Goal: Information Seeking & Learning: Learn about a topic

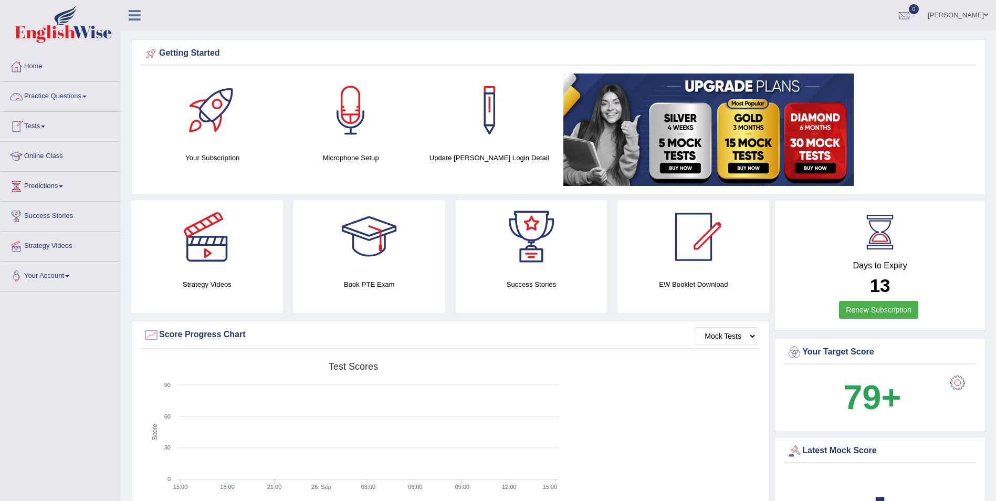
click at [73, 94] on link "Practice Questions" at bounding box center [61, 95] width 120 height 26
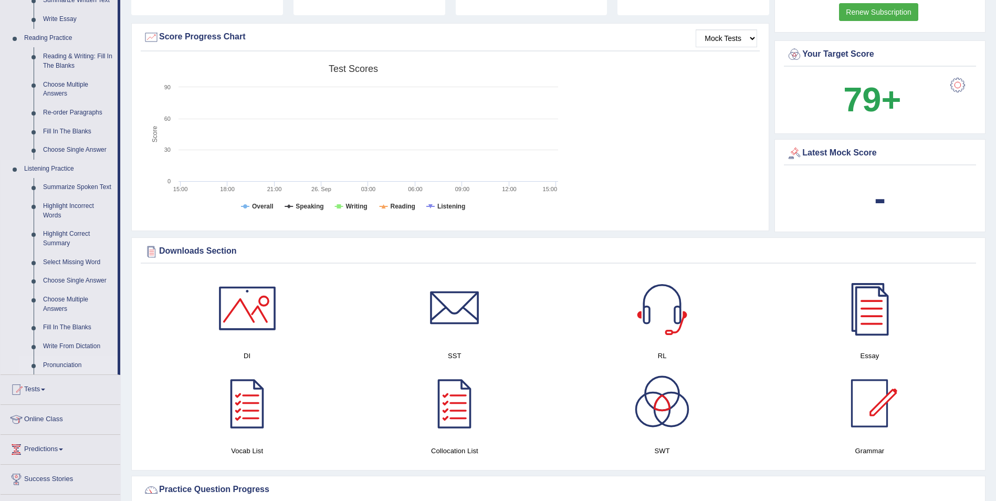
scroll to position [315, 0]
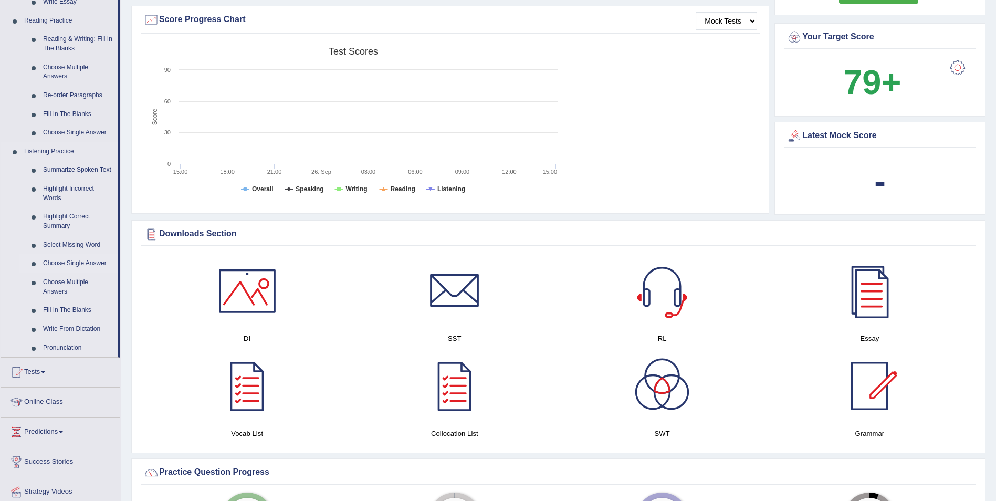
click at [72, 264] on link "Choose Single Answer" at bounding box center [77, 263] width 79 height 19
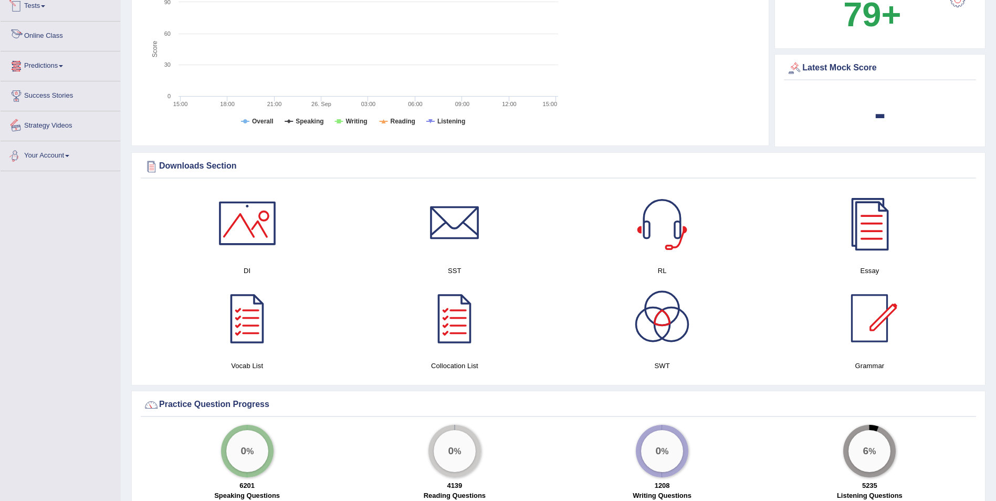
scroll to position [699, 0]
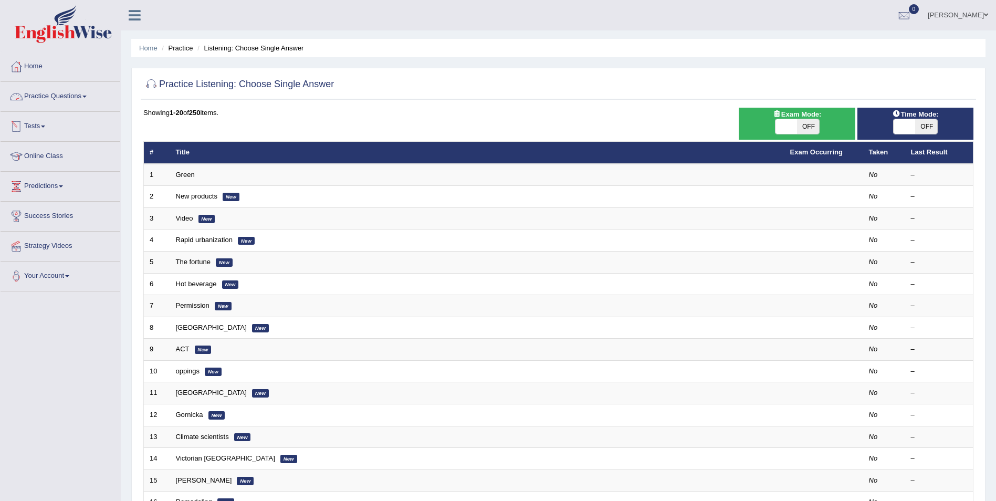
click at [81, 100] on link "Practice Questions" at bounding box center [61, 95] width 120 height 26
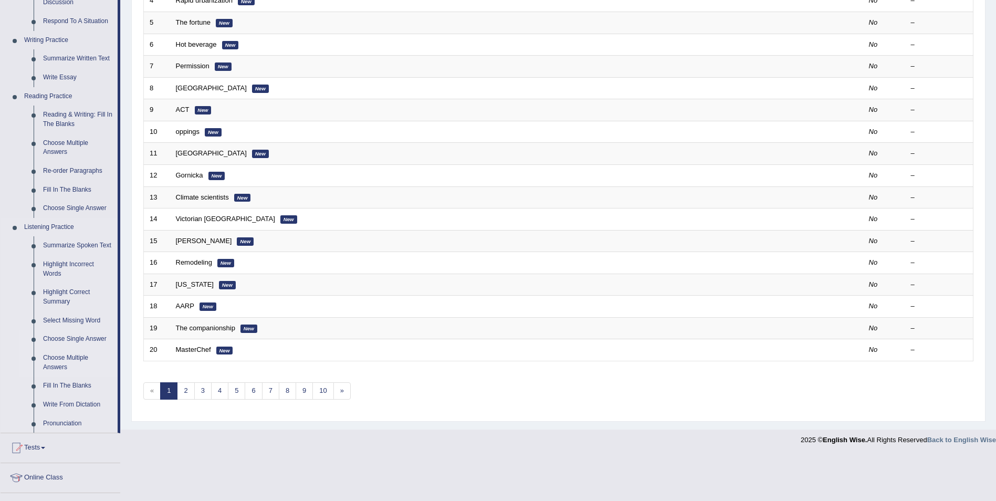
scroll to position [263, 0]
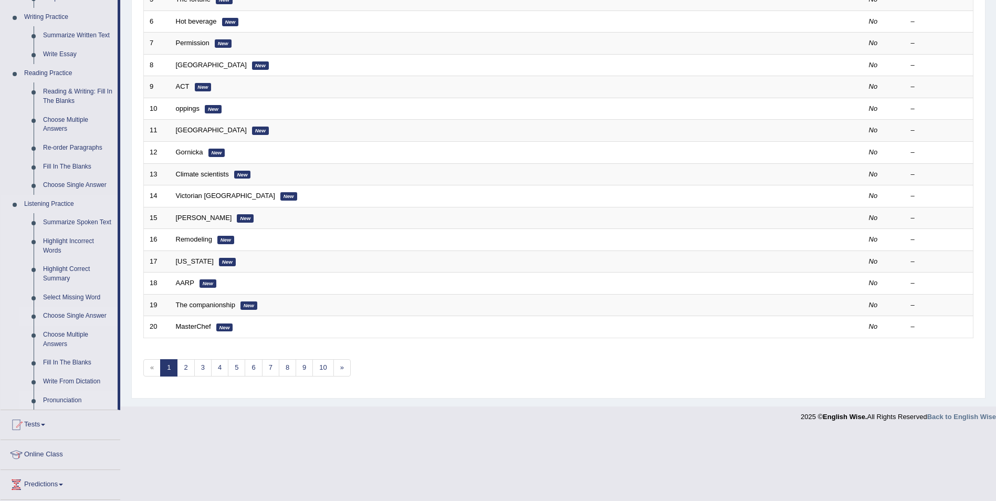
click at [56, 402] on link "Pronunciation" at bounding box center [77, 400] width 79 height 19
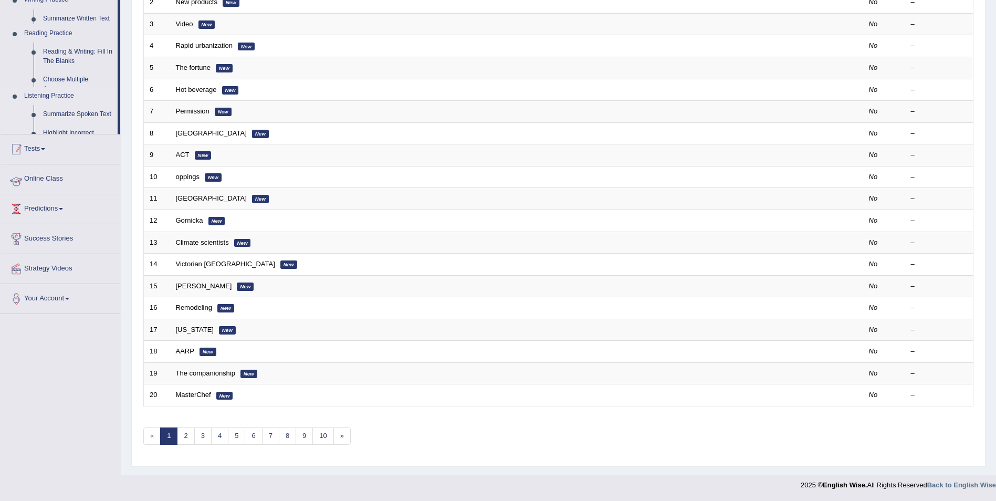
scroll to position [194, 0]
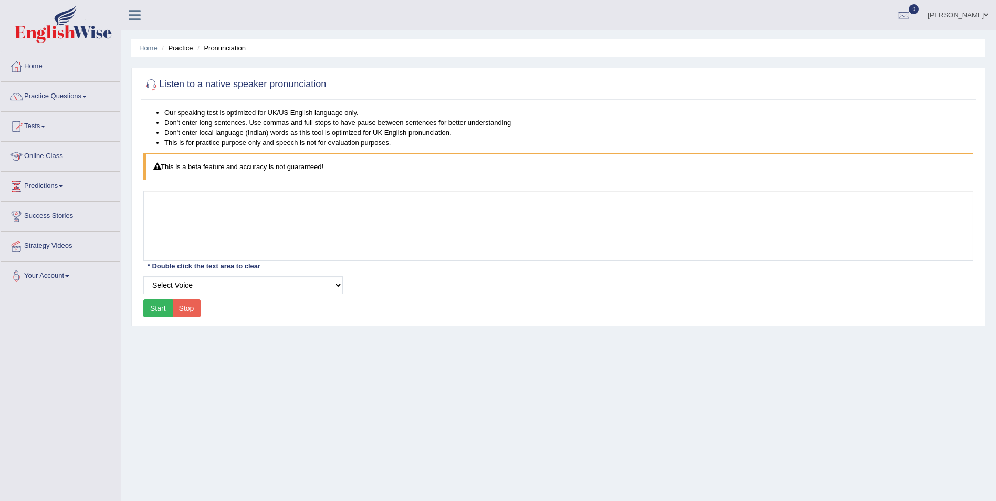
click at [152, 311] on button "Start" at bounding box center [157, 308] width 29 height 18
click at [182, 93] on div at bounding box center [558, 85] width 830 height 22
click at [181, 287] on select "Select Voice" at bounding box center [243, 285] width 200 height 18
click at [143, 276] on select "Select Voice" at bounding box center [243, 285] width 200 height 18
click at [158, 166] on icon at bounding box center [157, 166] width 7 height 7
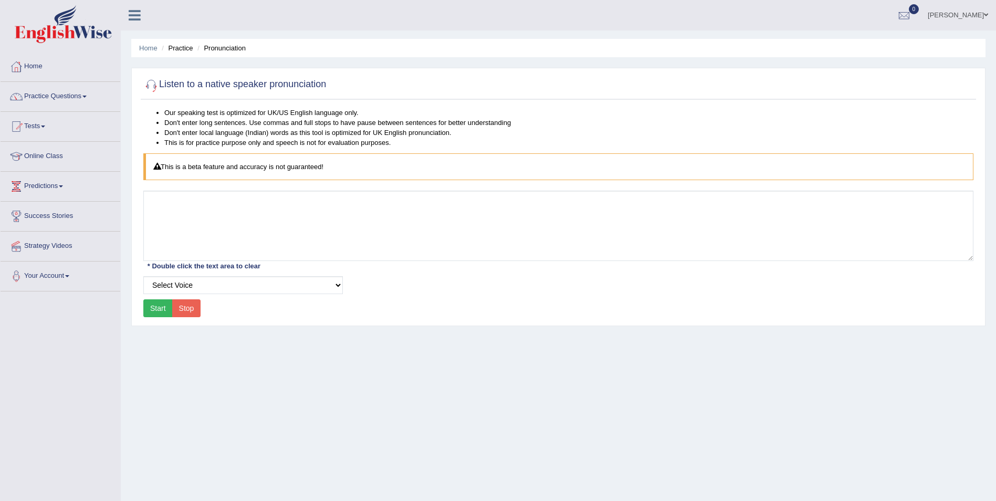
click at [152, 90] on div at bounding box center [151, 85] width 16 height 16
click at [153, 86] on div at bounding box center [151, 85] width 16 height 16
click at [211, 267] on div "* Double click the text area to clear" at bounding box center [203, 265] width 121 height 11
click at [337, 287] on select "Select Voice" at bounding box center [243, 285] width 200 height 18
click at [143, 276] on select "Select Voice" at bounding box center [243, 285] width 200 height 18
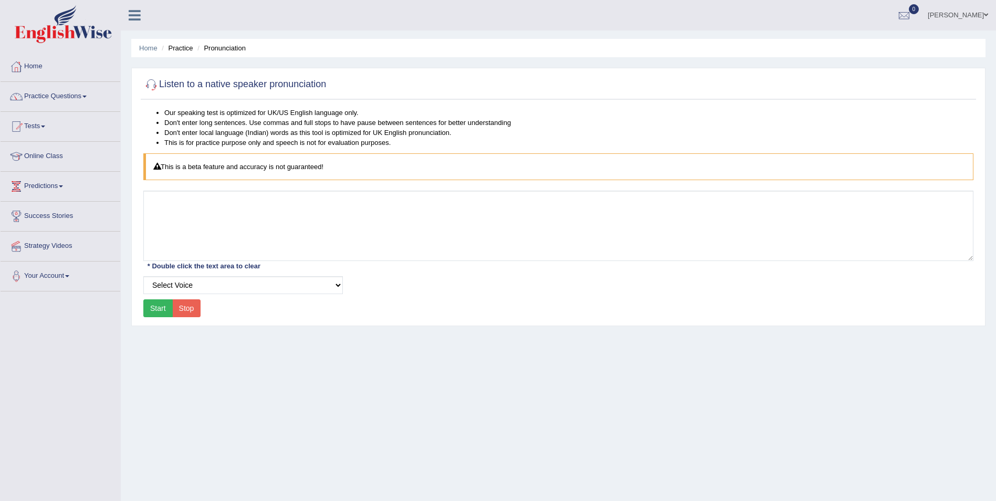
click at [156, 310] on button "Start" at bounding box center [157, 308] width 29 height 18
click at [57, 98] on link "Practice Questions" at bounding box center [61, 95] width 120 height 26
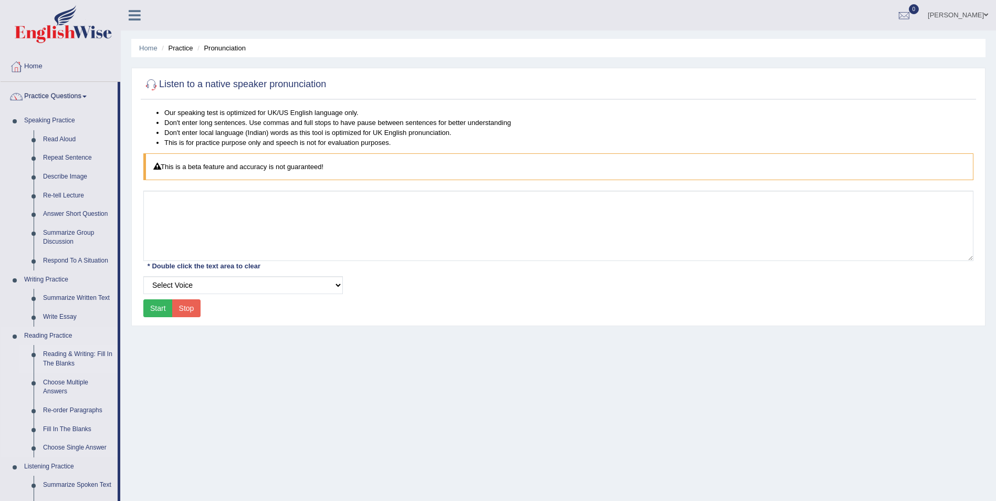
click at [61, 360] on link "Reading & Writing: Fill In The Blanks" at bounding box center [77, 359] width 79 height 28
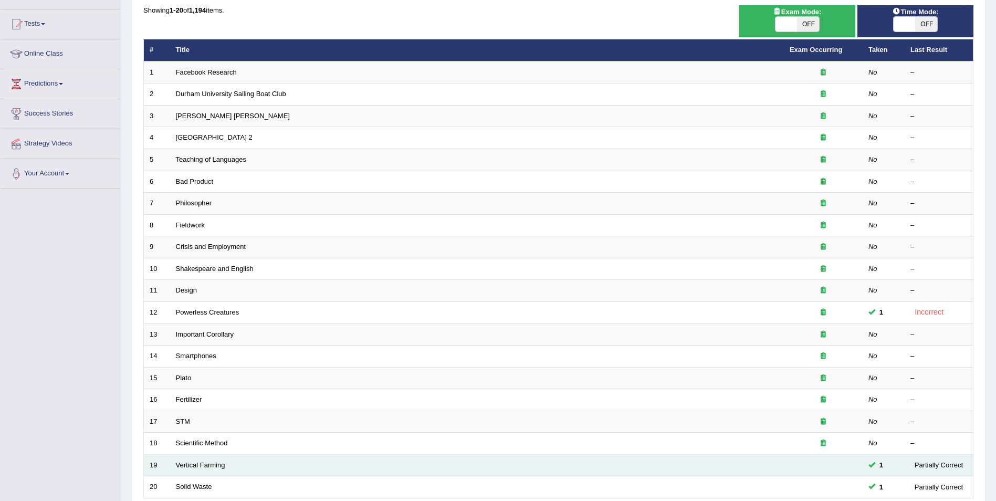
scroll to position [194, 0]
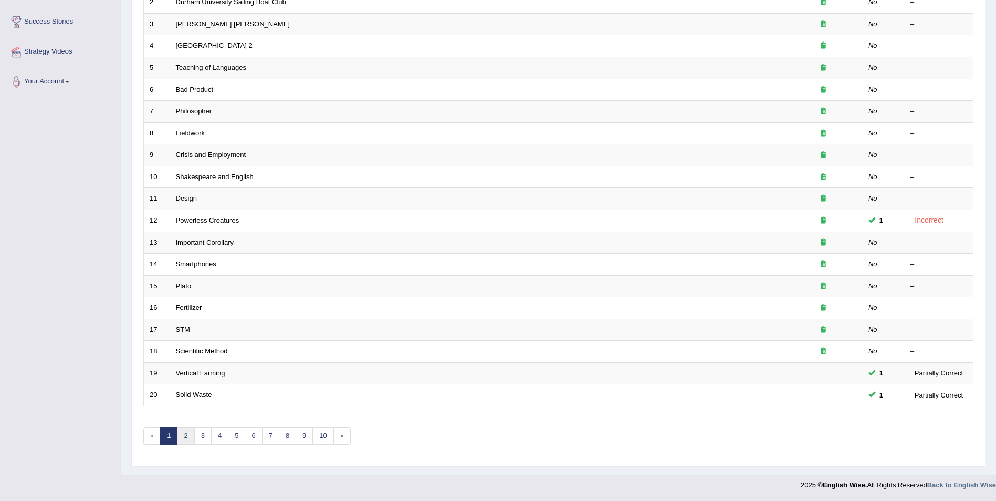
click at [188, 439] on link "2" at bounding box center [185, 435] width 17 height 17
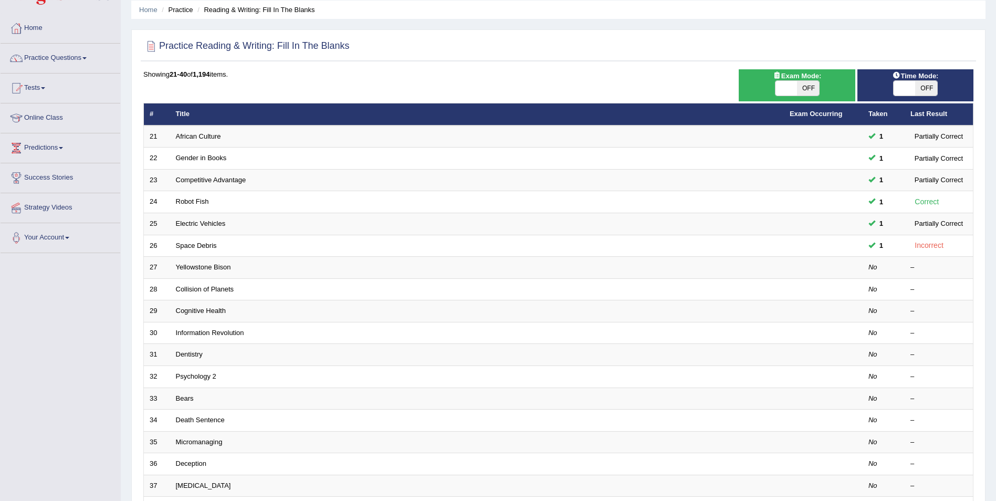
scroll to position [37, 0]
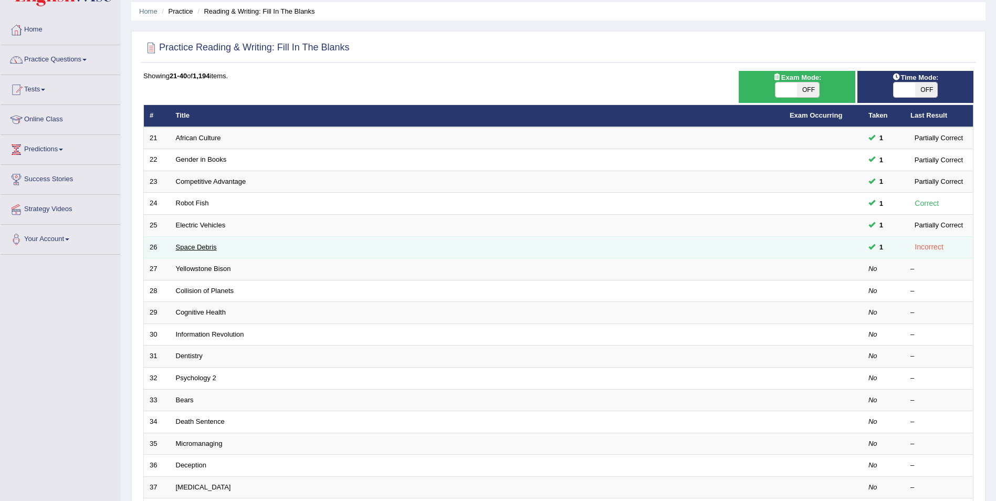
click at [187, 247] on link "Space Debris" at bounding box center [196, 247] width 41 height 8
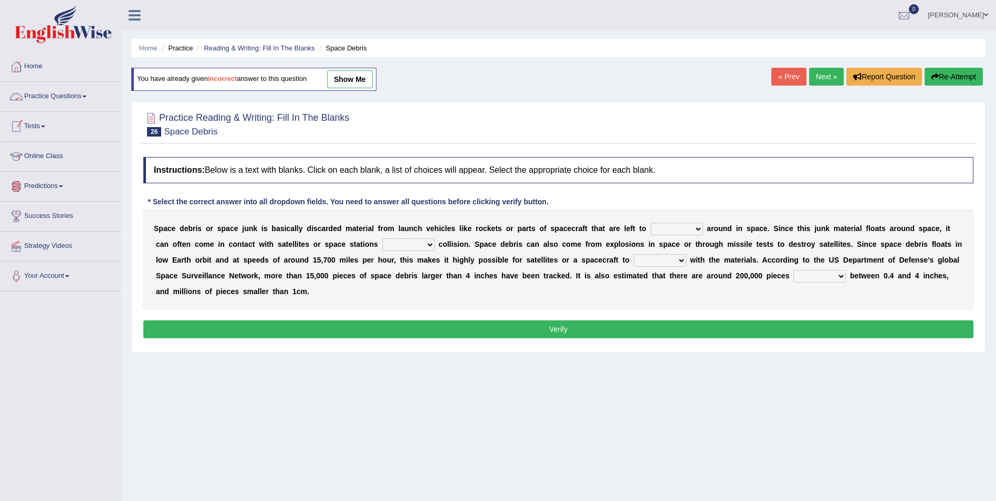
click at [78, 99] on link "Practice Questions" at bounding box center [61, 95] width 120 height 26
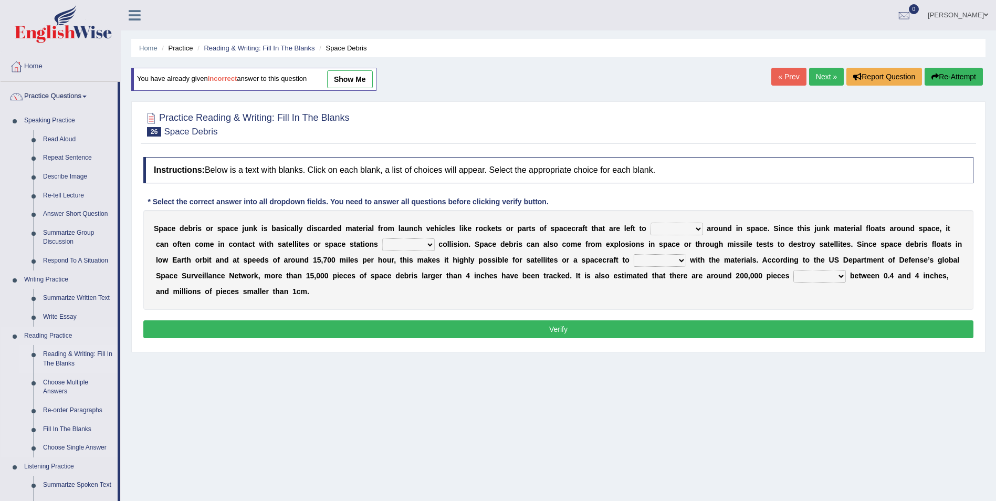
click at [83, 356] on link "Reading & Writing: Fill In The Blanks" at bounding box center [77, 359] width 79 height 28
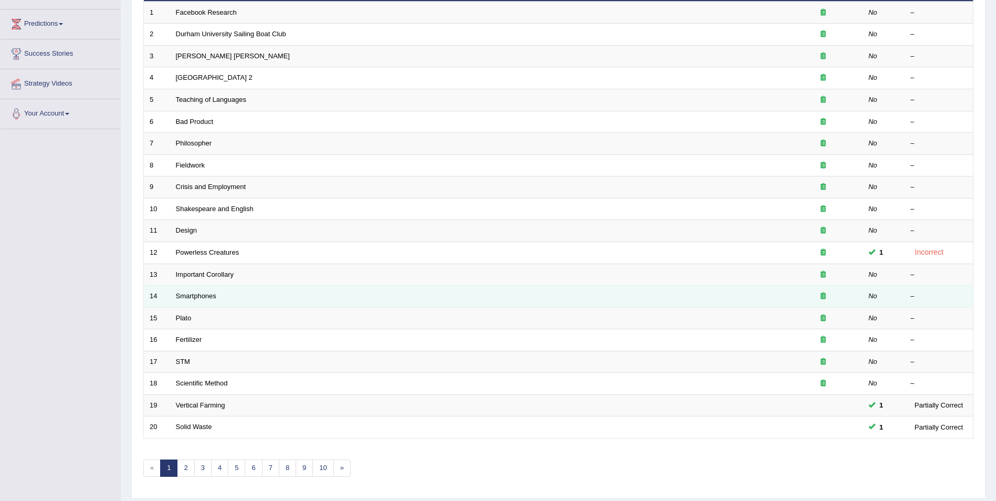
scroll to position [194, 0]
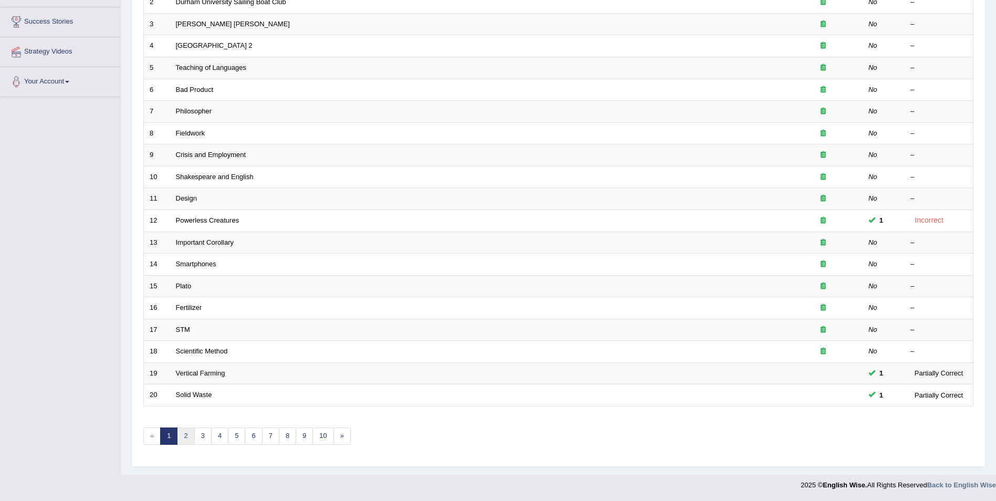
click at [188, 440] on link "2" at bounding box center [185, 435] width 17 height 17
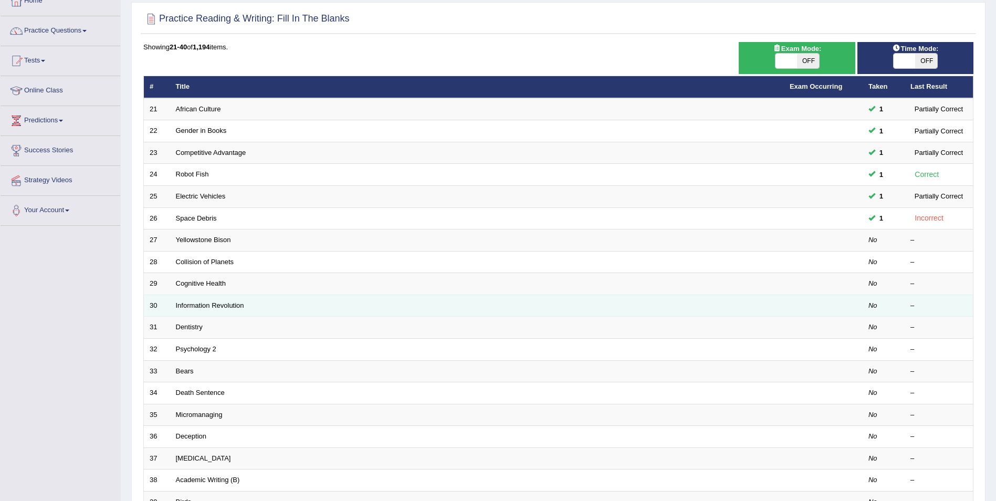
scroll to position [158, 0]
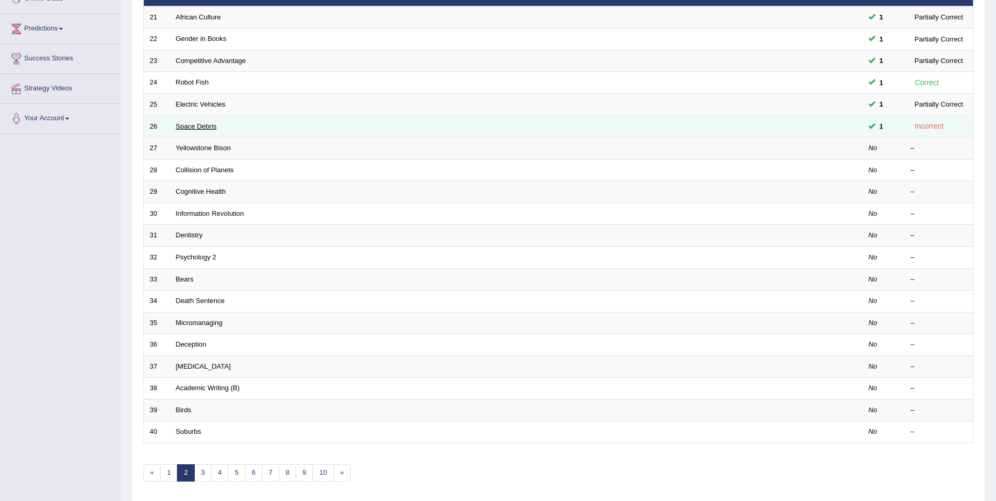
click at [204, 125] on link "Space Debris" at bounding box center [196, 126] width 41 height 8
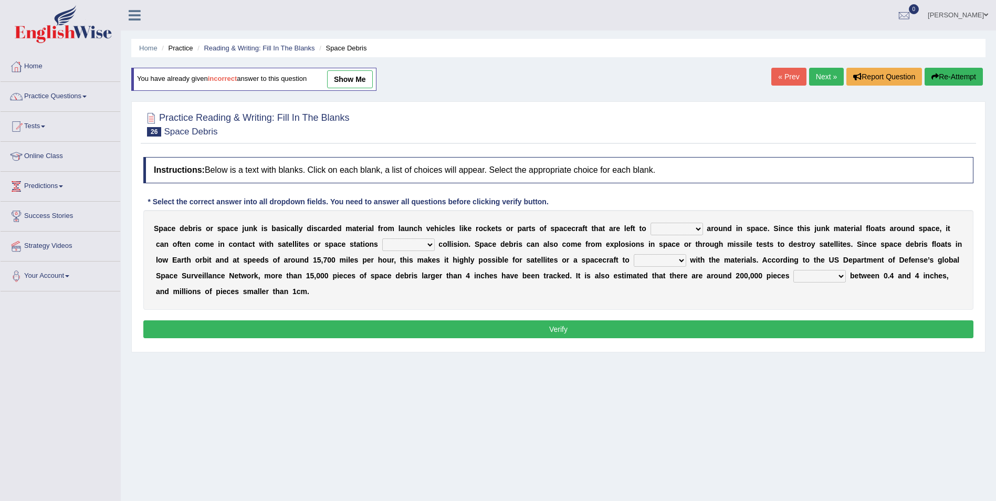
click at [664, 229] on select "twist center roam loll" at bounding box center [677, 229] width 53 height 13
click at [67, 99] on link "Practice Questions" at bounding box center [61, 95] width 120 height 26
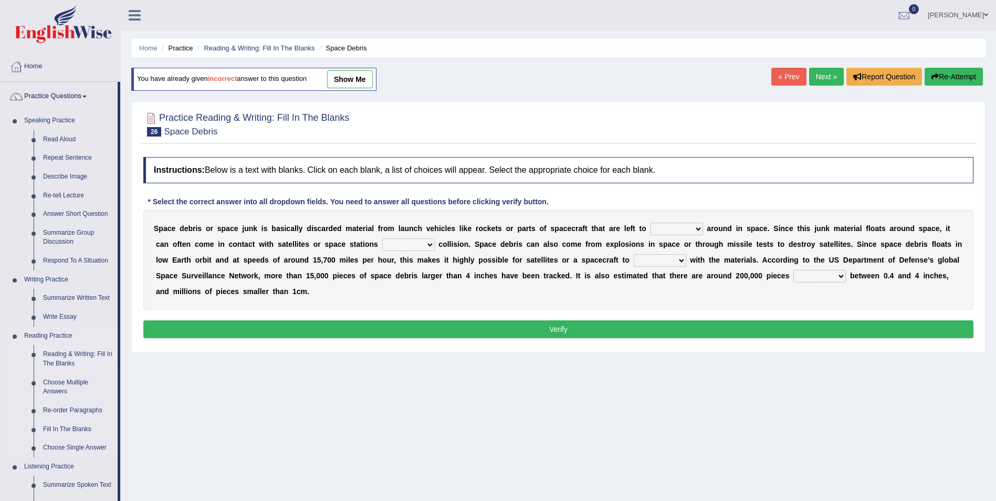
click at [67, 357] on link "Reading & Writing: Fill In The Blanks" at bounding box center [77, 359] width 79 height 28
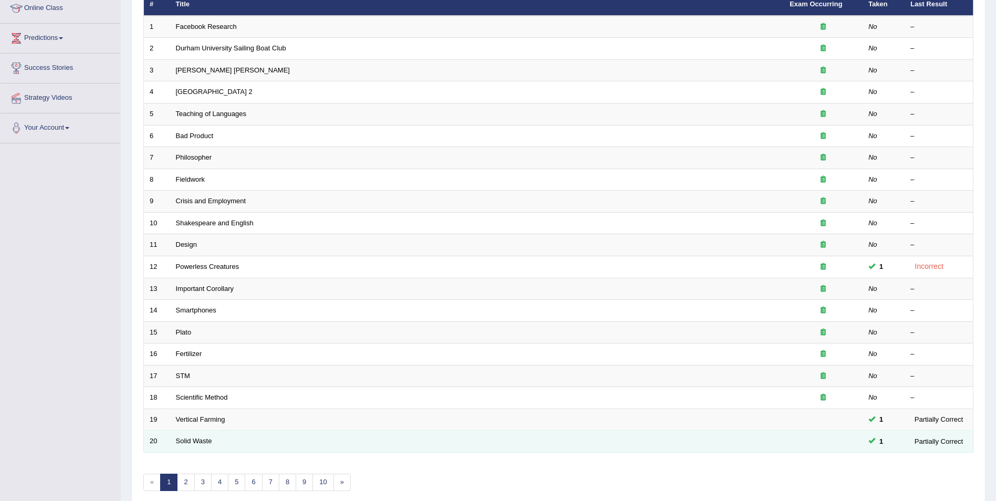
scroll to position [194, 0]
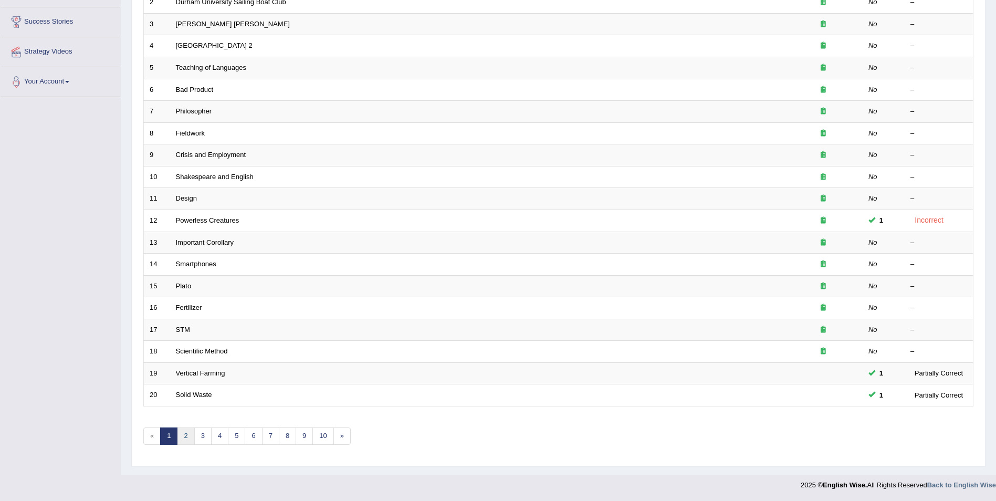
click at [184, 438] on link "2" at bounding box center [185, 435] width 17 height 17
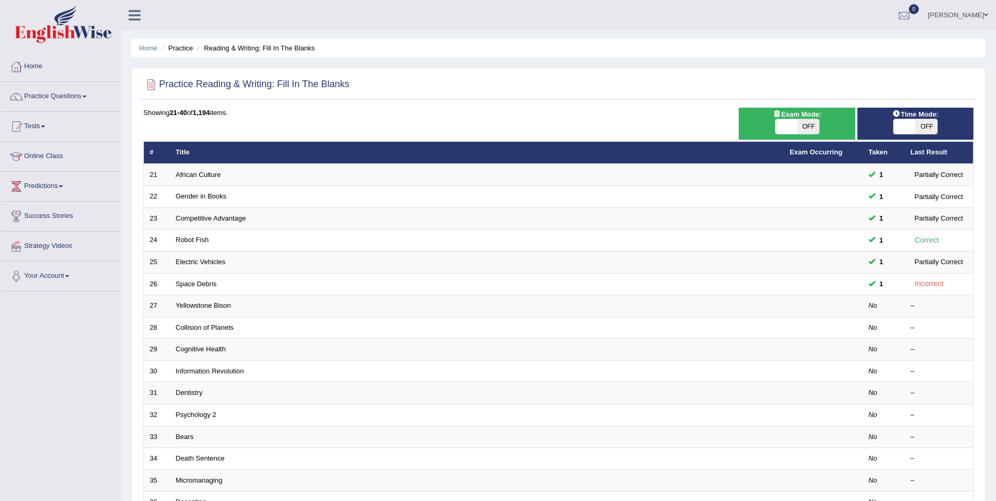
click at [72, 98] on link "Practice Questions" at bounding box center [61, 95] width 120 height 26
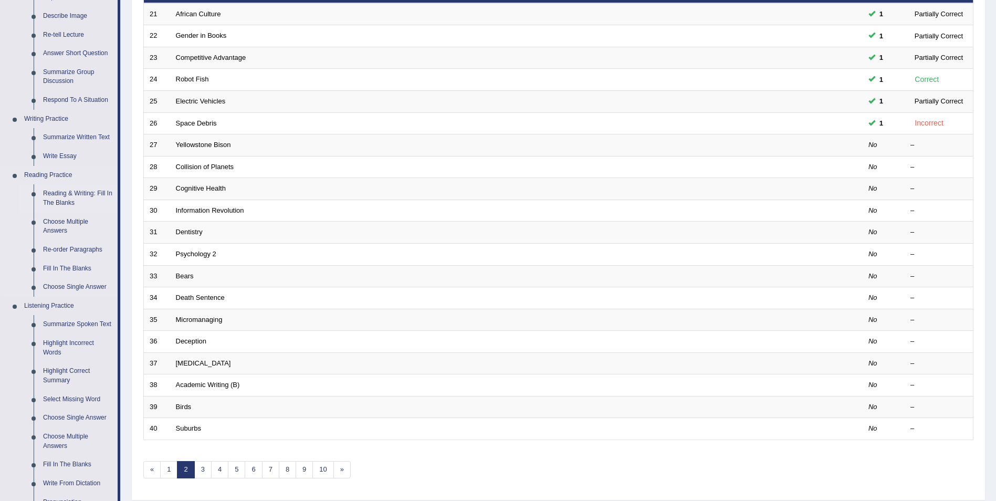
scroll to position [210, 0]
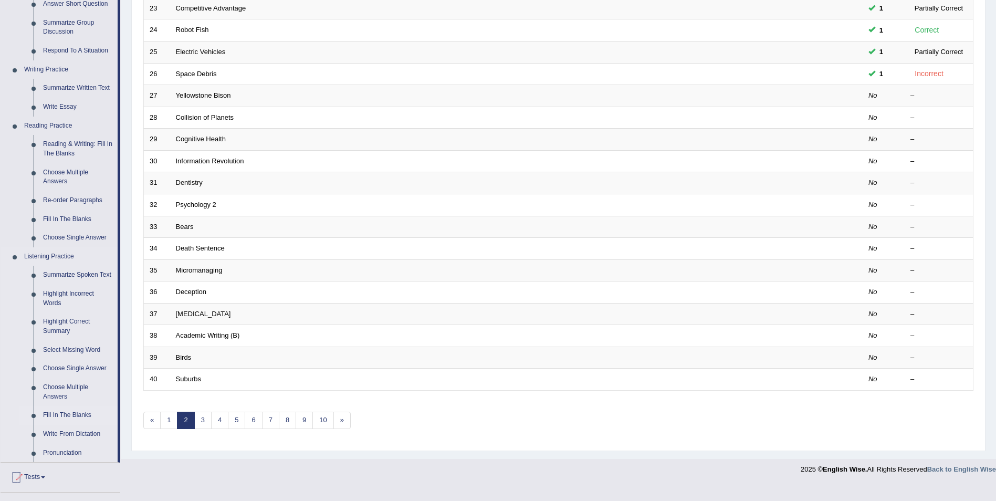
click at [62, 413] on link "Fill In The Blanks" at bounding box center [77, 415] width 79 height 19
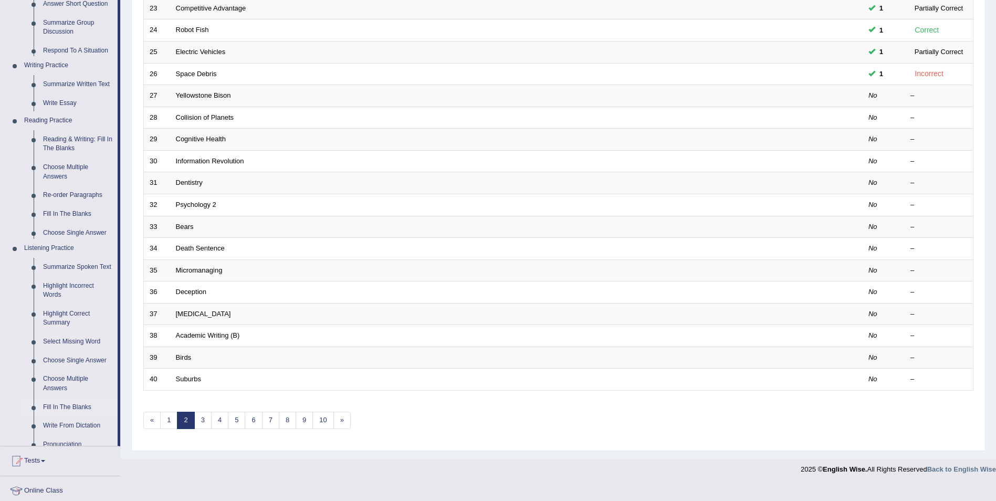
scroll to position [194, 0]
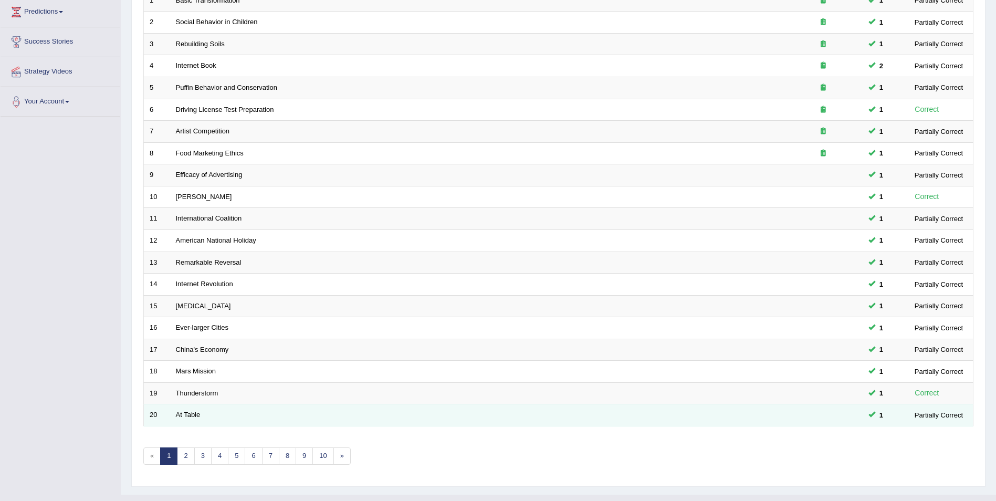
scroll to position [194, 0]
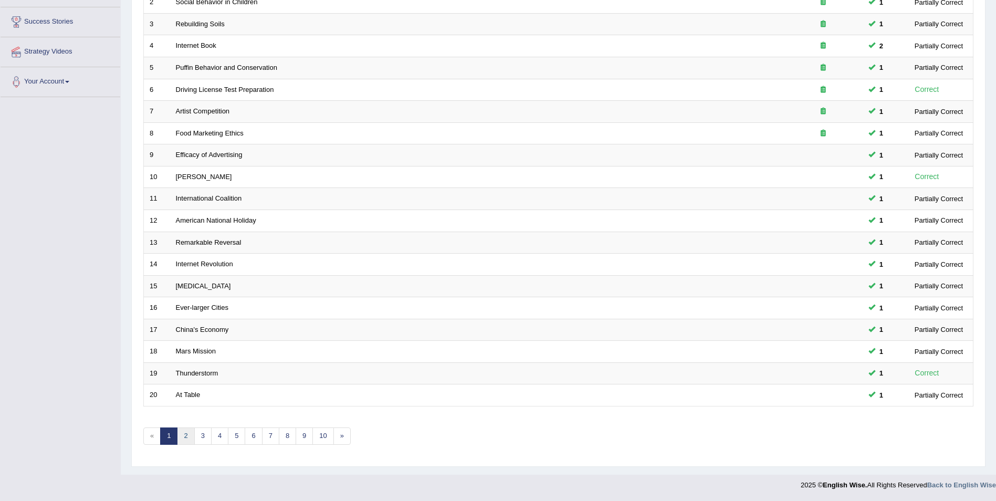
click at [181, 440] on link "2" at bounding box center [185, 435] width 17 height 17
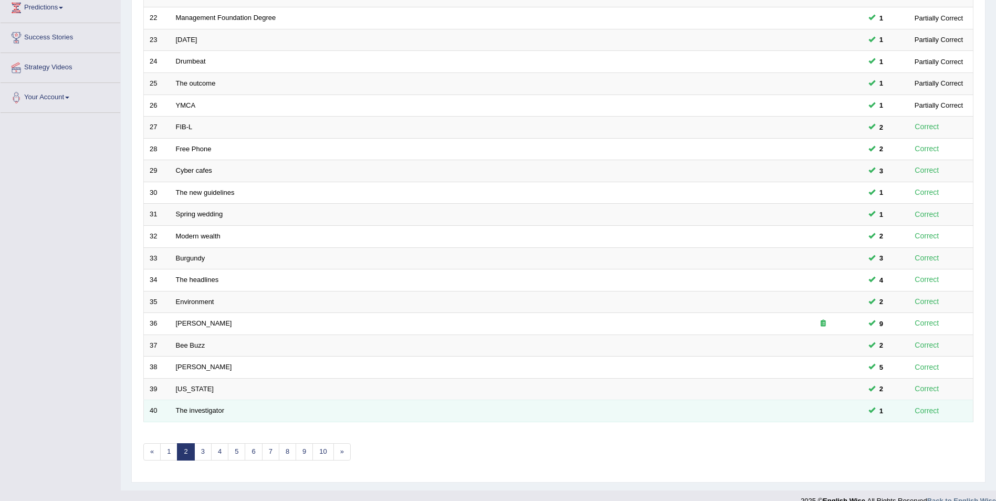
scroll to position [194, 0]
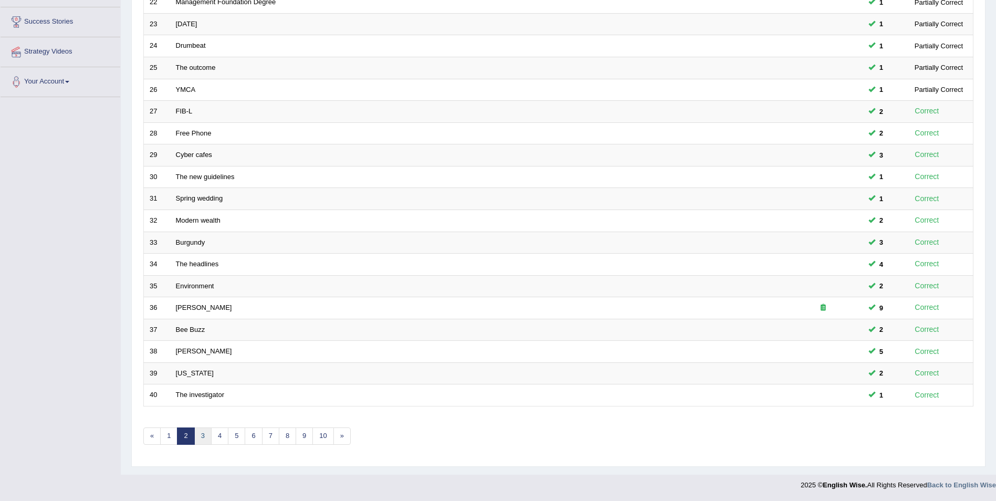
click at [202, 435] on link "3" at bounding box center [202, 435] width 17 height 17
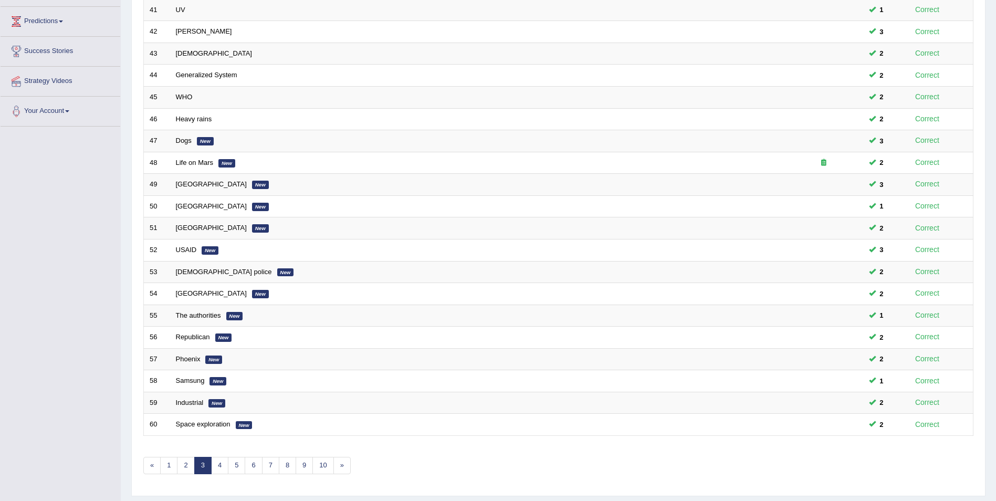
scroll to position [194, 0]
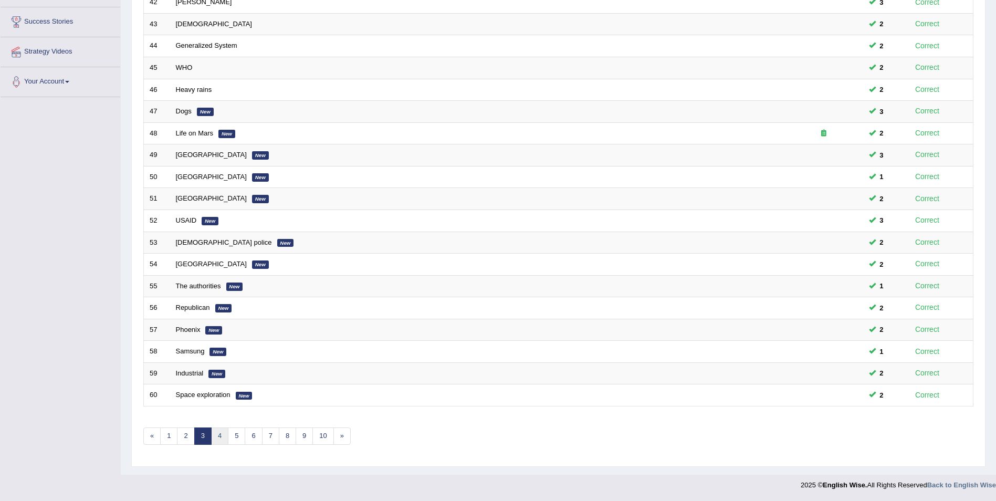
click at [219, 439] on link "4" at bounding box center [219, 435] width 17 height 17
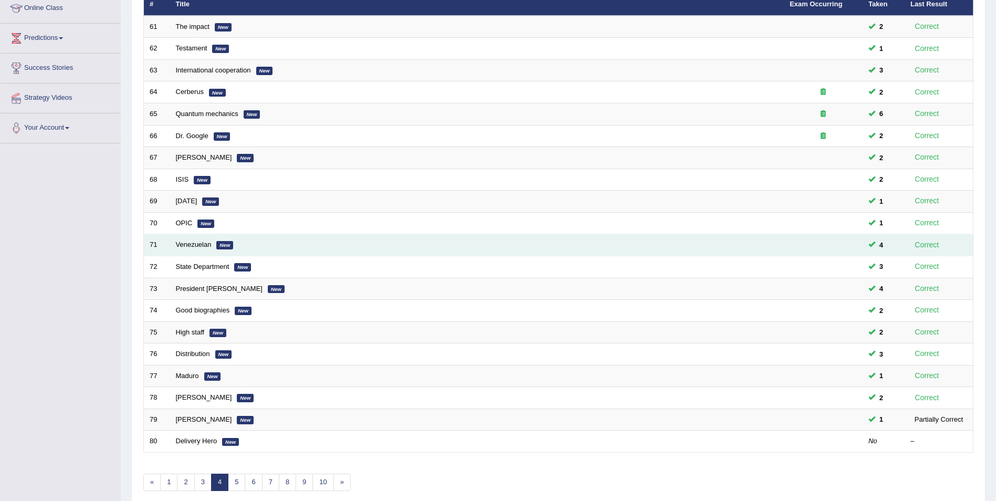
scroll to position [194, 0]
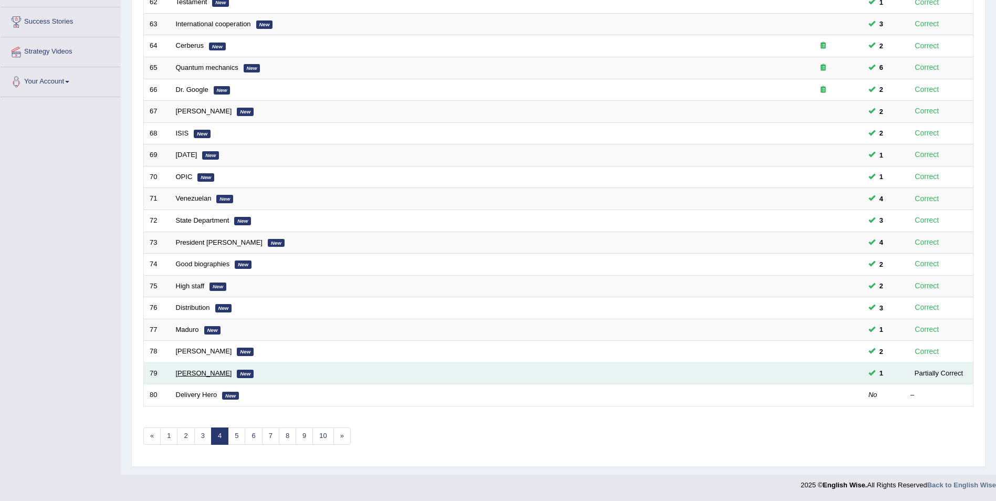
click at [190, 374] on link "[PERSON_NAME]" at bounding box center [204, 373] width 56 height 8
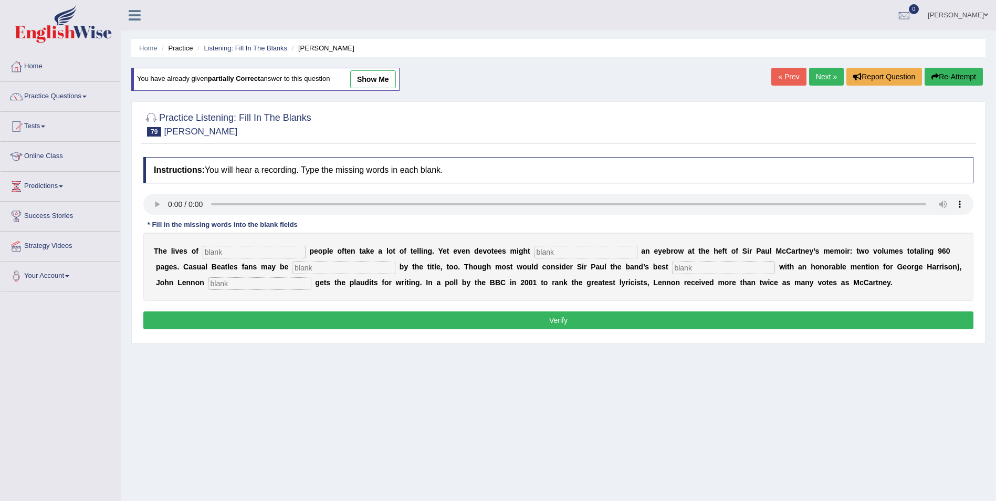
drag, startPoint x: 213, startPoint y: 254, endPoint x: 273, endPoint y: 236, distance: 62.3
click at [213, 253] on input "text" at bounding box center [254, 252] width 103 height 13
type input "distin"
click at [535, 254] on input "text" at bounding box center [586, 252] width 103 height 13
type input "raise"
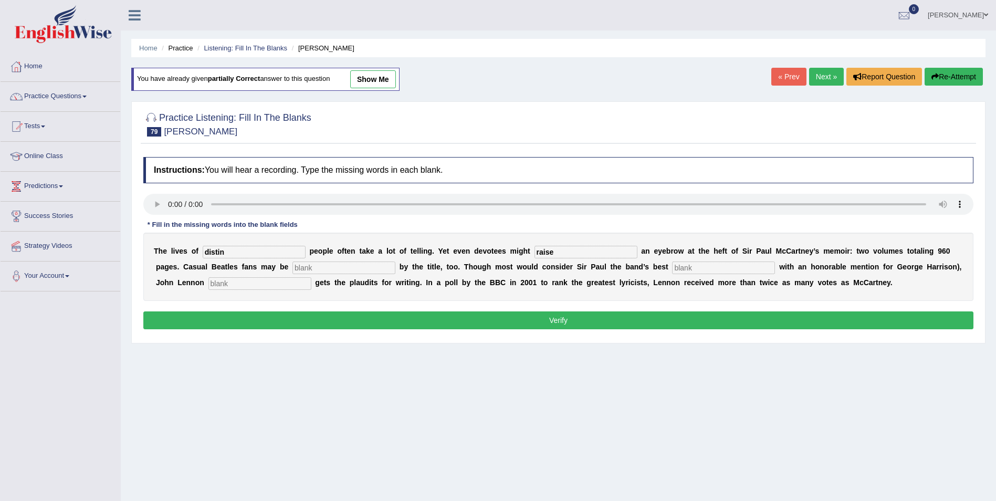
click at [292, 269] on input "text" at bounding box center [343, 267] width 103 height 13
click at [225, 256] on input "distin" at bounding box center [254, 252] width 103 height 13
type input "distinguish"
click at [292, 267] on input "text" at bounding box center [343, 267] width 103 height 13
type input "surprise"
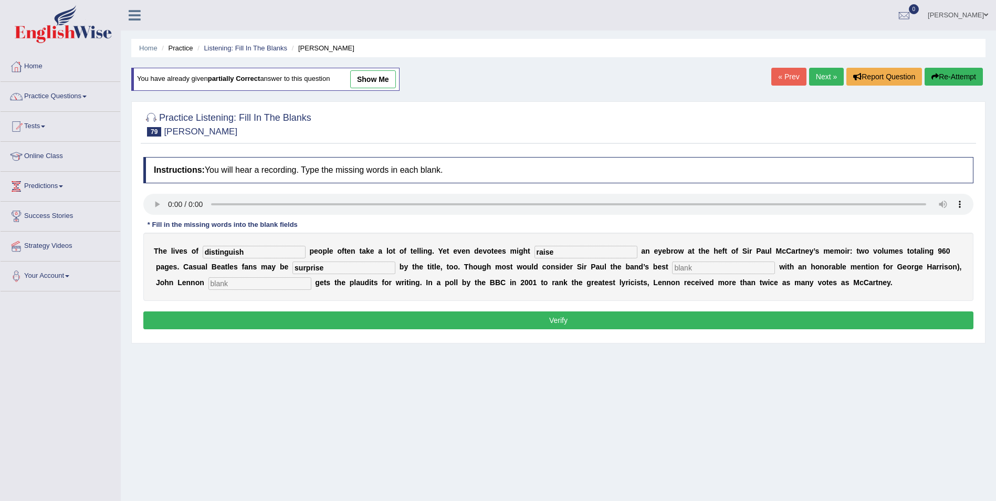
click at [672, 266] on input "text" at bounding box center [723, 267] width 103 height 13
type input "musician"
click at [208, 286] on input "text" at bounding box center [259, 283] width 103 height 13
type input "typically"
click at [290, 315] on button "Verify" at bounding box center [558, 320] width 830 height 18
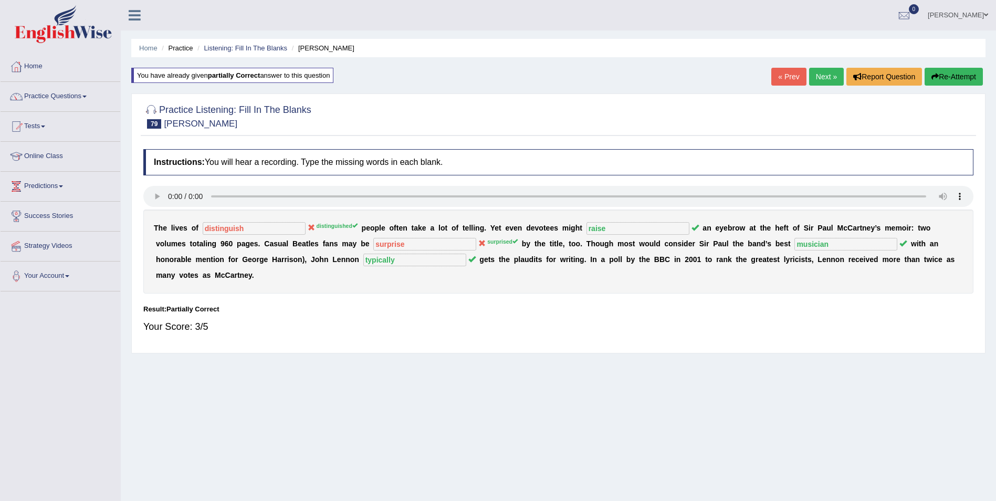
click at [979, 77] on button "Re-Attempt" at bounding box center [954, 77] width 58 height 18
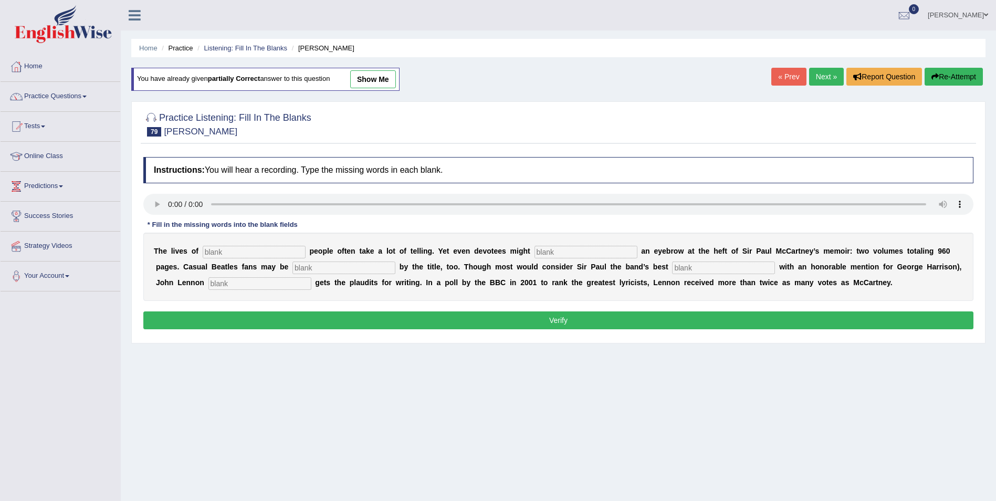
click at [215, 253] on input "text" at bounding box center [254, 252] width 103 height 13
type input "distinguished"
click at [535, 248] on input "text" at bounding box center [586, 252] width 103 height 13
type input "raise"
click at [292, 266] on input "text" at bounding box center [343, 267] width 103 height 13
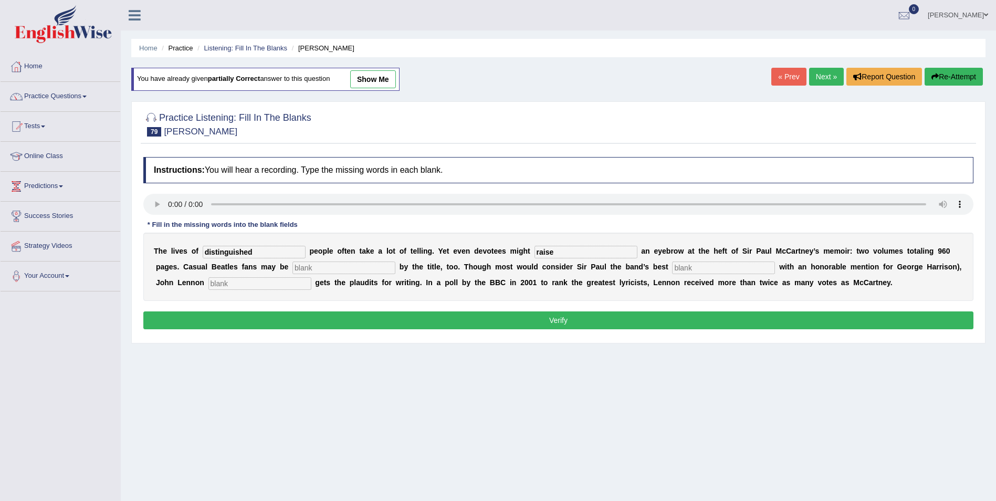
click at [208, 284] on input "text" at bounding box center [259, 283] width 103 height 13
type input "typically"
click at [292, 272] on input "text" at bounding box center [343, 267] width 103 height 13
type input "surprised"
click at [672, 271] on input "text" at bounding box center [723, 267] width 103 height 13
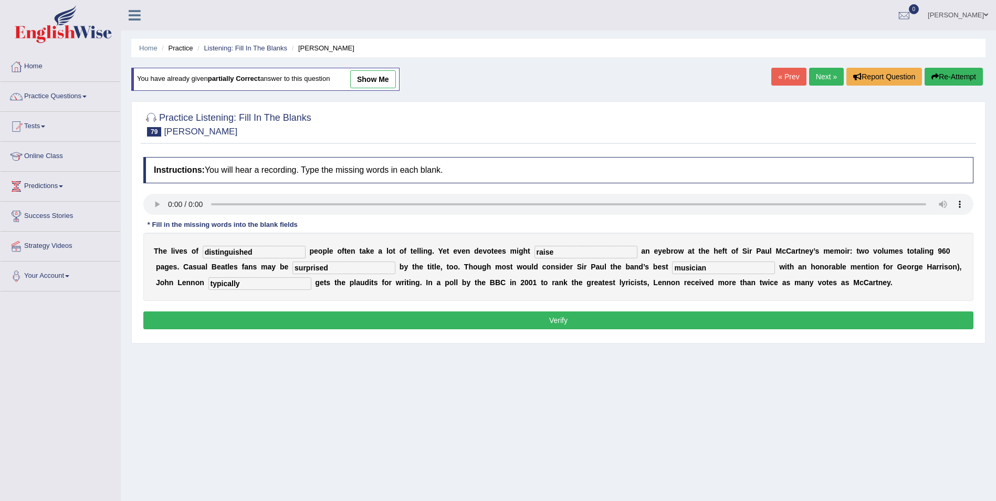
type input "musician"
click at [466, 319] on button "Verify" at bounding box center [558, 320] width 830 height 18
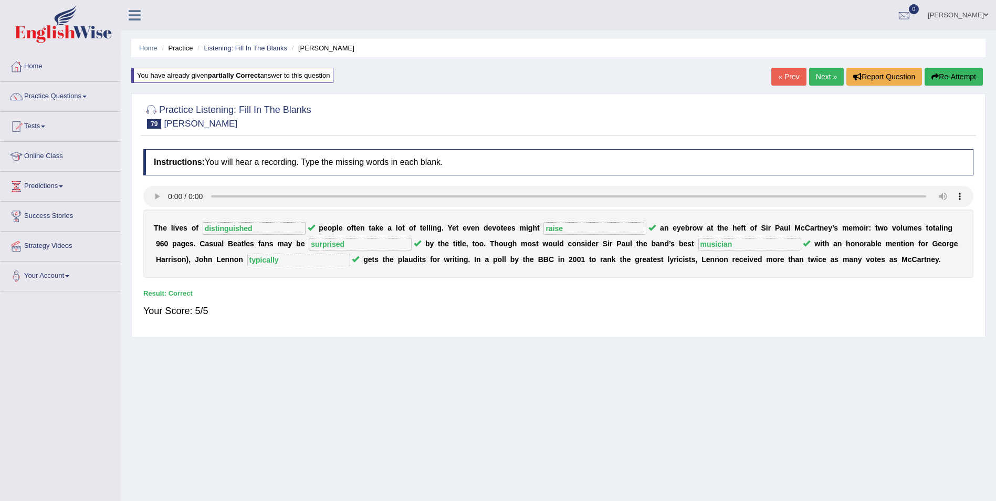
click at [825, 79] on link "Next »" at bounding box center [826, 77] width 35 height 18
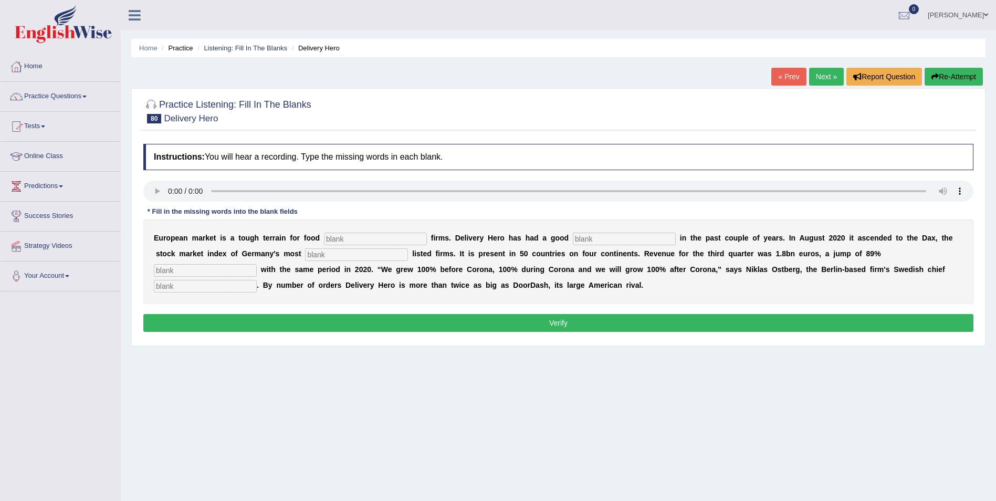
click at [63, 98] on link "Practice Questions" at bounding box center [61, 95] width 120 height 26
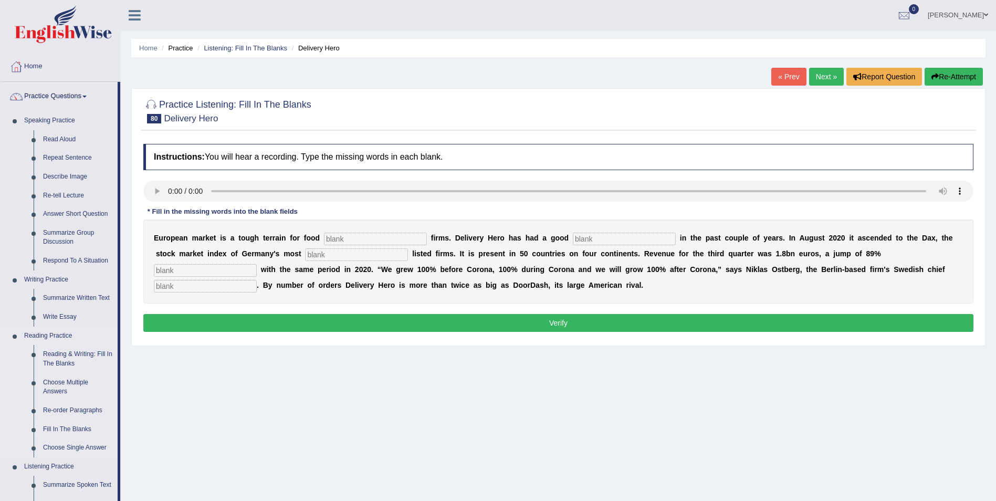
click at [70, 426] on link "Fill In The Blanks" at bounding box center [77, 429] width 79 height 19
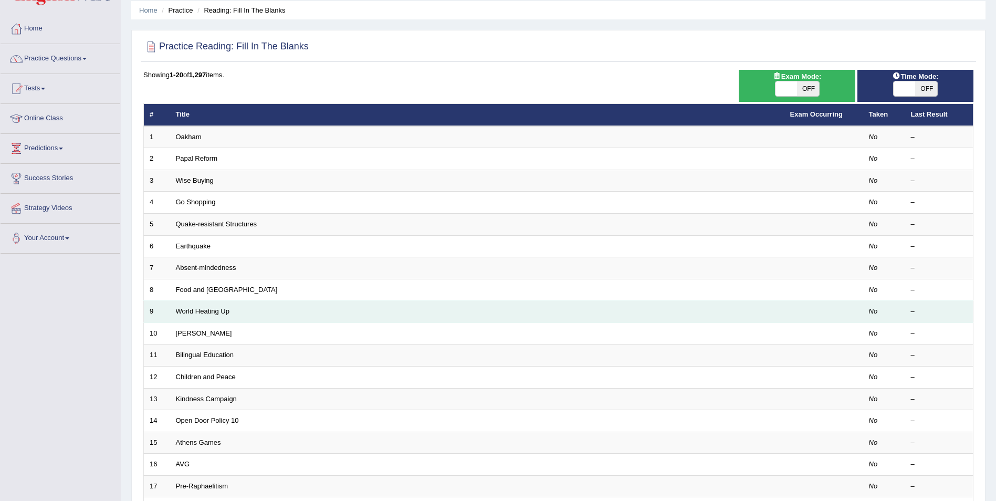
scroll to position [194, 0]
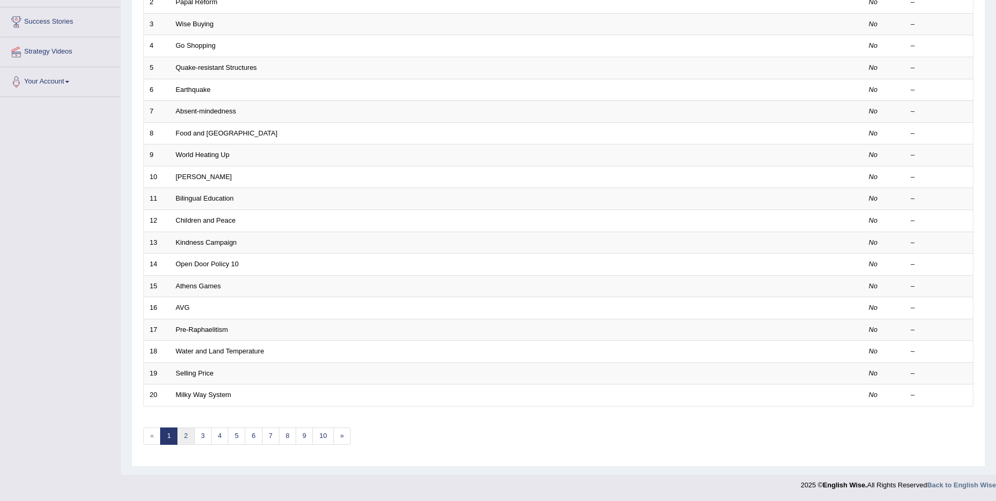
click at [185, 439] on link "2" at bounding box center [185, 435] width 17 height 17
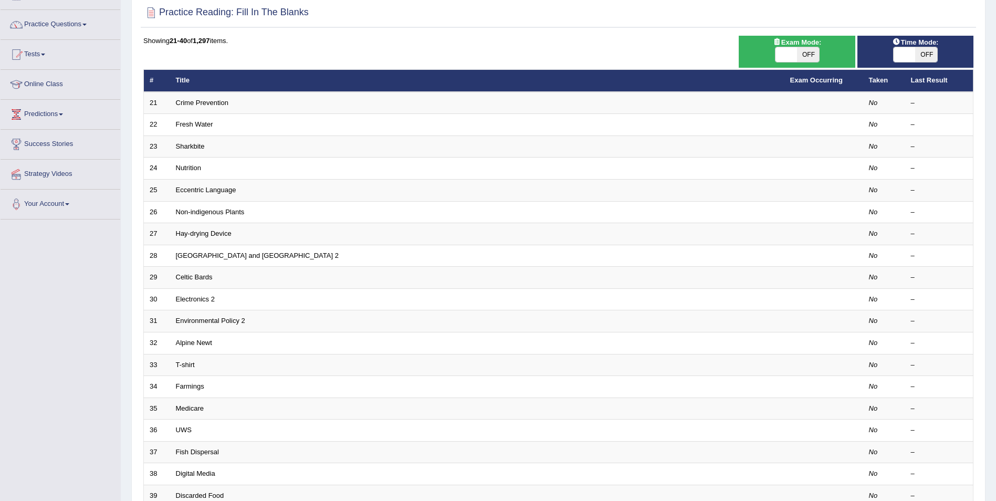
scroll to position [194, 0]
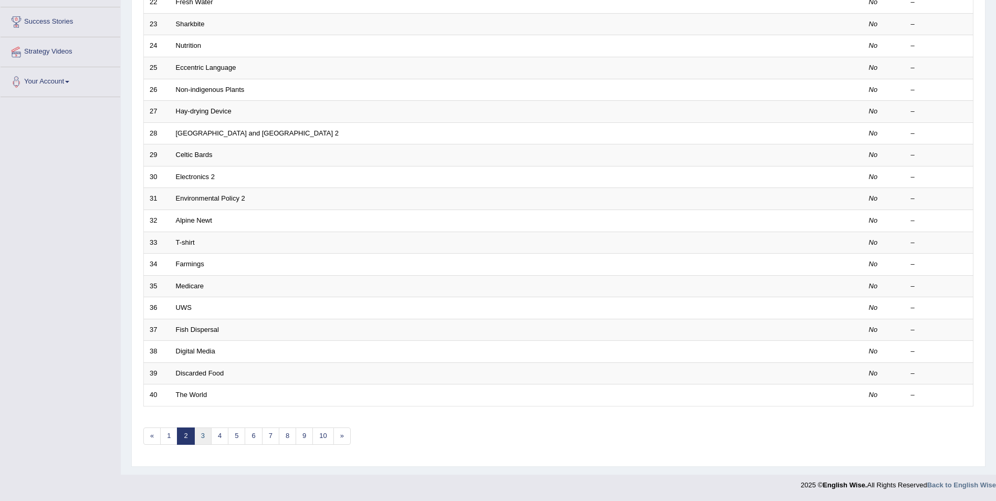
click at [203, 439] on link "3" at bounding box center [202, 435] width 17 height 17
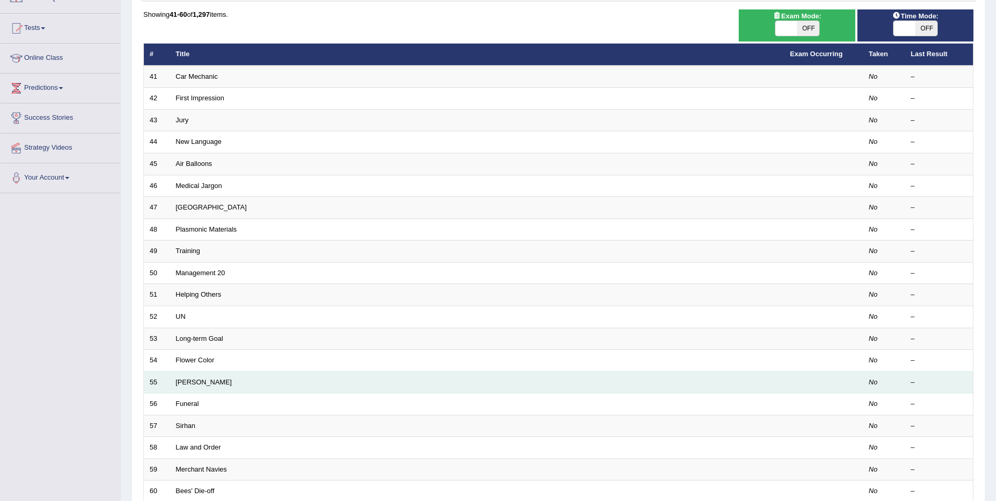
scroll to position [194, 0]
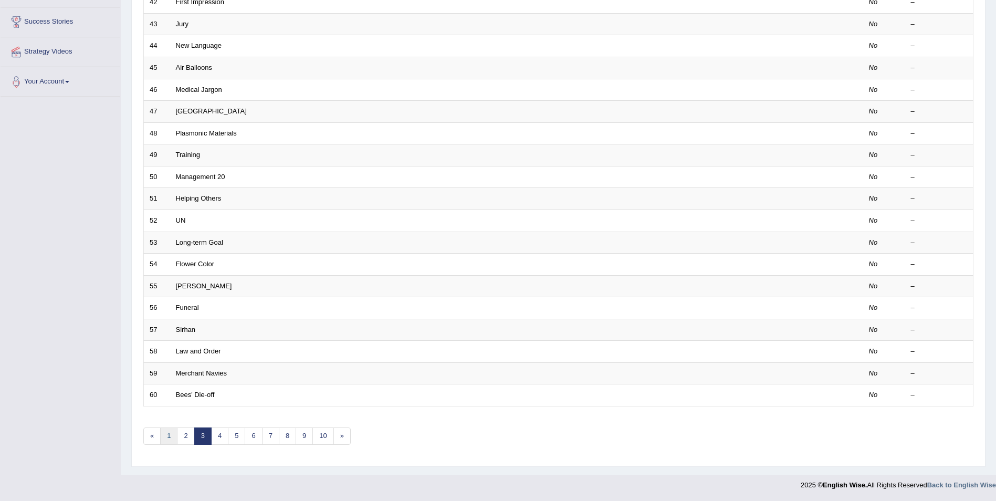
click at [169, 436] on link "1" at bounding box center [168, 435] width 17 height 17
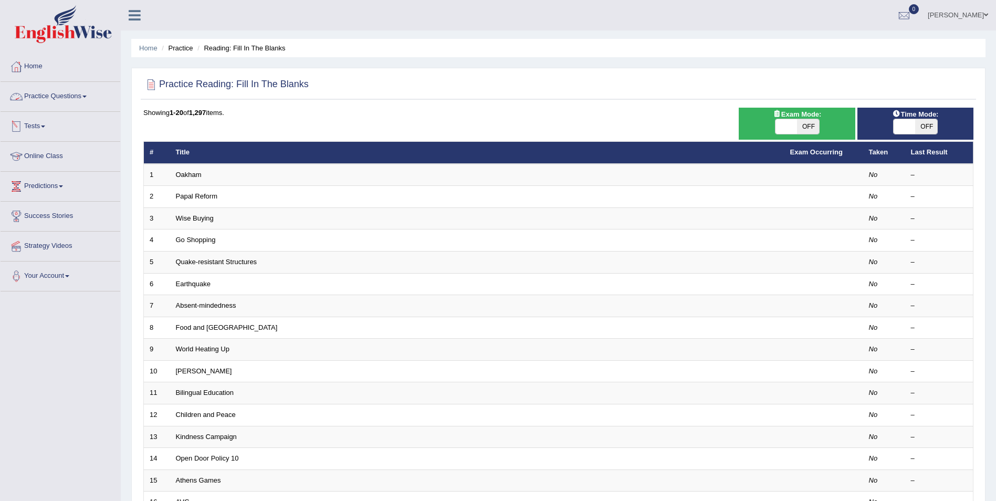
click at [58, 102] on link "Practice Questions" at bounding box center [61, 95] width 120 height 26
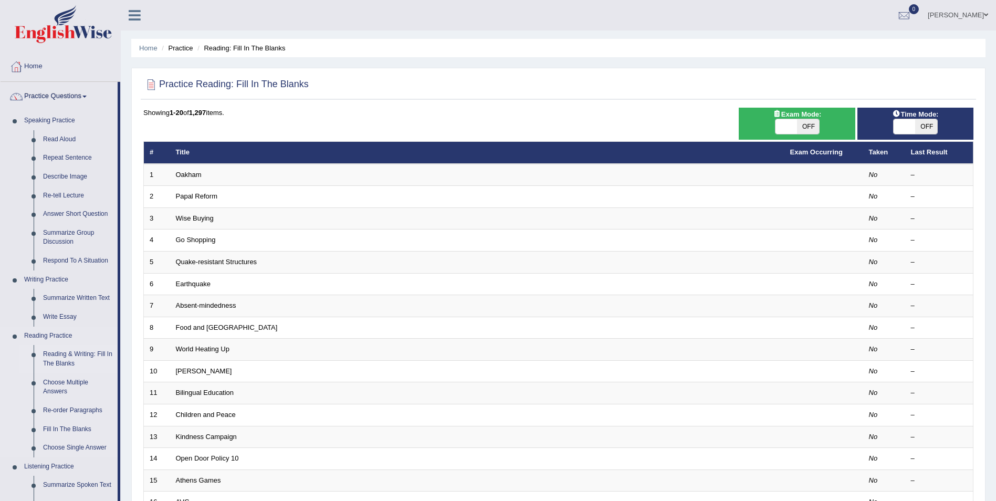
click at [87, 358] on link "Reading & Writing: Fill In The Blanks" at bounding box center [77, 359] width 79 height 28
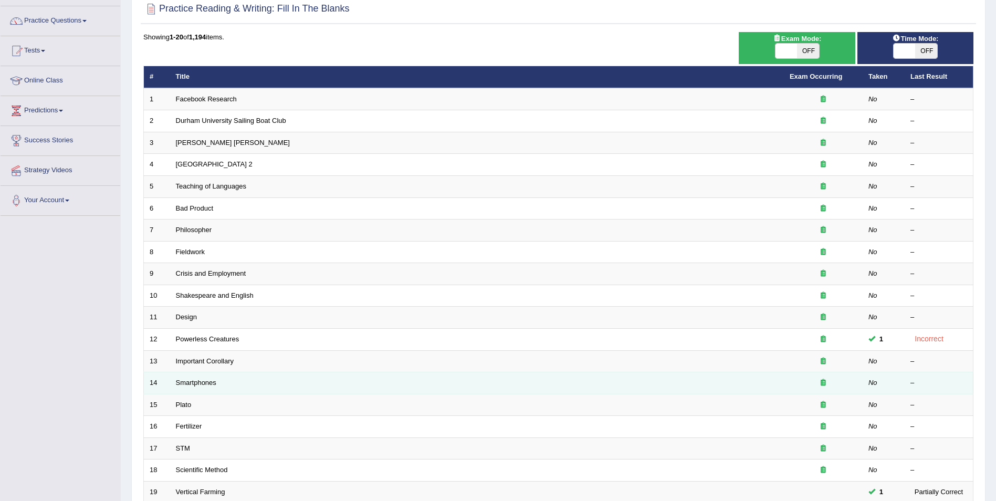
scroll to position [194, 0]
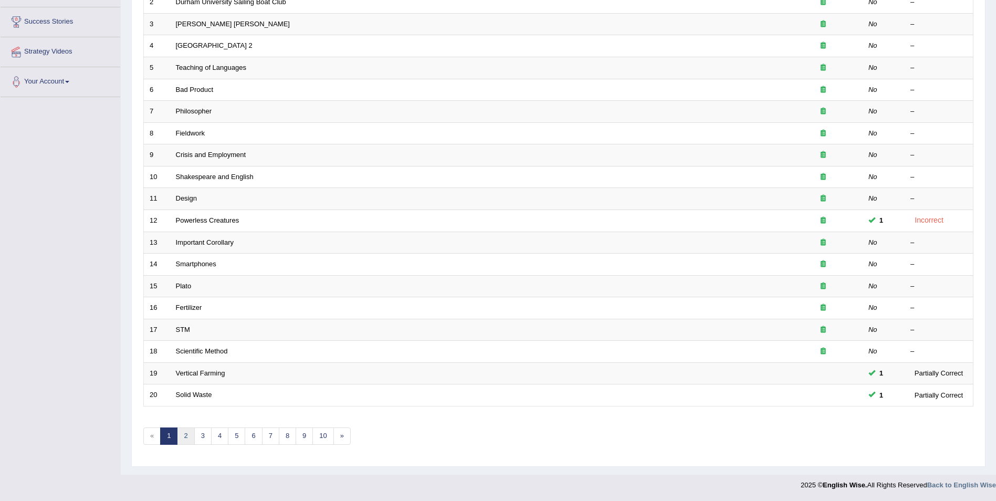
click at [188, 435] on link "2" at bounding box center [185, 435] width 17 height 17
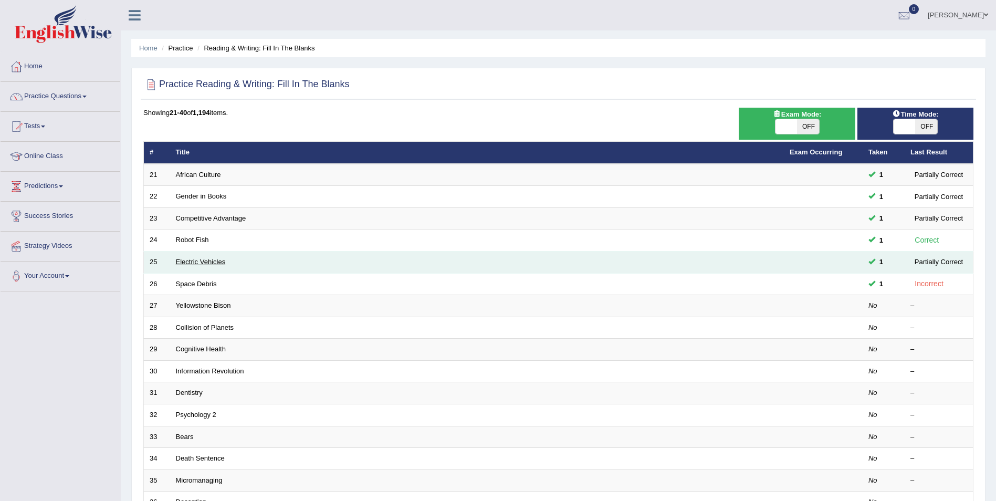
click at [194, 262] on link "Electric Vehicles" at bounding box center [201, 262] width 50 height 8
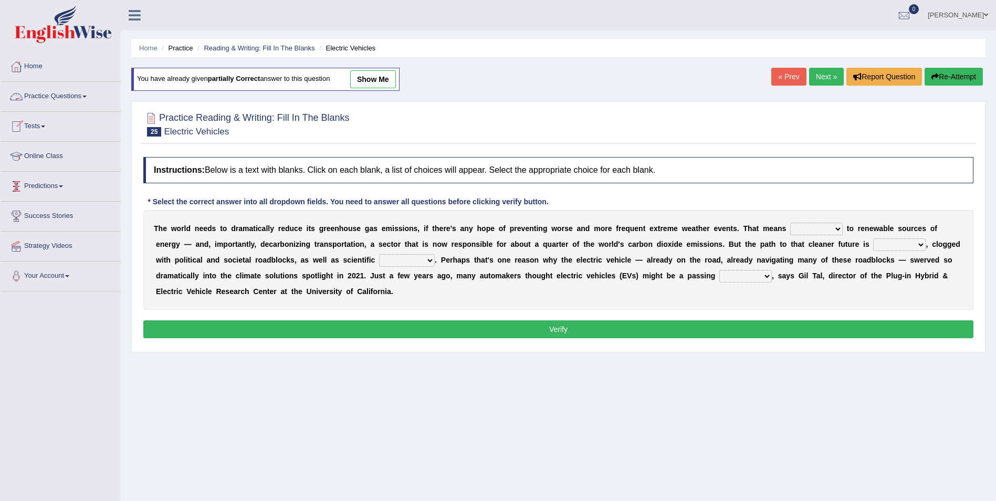
click at [78, 98] on link "Practice Questions" at bounding box center [61, 95] width 120 height 26
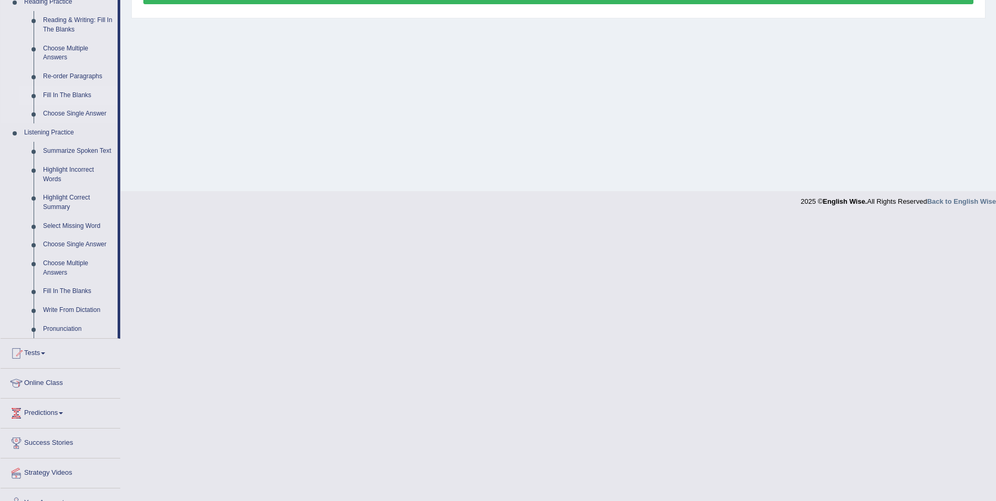
scroll to position [352, 0]
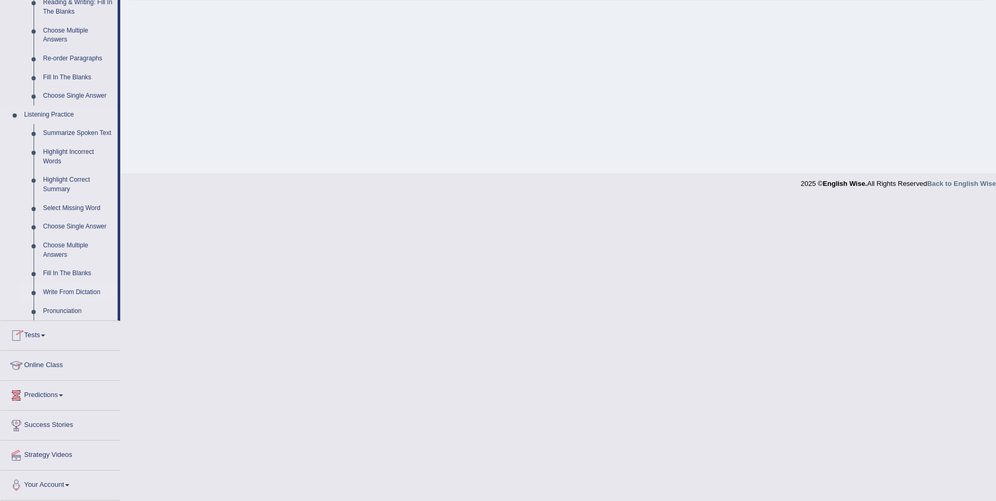
click at [55, 294] on link "Write From Dictation" at bounding box center [77, 292] width 79 height 19
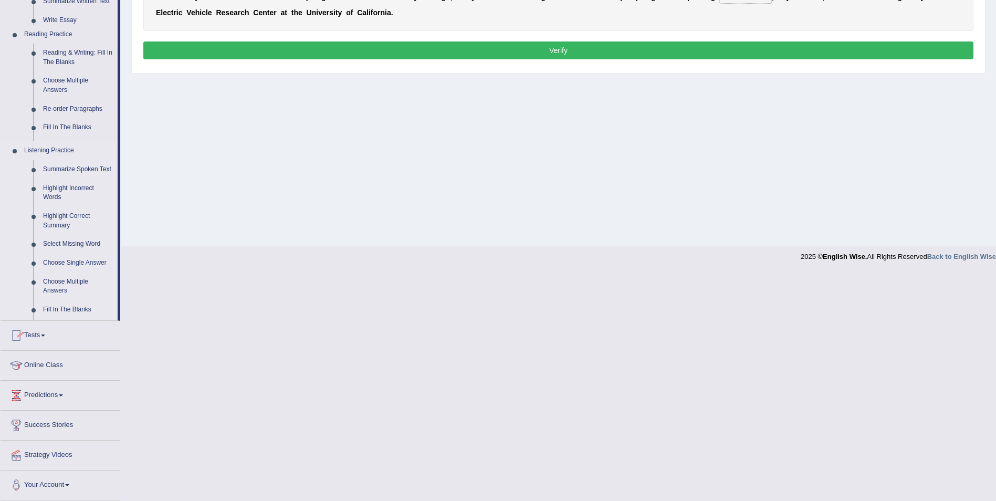
scroll to position [50, 0]
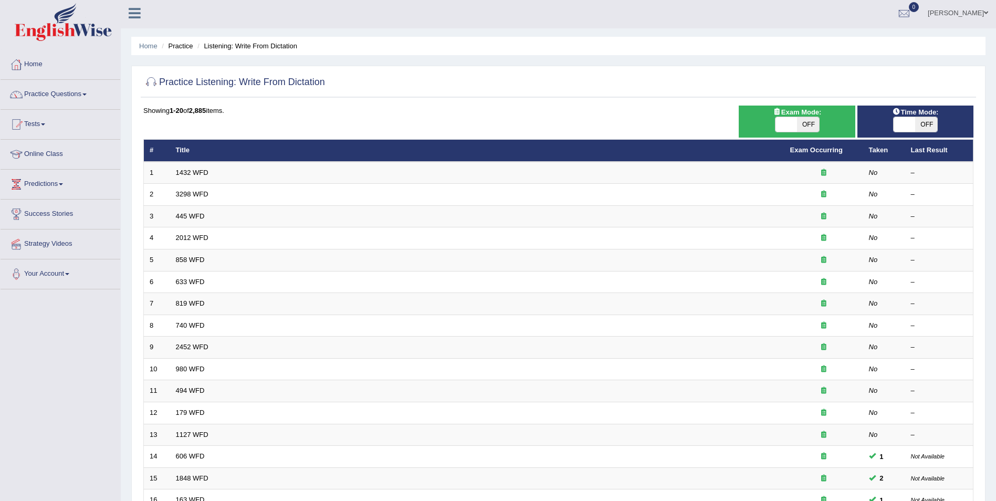
scroll to position [194, 0]
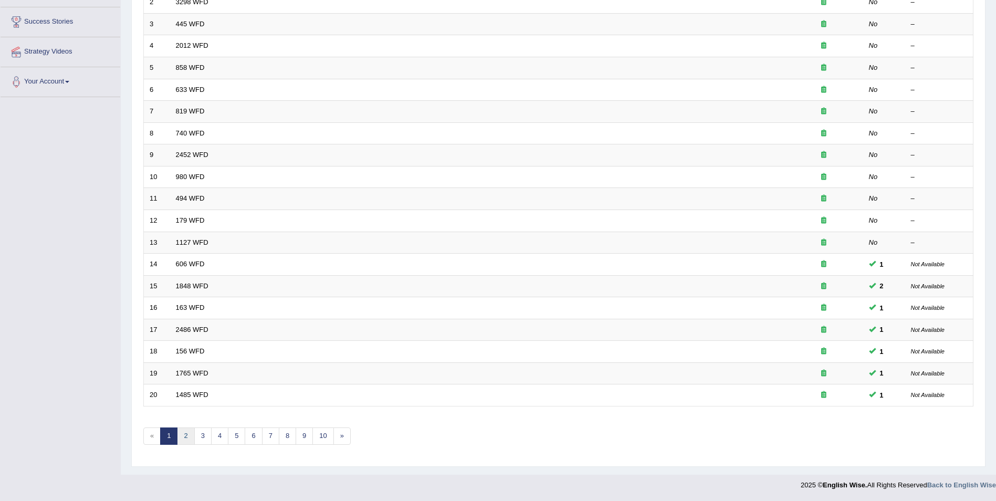
click at [185, 441] on link "2" at bounding box center [185, 435] width 17 height 17
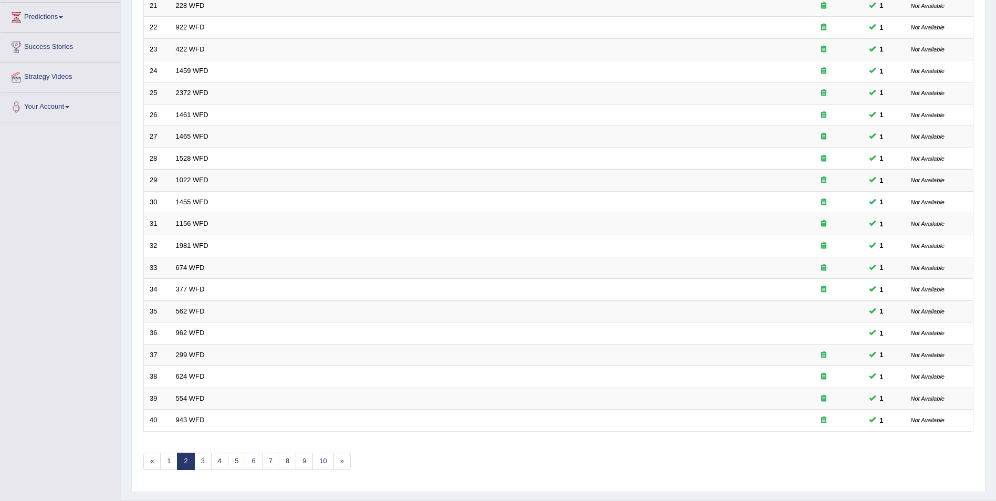
scroll to position [194, 0]
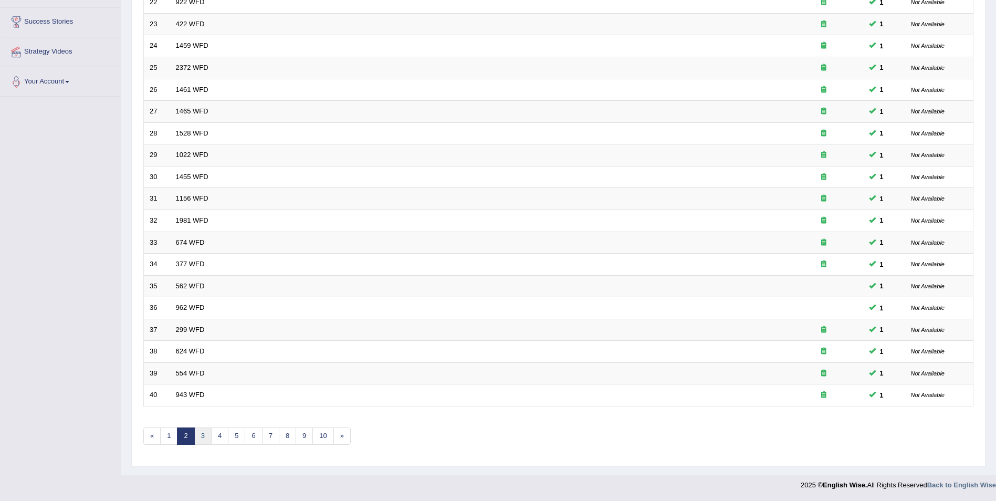
click at [197, 438] on link "3" at bounding box center [202, 435] width 17 height 17
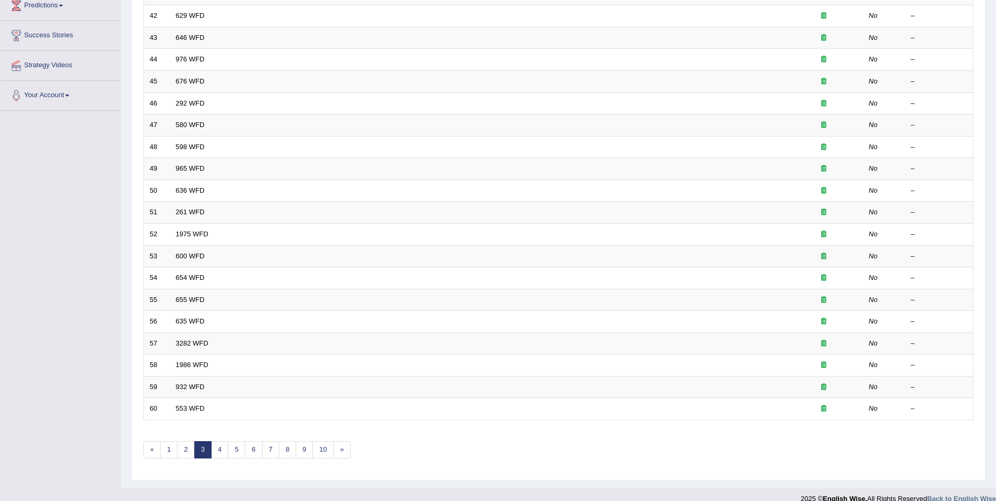
scroll to position [194, 0]
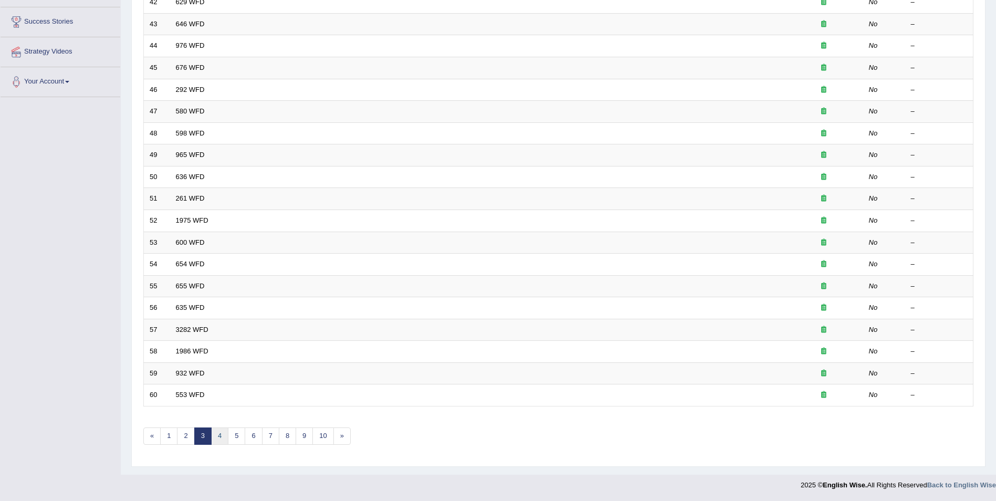
click at [218, 438] on link "4" at bounding box center [219, 435] width 17 height 17
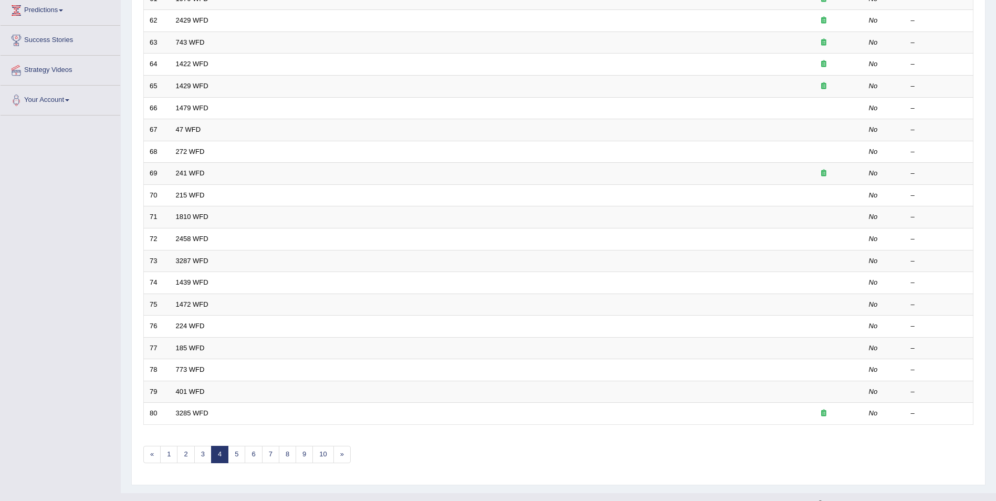
scroll to position [194, 0]
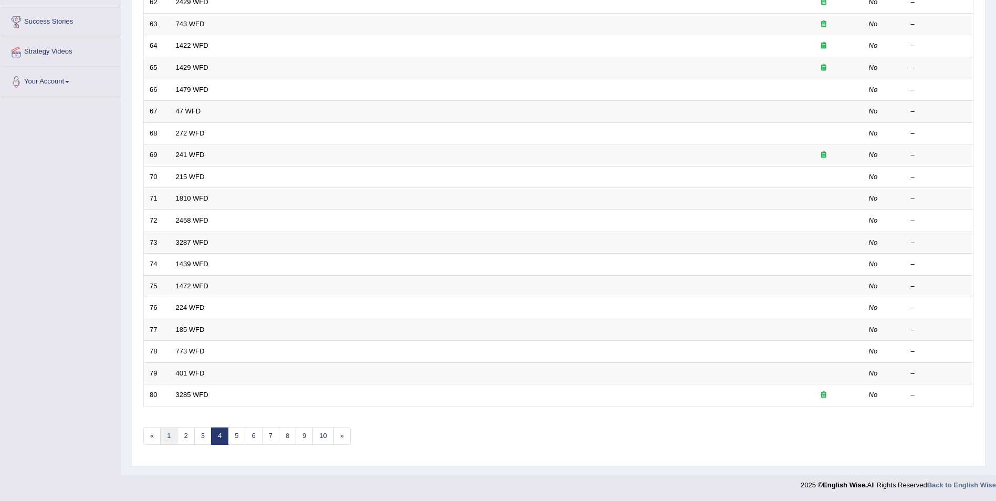
click at [166, 439] on link "1" at bounding box center [168, 435] width 17 height 17
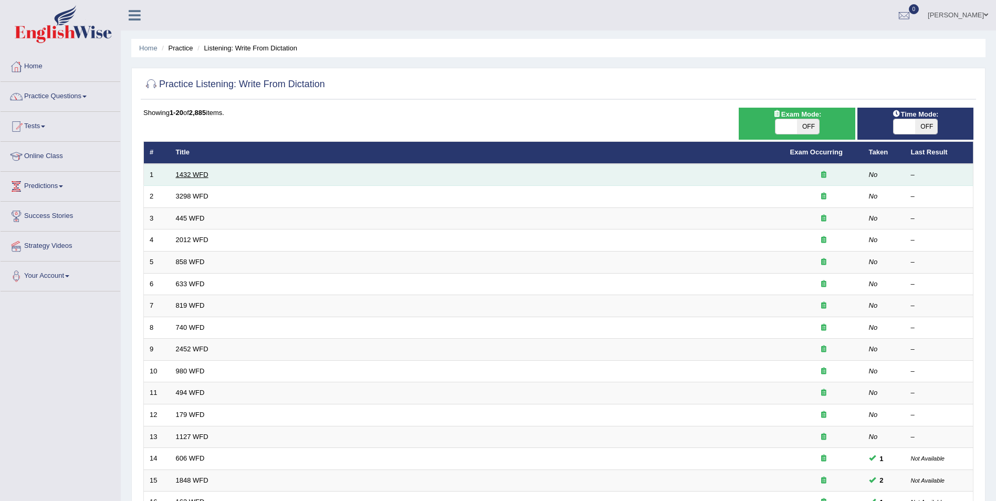
click at [183, 177] on link "1432 WFD" at bounding box center [192, 175] width 33 height 8
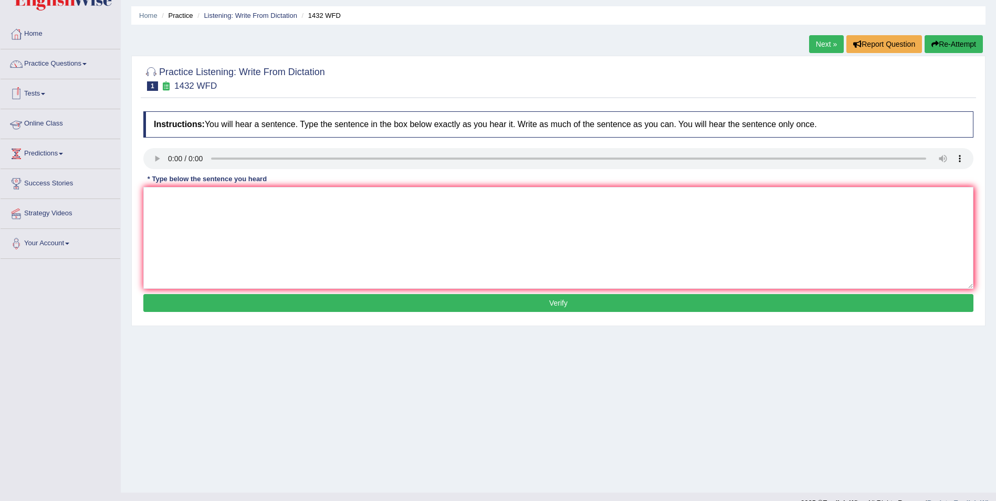
scroll to position [50, 0]
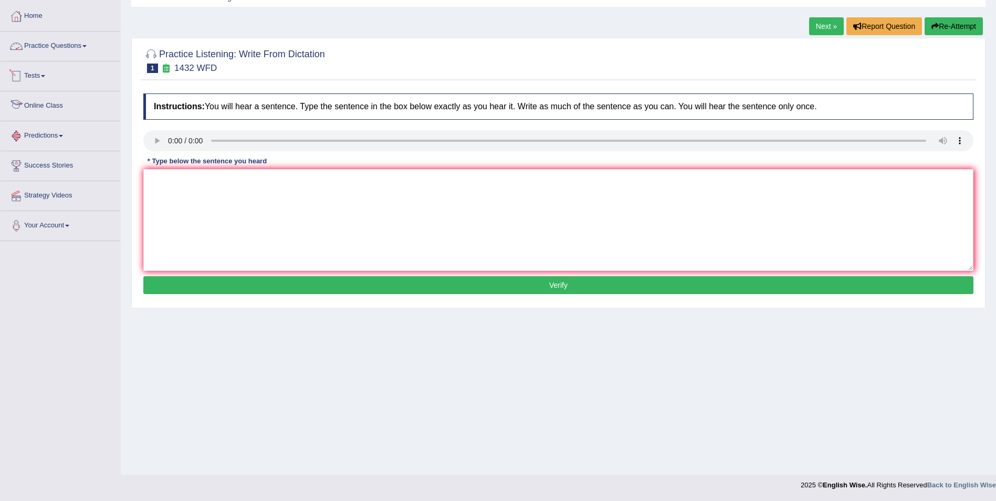
click at [68, 49] on link "Practice Questions" at bounding box center [61, 45] width 120 height 26
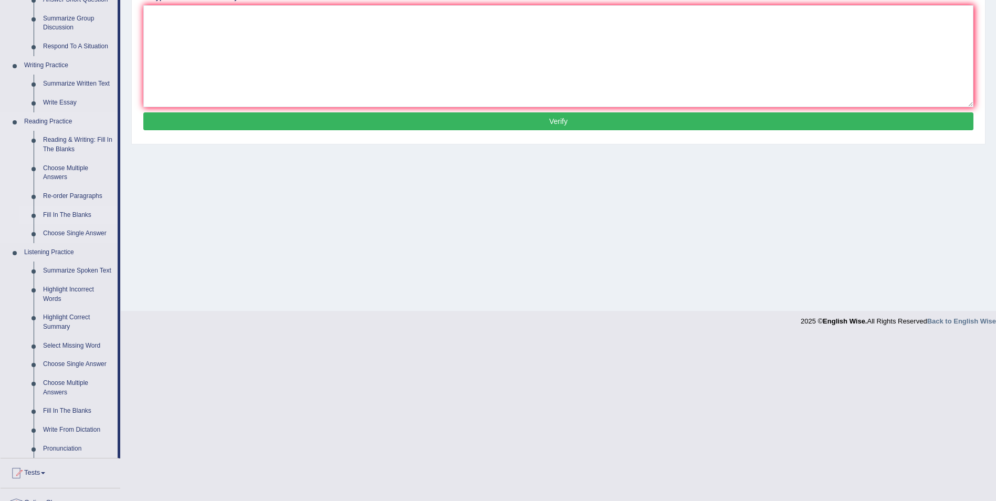
scroll to position [352, 0]
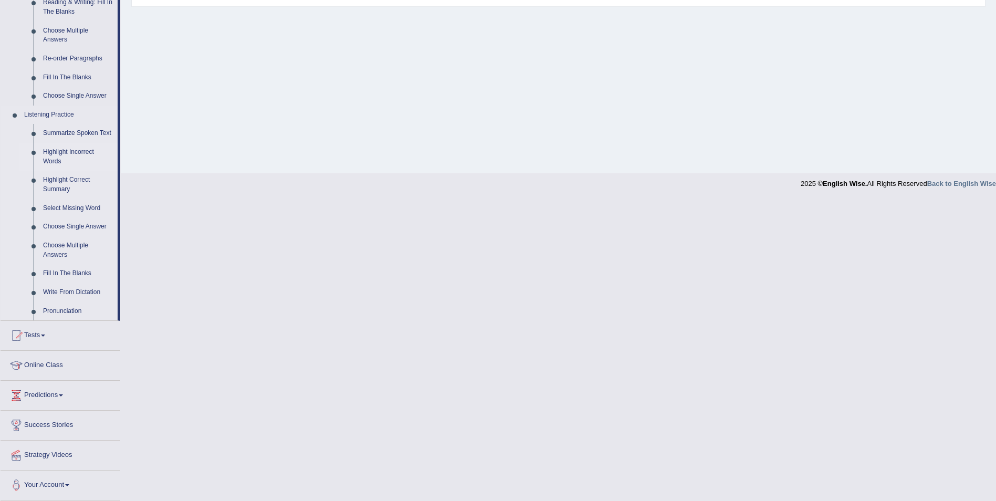
click at [81, 152] on link "Highlight Incorrect Words" at bounding box center [77, 157] width 79 height 28
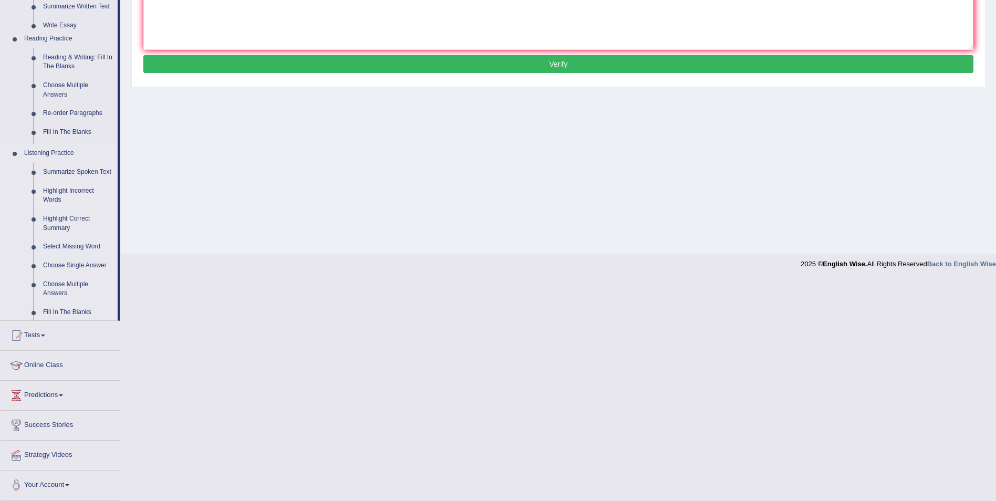
scroll to position [50, 0]
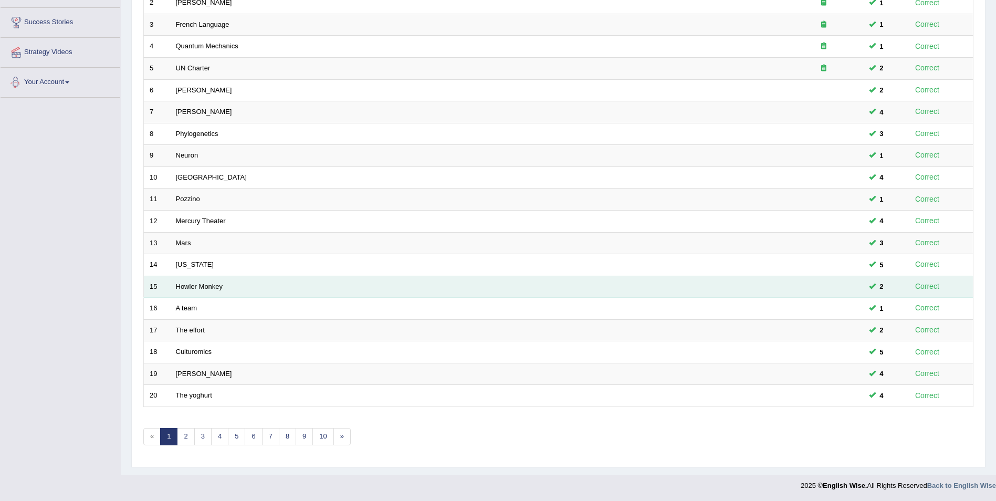
scroll to position [194, 0]
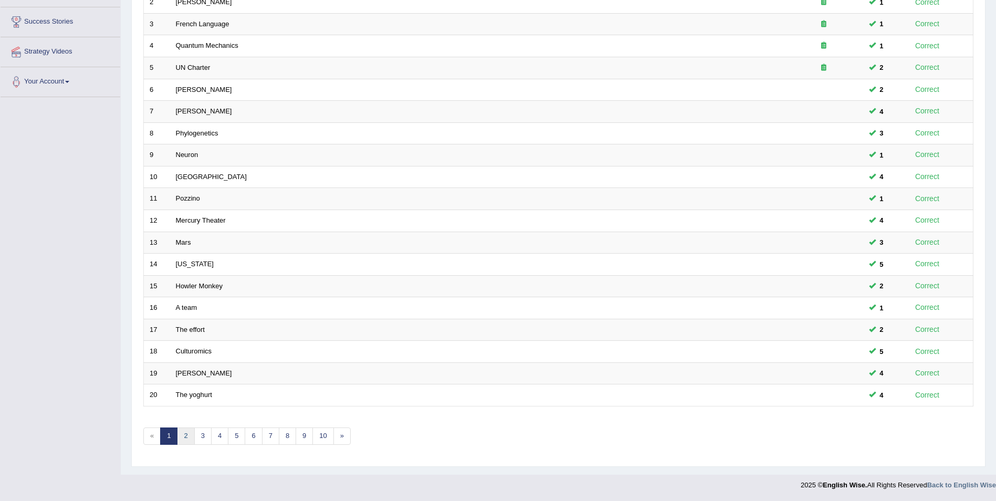
click at [185, 436] on link "2" at bounding box center [185, 435] width 17 height 17
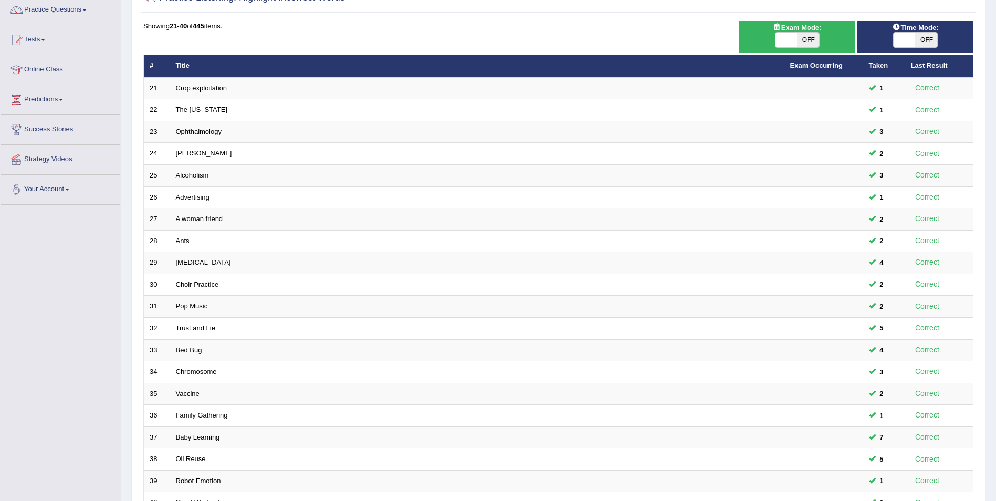
scroll to position [194, 0]
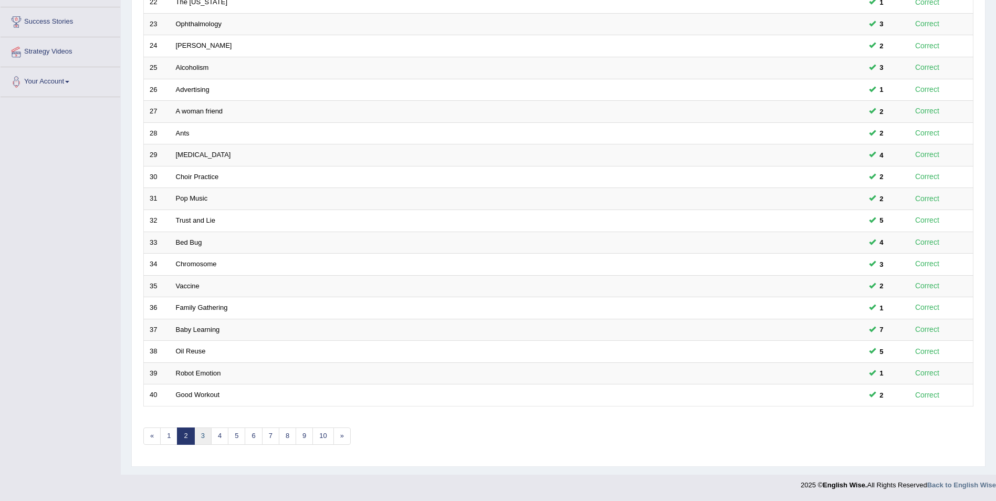
click at [202, 438] on link "3" at bounding box center [202, 435] width 17 height 17
click at [217, 439] on link "4" at bounding box center [219, 435] width 17 height 17
click at [235, 441] on link "5" at bounding box center [236, 435] width 17 height 17
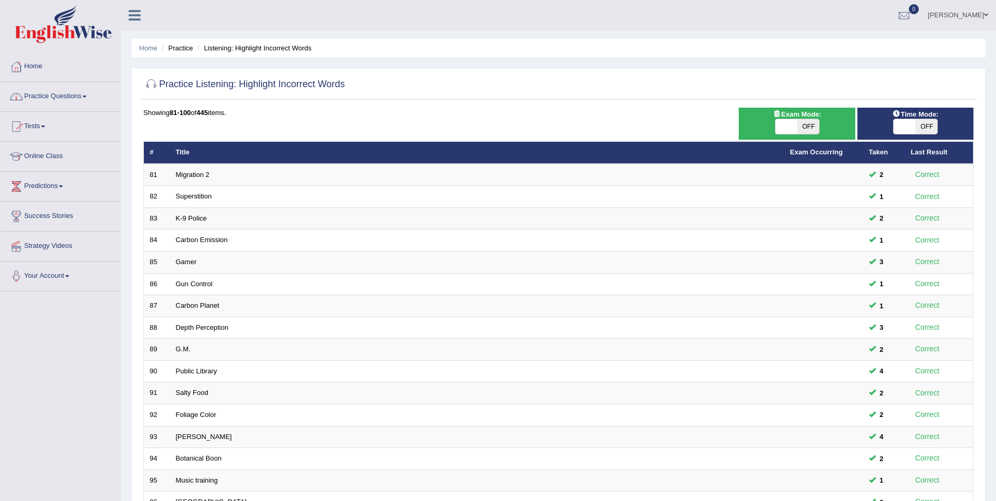
click at [67, 97] on link "Practice Questions" at bounding box center [61, 95] width 120 height 26
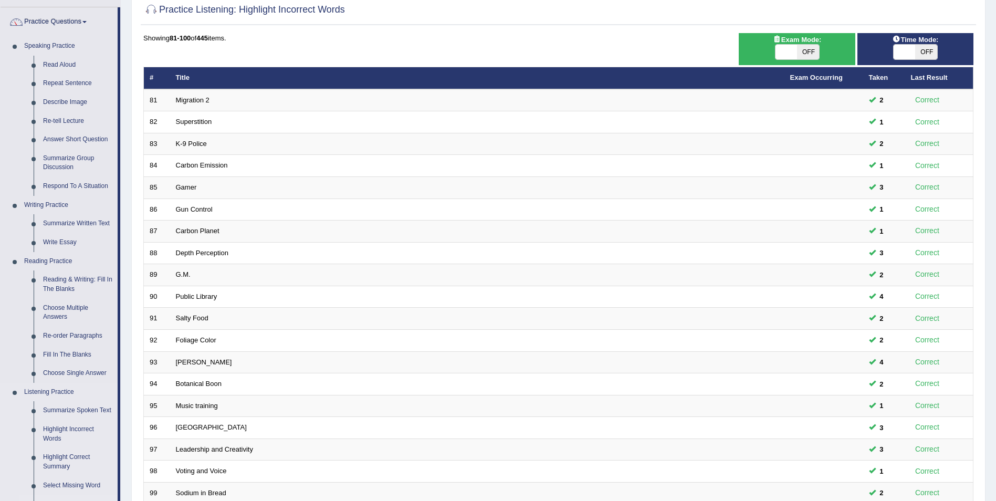
scroll to position [210, 0]
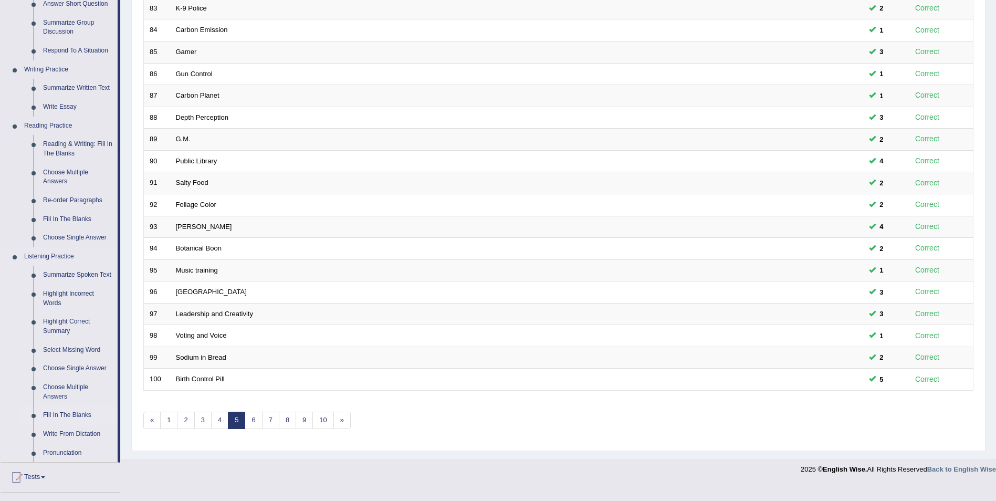
click at [77, 417] on link "Fill In The Blanks" at bounding box center [77, 415] width 79 height 19
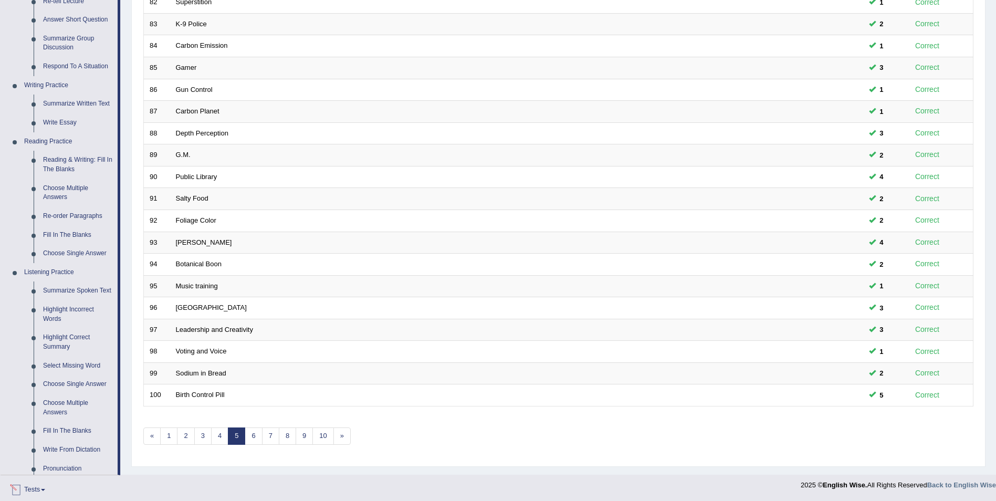
scroll to position [331, 0]
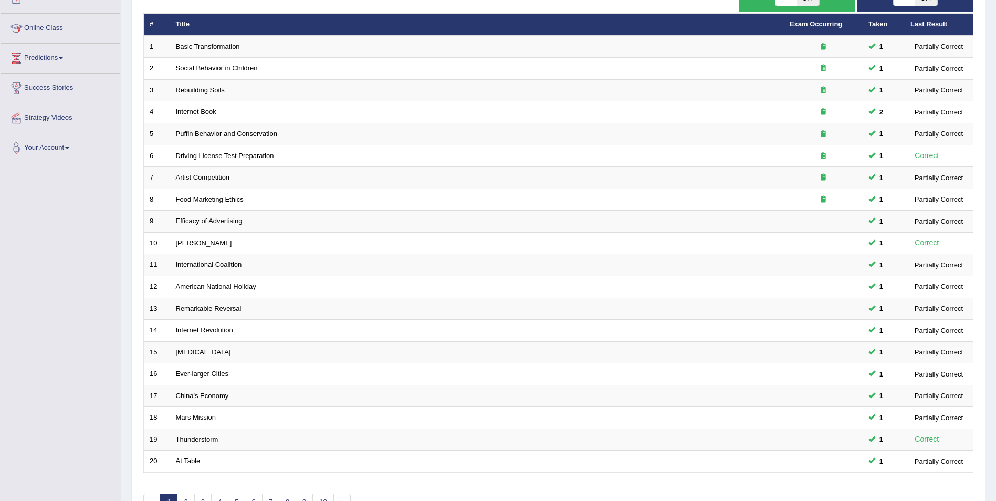
scroll to position [194, 0]
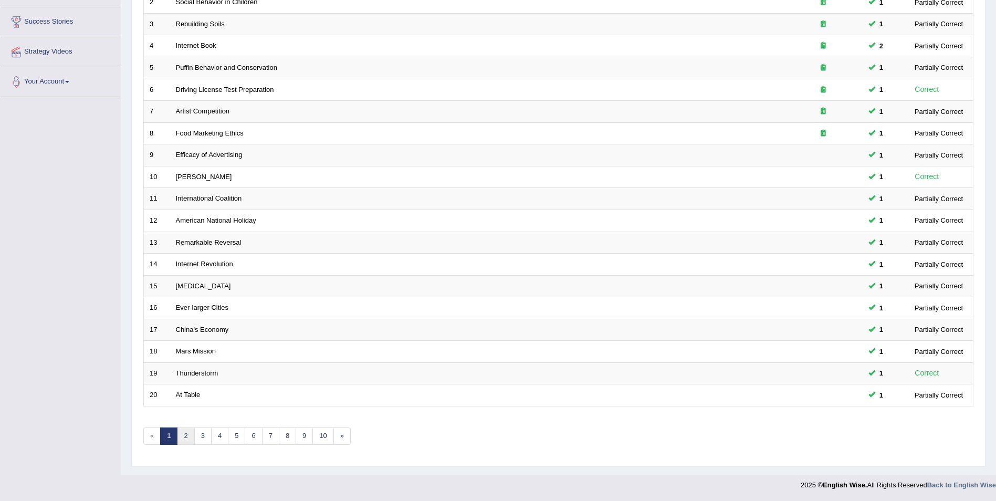
click at [185, 438] on link "2" at bounding box center [185, 435] width 17 height 17
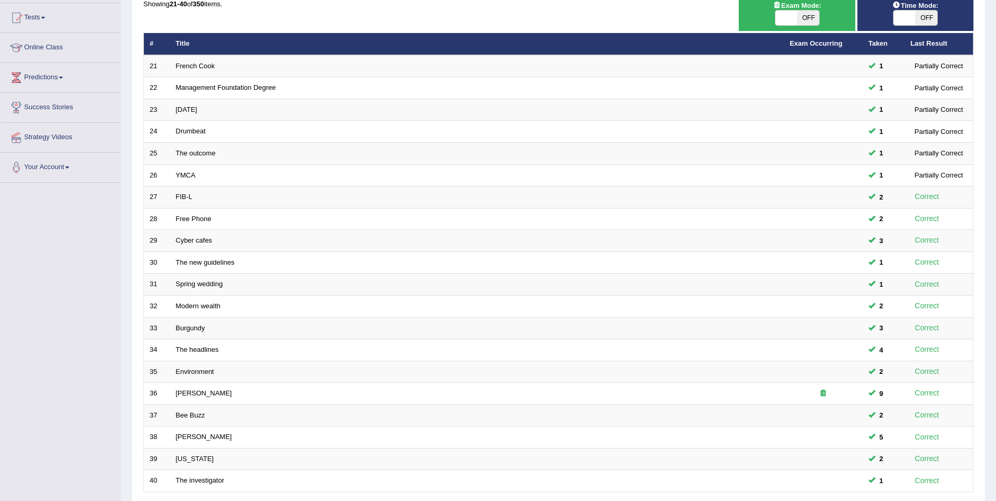
scroll to position [194, 0]
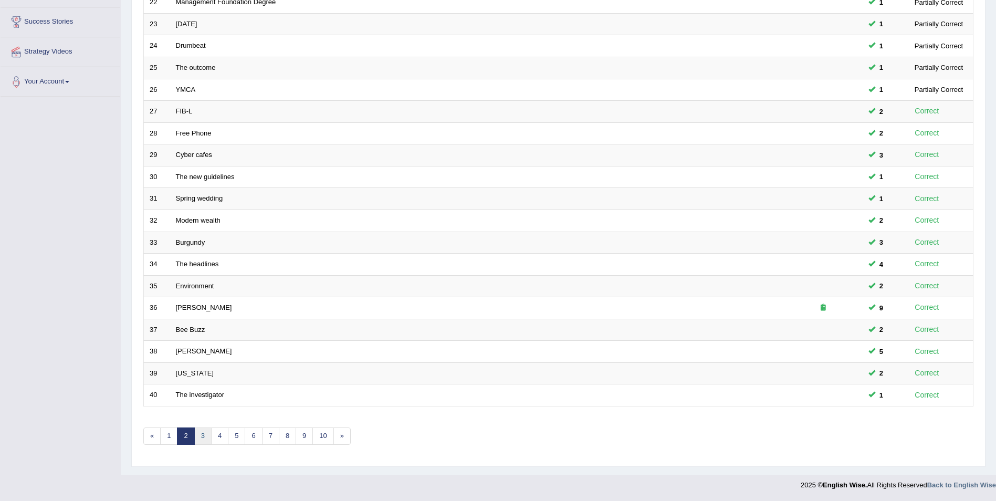
click at [201, 439] on link "3" at bounding box center [202, 435] width 17 height 17
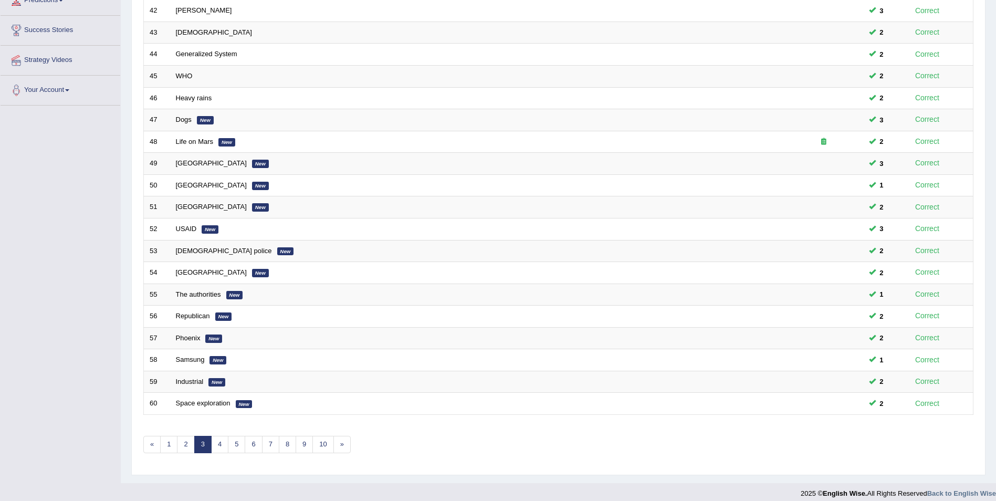
scroll to position [194, 0]
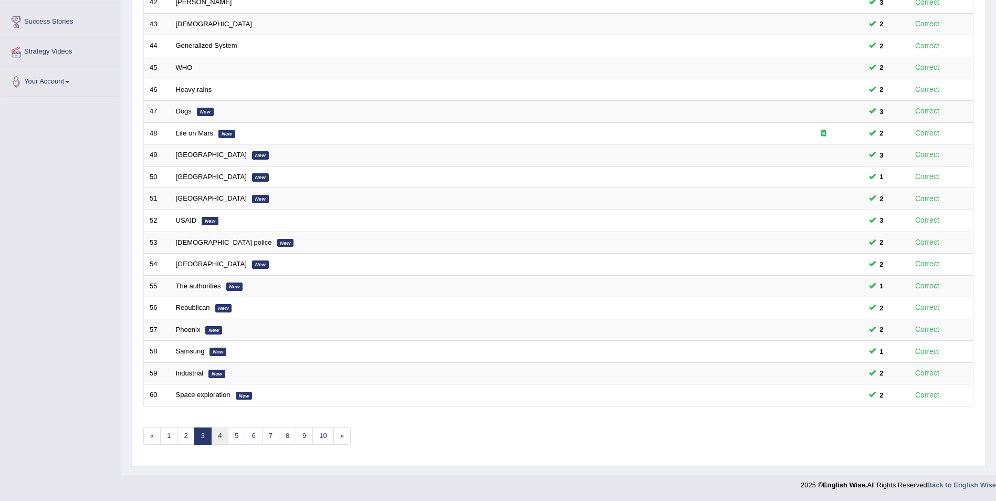
click at [221, 435] on link "4" at bounding box center [219, 435] width 17 height 17
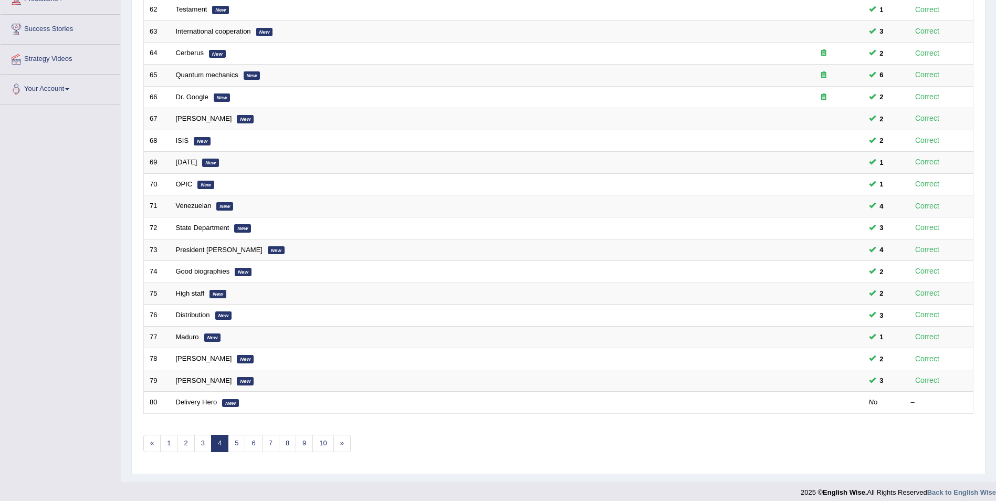
scroll to position [194, 0]
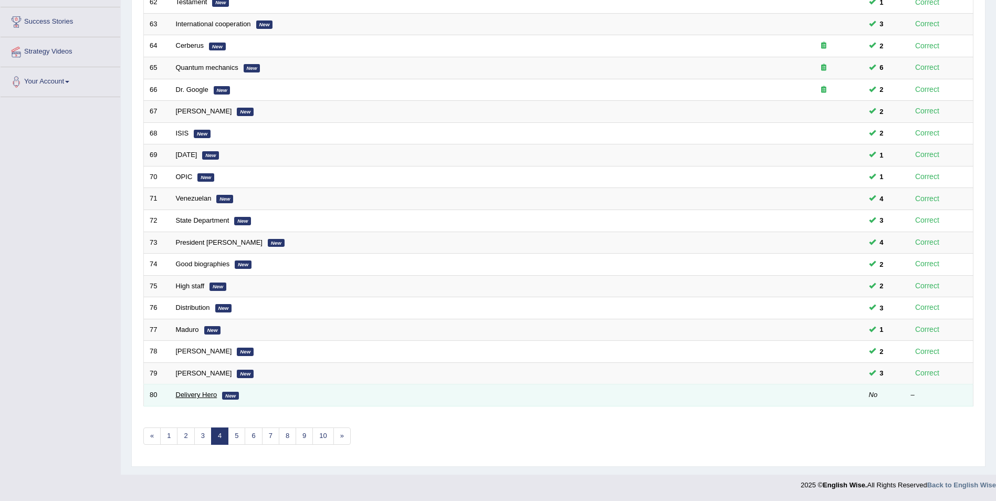
click at [199, 394] on link "Delivery Hero" at bounding box center [196, 395] width 41 height 8
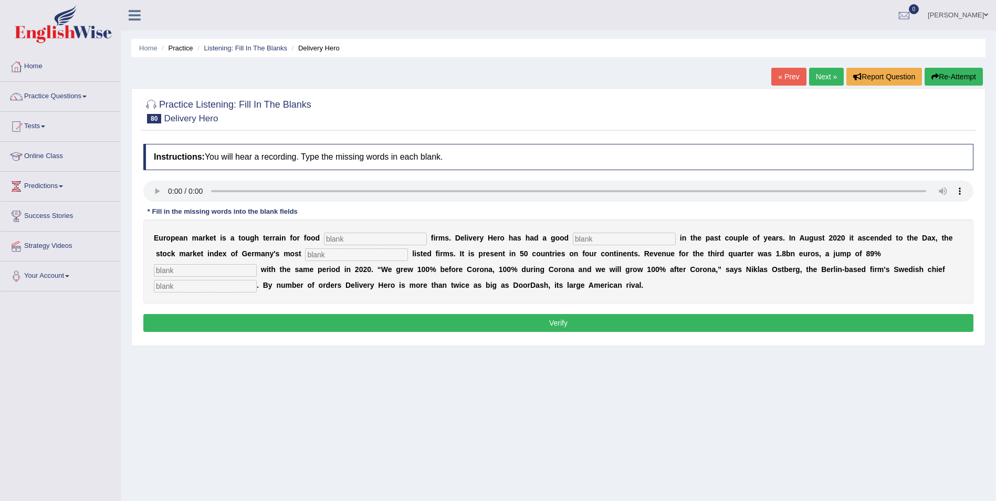
click at [331, 239] on input "text" at bounding box center [375, 239] width 103 height 13
drag, startPoint x: 315, startPoint y: 237, endPoint x: 503, endPoint y: 196, distance: 192.9
click at [324, 236] on input "text" at bounding box center [375, 239] width 103 height 13
type input "delivery"
click at [573, 240] on input "text" at bounding box center [624, 239] width 103 height 13
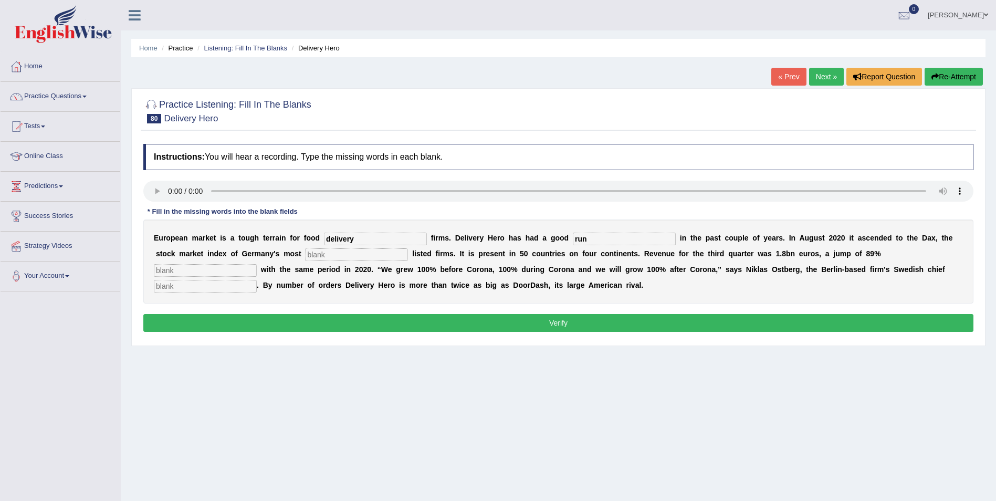
type input "run"
click at [305, 254] on input "text" at bounding box center [356, 254] width 103 height 13
type input "valiable"
drag, startPoint x: 777, startPoint y: 254, endPoint x: 823, endPoint y: 248, distance: 46.6
click at [257, 264] on input "text" at bounding box center [205, 270] width 103 height 13
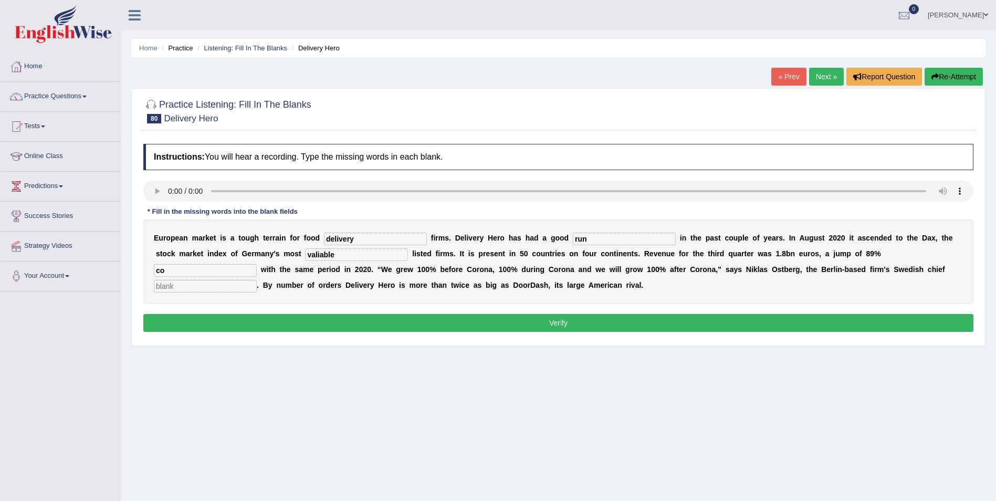
type input "c"
type input "vompared"
click at [257, 280] on input "text" at bounding box center [205, 286] width 103 height 13
type input "executive"
click at [257, 264] on input "vompared" at bounding box center [205, 270] width 103 height 13
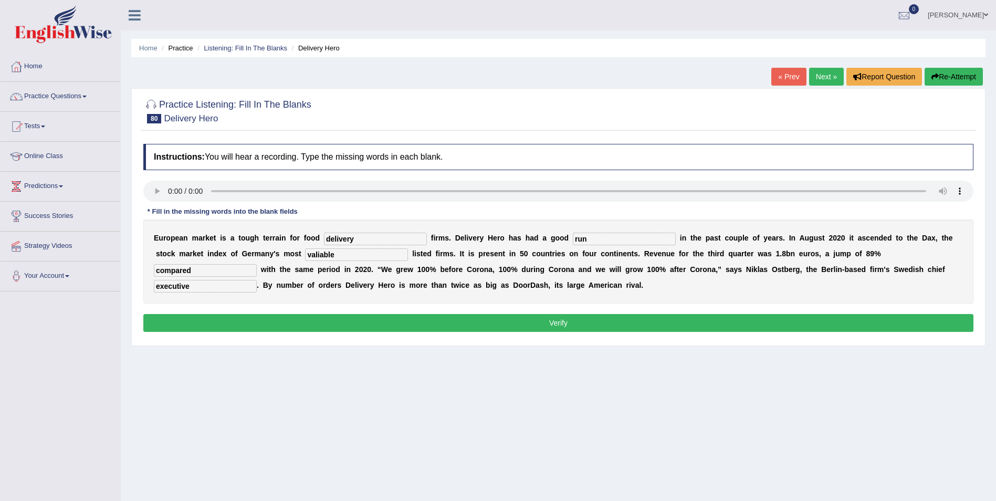
type input "compared"
click at [400, 323] on button "Verify" at bounding box center [558, 323] width 830 height 18
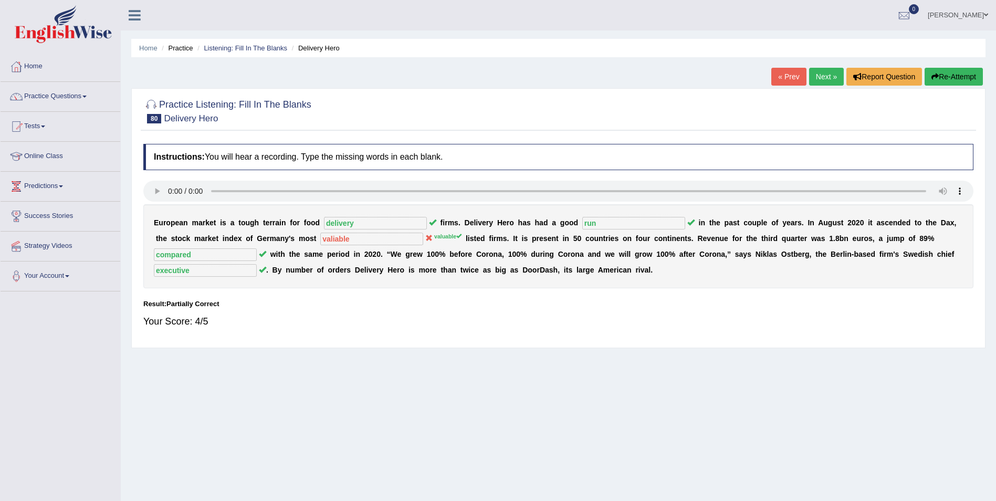
click at [947, 74] on button "Re-Attempt" at bounding box center [954, 77] width 58 height 18
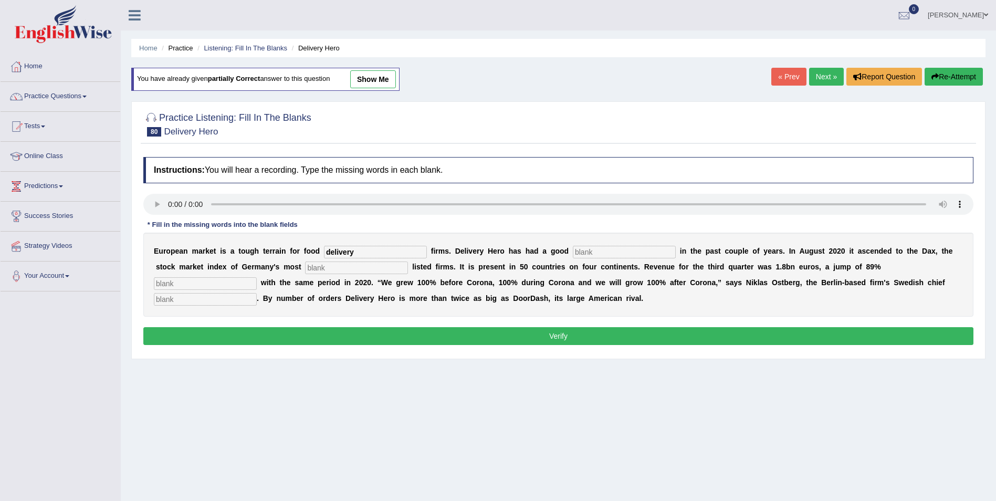
type input "delivery"
click at [573, 249] on input "text" at bounding box center [624, 252] width 103 height 13
type input "run"
click at [305, 264] on input "text" at bounding box center [356, 267] width 103 height 13
type input "valuable"
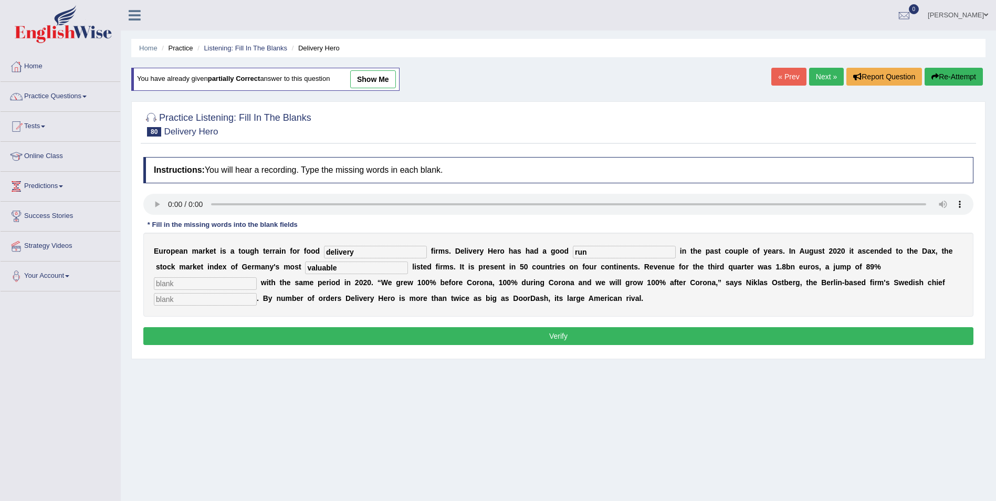
click at [257, 277] on input "text" at bounding box center [205, 283] width 103 height 13
type input "compared"
click at [257, 293] on input "text" at bounding box center [205, 299] width 103 height 13
type input "musician"
click at [744, 339] on button "Verify" at bounding box center [558, 336] width 830 height 18
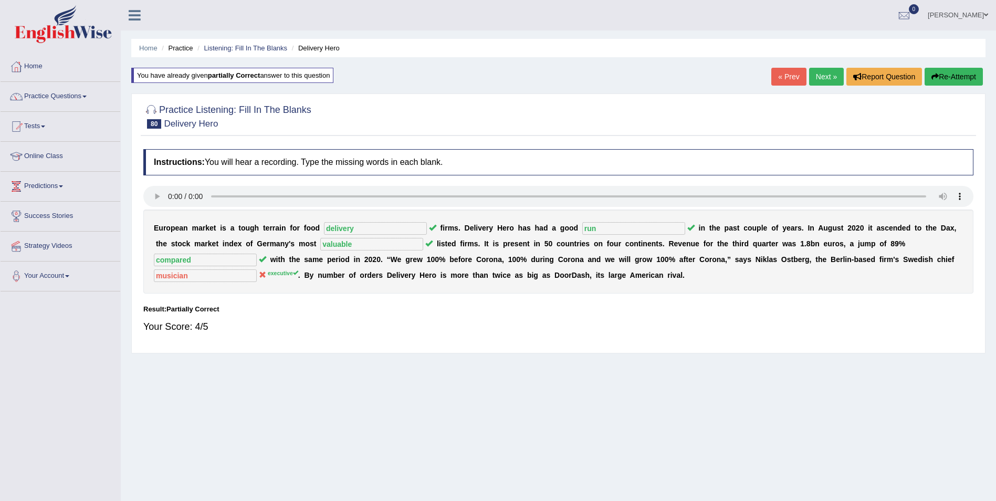
click at [944, 77] on button "Re-Attempt" at bounding box center [954, 77] width 58 height 18
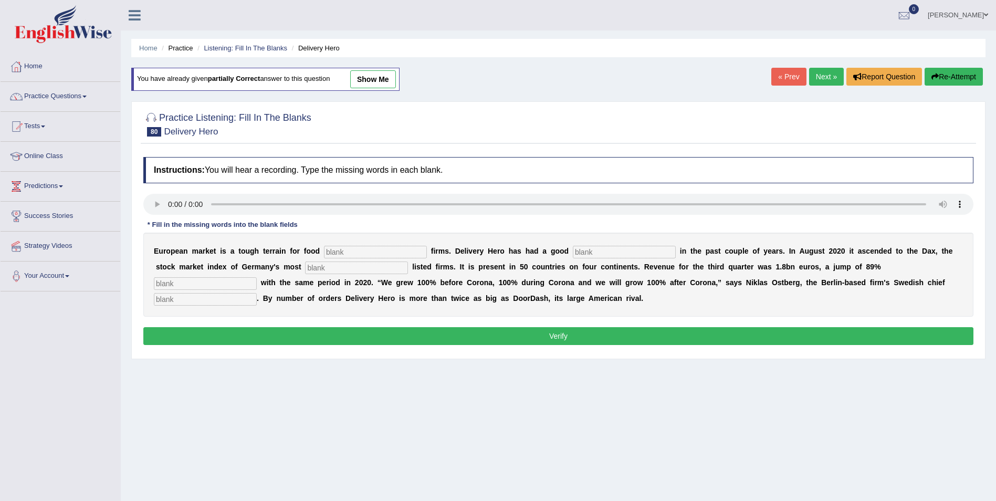
click at [338, 253] on input "text" at bounding box center [375, 252] width 103 height 13
type input "delivery"
click at [573, 254] on input "text" at bounding box center [624, 252] width 103 height 13
type input "run"
drag, startPoint x: 244, startPoint y: 266, endPoint x: 308, endPoint y: 267, distance: 64.1
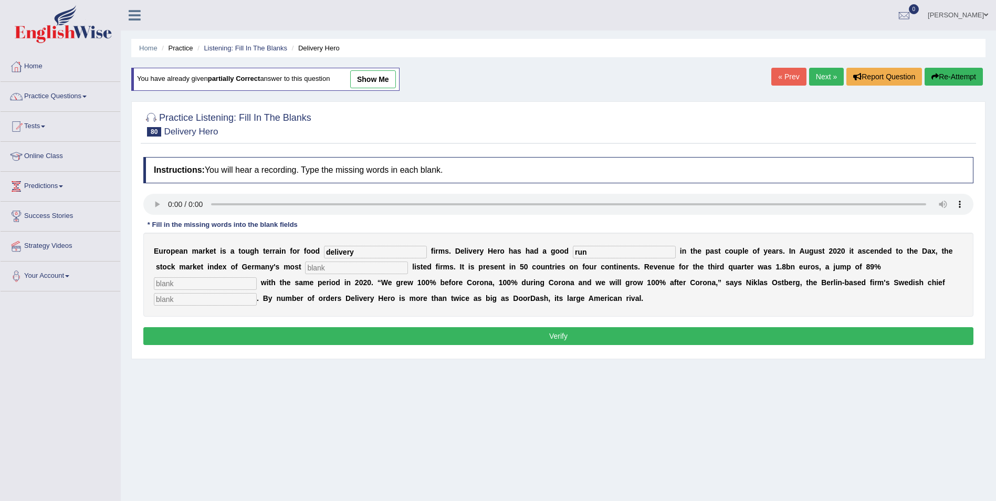
click at [305, 266] on input "text" at bounding box center [356, 267] width 103 height 13
type input "valuable"
click at [257, 277] on input "text" at bounding box center [205, 283] width 103 height 13
type input "compared"
drag, startPoint x: 709, startPoint y: 283, endPoint x: 766, endPoint y: 267, distance: 59.0
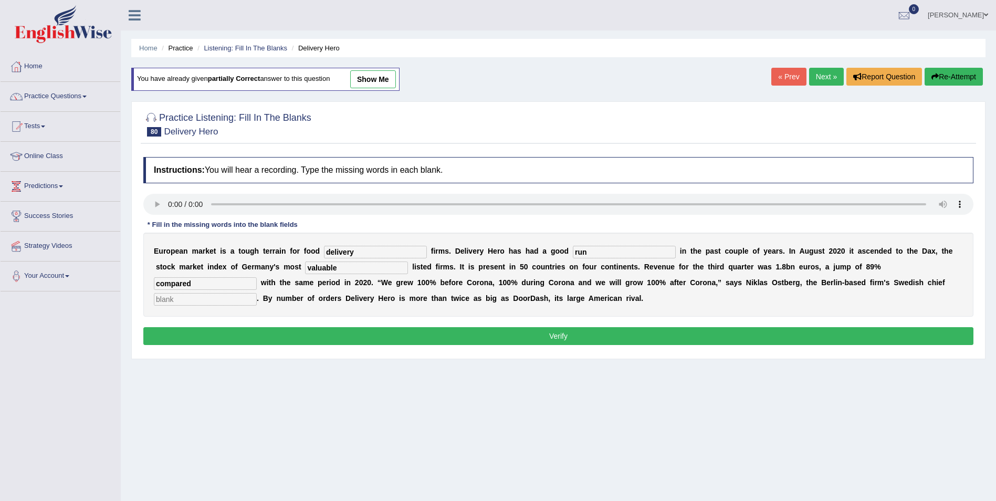
click at [257, 293] on input "text" at bounding box center [205, 299] width 103 height 13
type input "executive"
click at [633, 335] on button "Verify" at bounding box center [558, 336] width 830 height 18
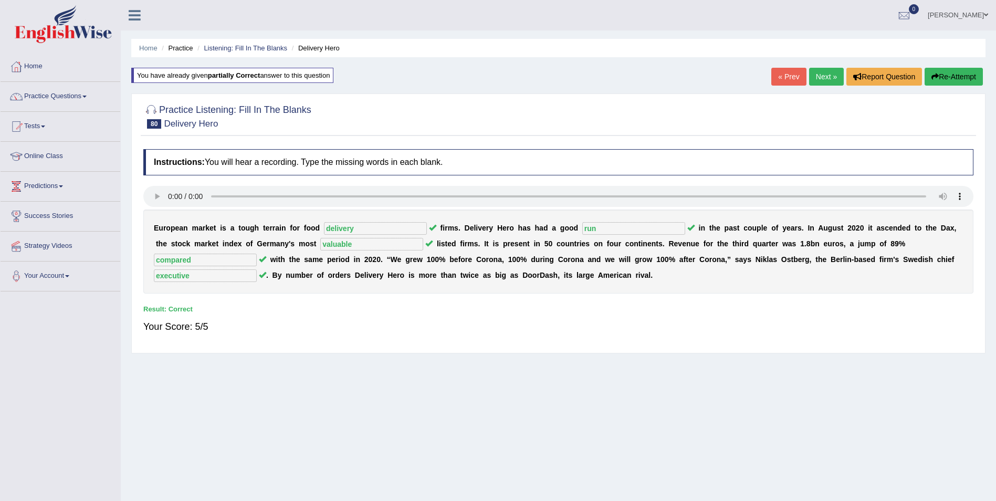
click at [820, 77] on link "Next »" at bounding box center [826, 77] width 35 height 18
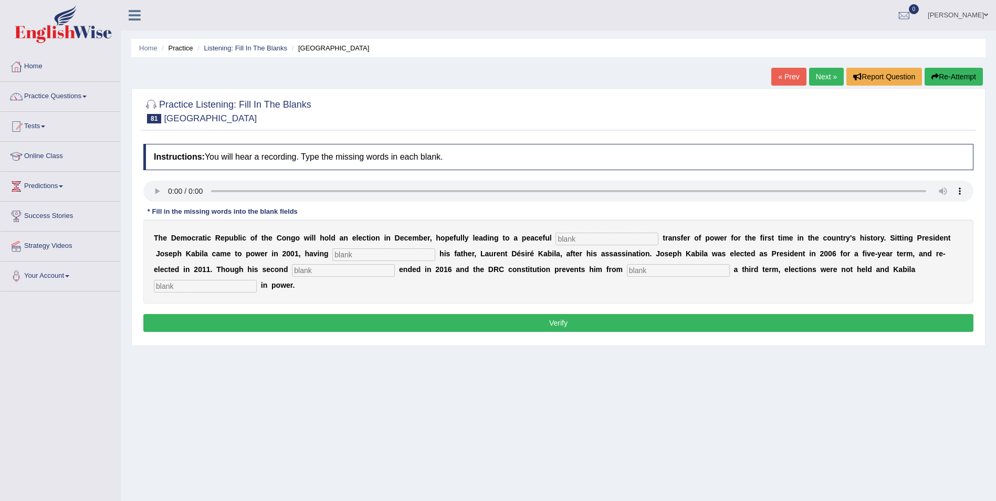
drag, startPoint x: 535, startPoint y: 238, endPoint x: 693, endPoint y: 224, distance: 159.2
click at [556, 238] on input "text" at bounding box center [607, 239] width 103 height 13
type input "democratic"
click at [332, 253] on input "text" at bounding box center [383, 254] width 103 height 13
type input "succeded"
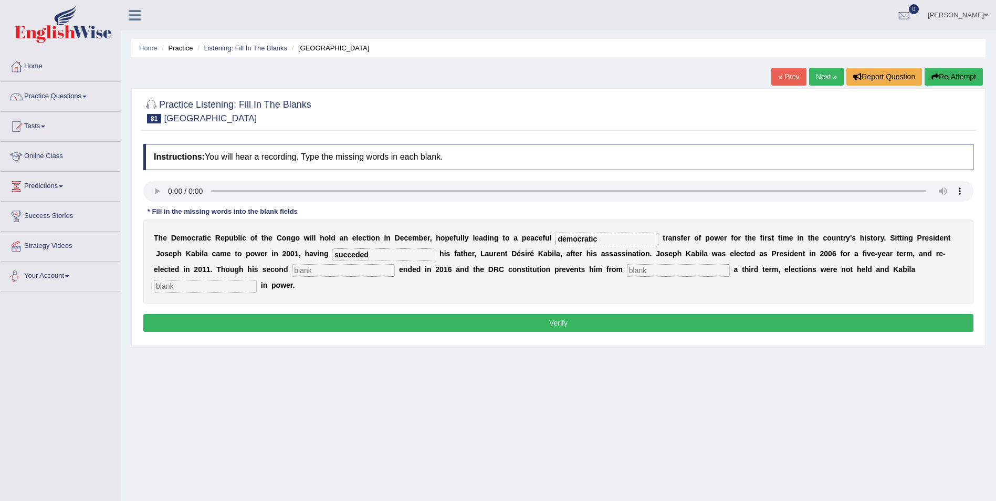
click at [292, 271] on input "text" at bounding box center [343, 270] width 103 height 13
type input "term"
click at [627, 271] on input "text" at bounding box center [678, 270] width 103 height 13
type input "seeking"
click at [257, 280] on input "text" at bounding box center [205, 286] width 103 height 13
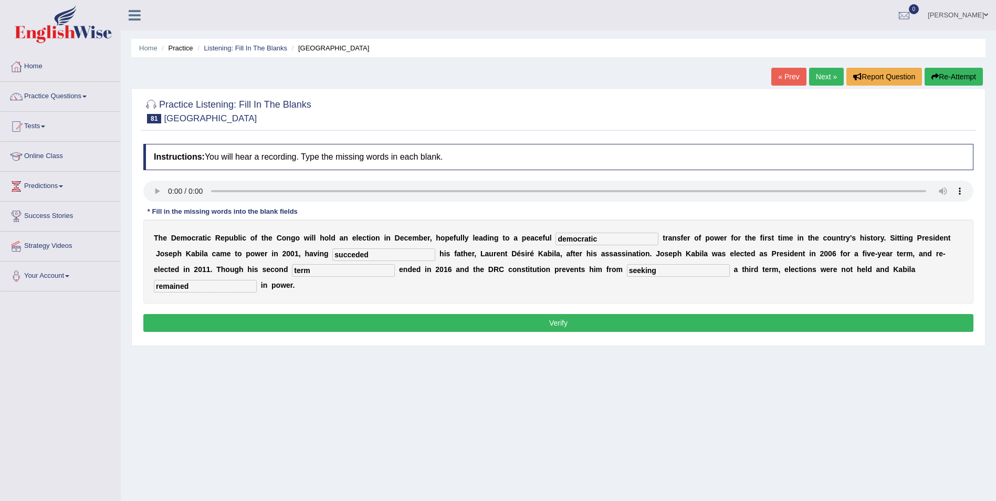
type input "remained"
click at [332, 254] on input "succeded" at bounding box center [383, 254] width 103 height 13
type input "succeded"
click at [523, 314] on button "Verify" at bounding box center [558, 323] width 830 height 18
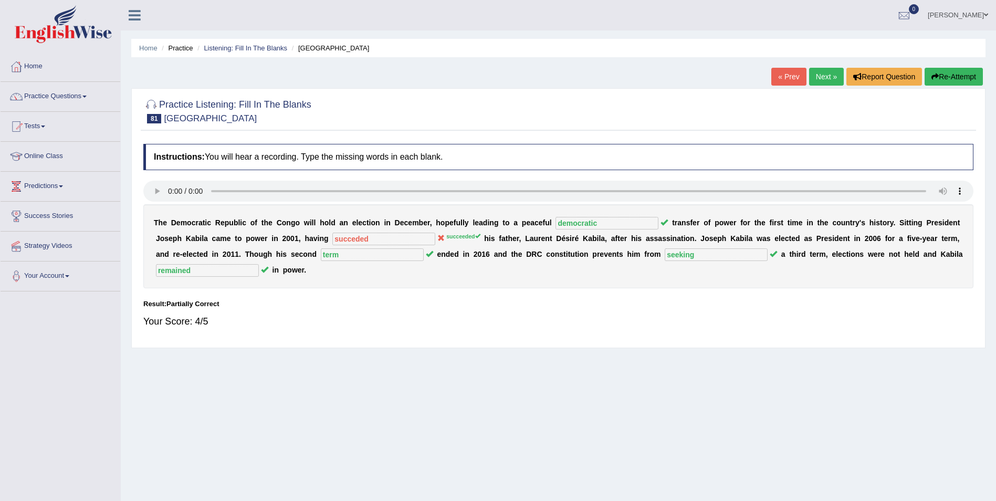
click at [954, 75] on button "Re-Attempt" at bounding box center [954, 77] width 58 height 18
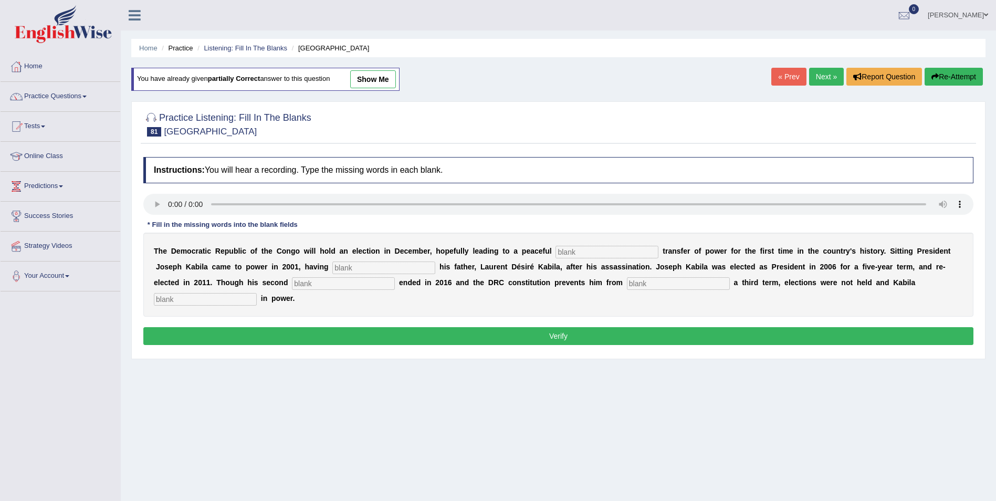
click at [556, 250] on input "text" at bounding box center [607, 252] width 103 height 13
type input "democratic"
click at [332, 271] on input "text" at bounding box center [383, 267] width 103 height 13
type input "succeeded"
click at [292, 282] on input "text" at bounding box center [343, 283] width 103 height 13
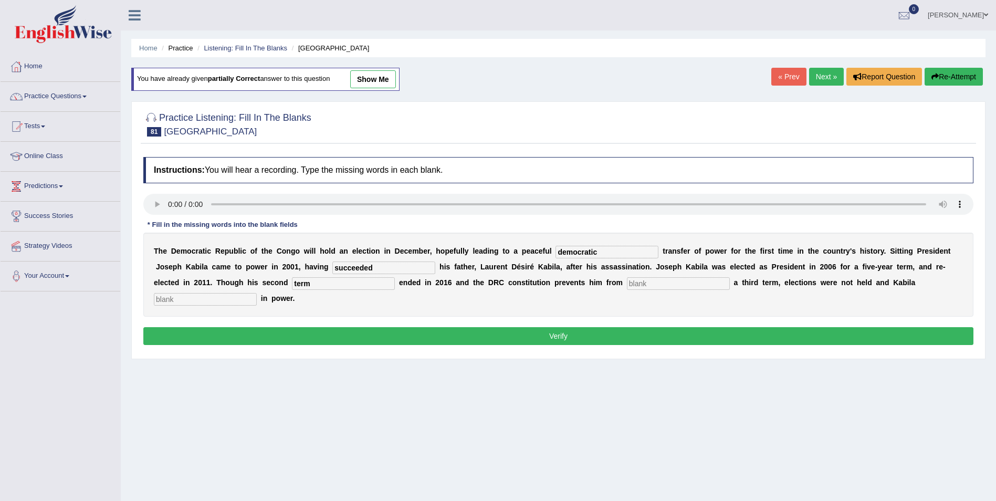
type input "term"
click at [627, 280] on input "text" at bounding box center [678, 283] width 103 height 13
type input "remained"
click at [560, 327] on button "Verify" at bounding box center [558, 336] width 830 height 18
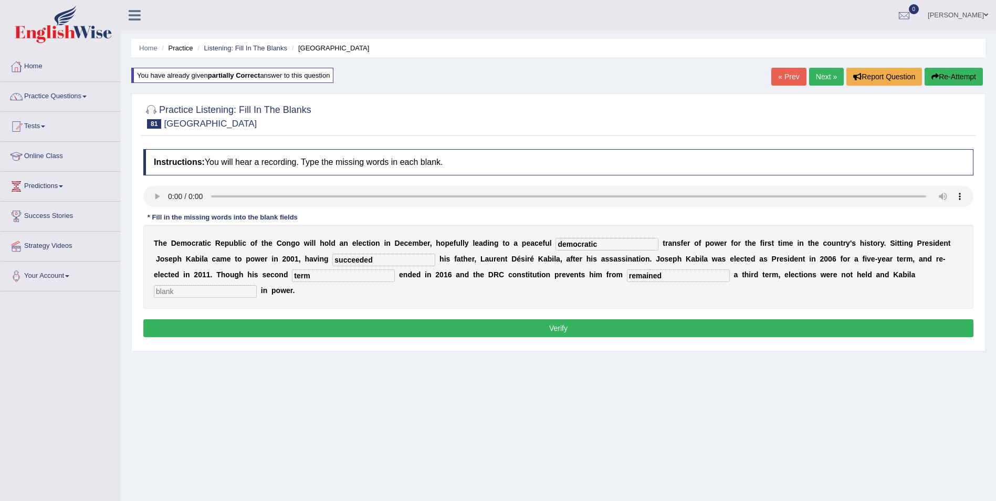
click at [257, 285] on input "text" at bounding box center [205, 291] width 103 height 13
drag, startPoint x: 539, startPoint y: 280, endPoint x: 489, endPoint y: 285, distance: 50.2
click at [489, 285] on div "T h e D e m o c r a t i c R e p u b l i c o f t h e C o n g o w i l l h o l d a…" at bounding box center [558, 267] width 830 height 84
click at [257, 285] on input "text" at bounding box center [205, 291] width 103 height 13
type input "remained"
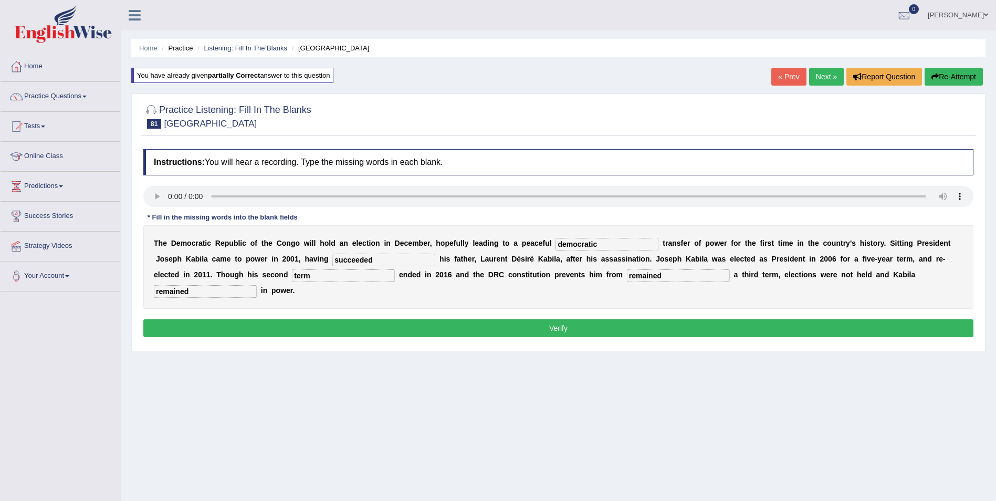
drag, startPoint x: 528, startPoint y: 276, endPoint x: 486, endPoint y: 275, distance: 42.5
click at [486, 275] on div "T h e D e m o c r a t i c R e p u b l i c o f t h e C o n g o w i l l h o l d a…" at bounding box center [558, 267] width 830 height 84
type input "seeking"
click at [745, 319] on button "Verify" at bounding box center [558, 328] width 830 height 18
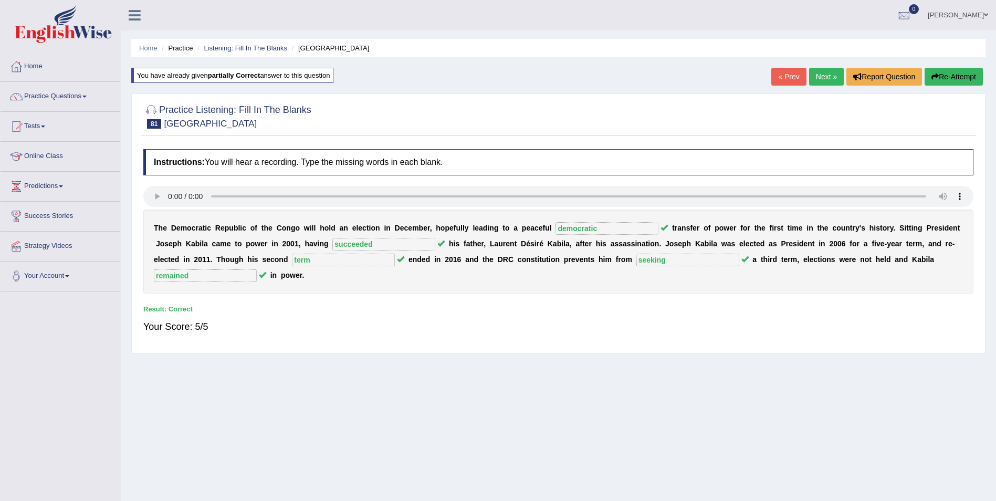
click at [825, 78] on link "Next »" at bounding box center [826, 77] width 35 height 18
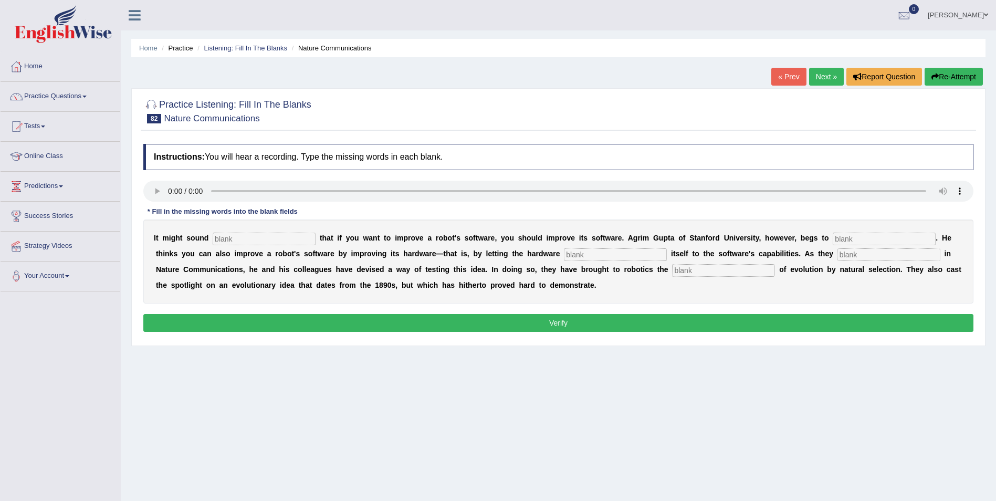
click at [213, 239] on input "text" at bounding box center [264, 239] width 103 height 13
type input "obvious"
click at [833, 236] on input "text" at bounding box center [884, 239] width 103 height 13
type input "defer"
click at [564, 254] on input "text" at bounding box center [615, 254] width 103 height 13
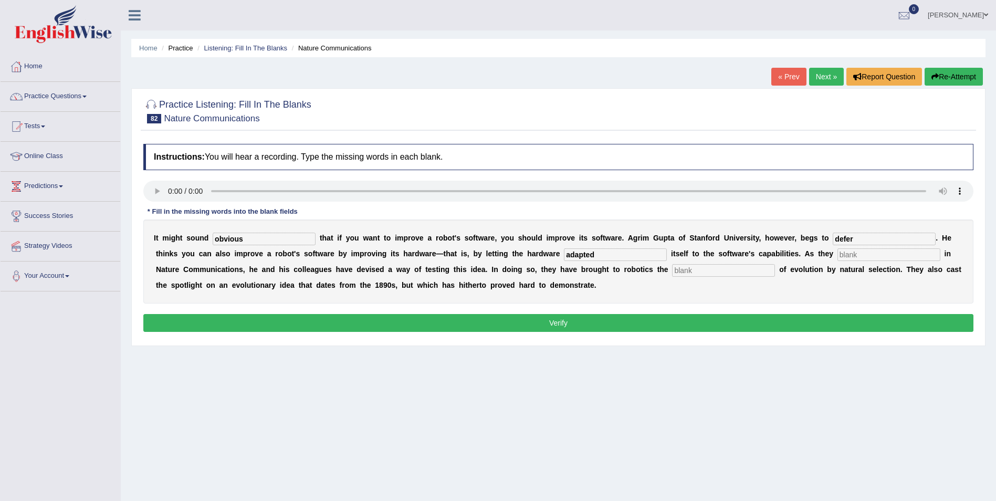
type input "adapted"
click at [837, 254] on input "text" at bounding box center [888, 254] width 103 height 13
type input "dicribe"
click at [672, 269] on input "text" at bounding box center [723, 270] width 103 height 13
type input "principles"
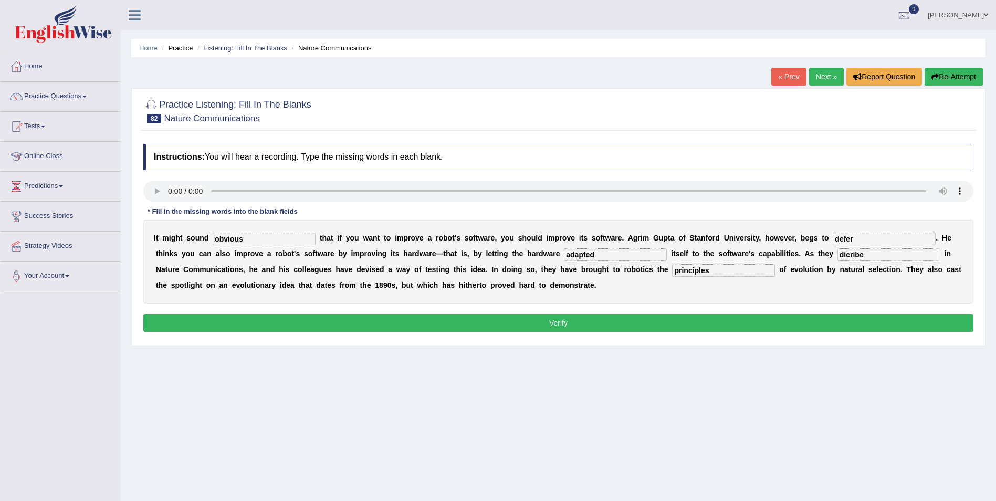
click at [833, 235] on input "defer" at bounding box center [884, 239] width 103 height 13
type input "deffer"
drag, startPoint x: 740, startPoint y: 255, endPoint x: 701, endPoint y: 246, distance: 39.9
click at [704, 246] on div "I t m i g h t s o u n d obvious t h a t i f y o u w a n t t o i m p r o v e a r…" at bounding box center [558, 261] width 830 height 84
type input "d"
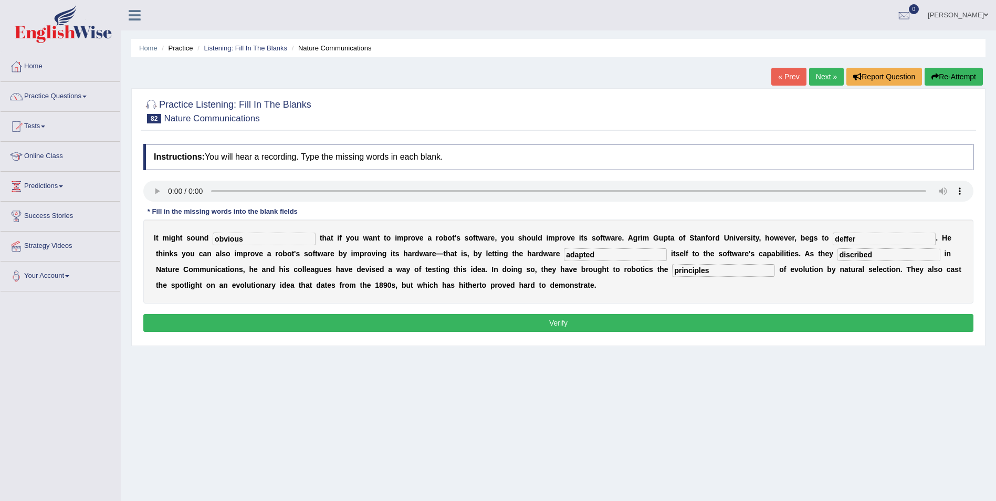
type input "discribed"
click at [659, 324] on button "Verify" at bounding box center [558, 323] width 830 height 18
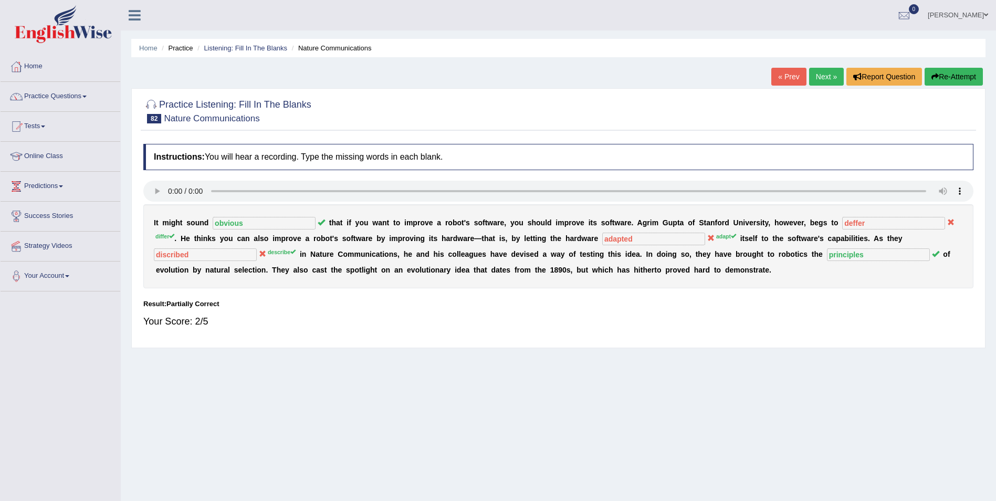
drag, startPoint x: 979, startPoint y: 74, endPoint x: 813, endPoint y: 113, distance: 170.4
click at [978, 74] on button "Re-Attempt" at bounding box center [954, 77] width 58 height 18
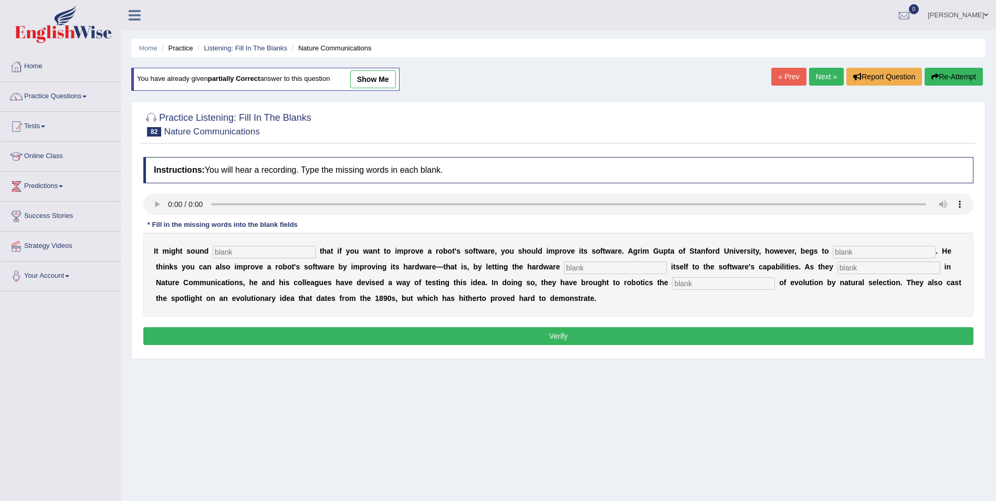
click at [238, 246] on input "text" at bounding box center [264, 252] width 103 height 13
type input "obvious"
click at [833, 256] on input "text" at bounding box center [884, 252] width 103 height 13
type input "differ"
click at [564, 270] on input "text" at bounding box center [615, 267] width 103 height 13
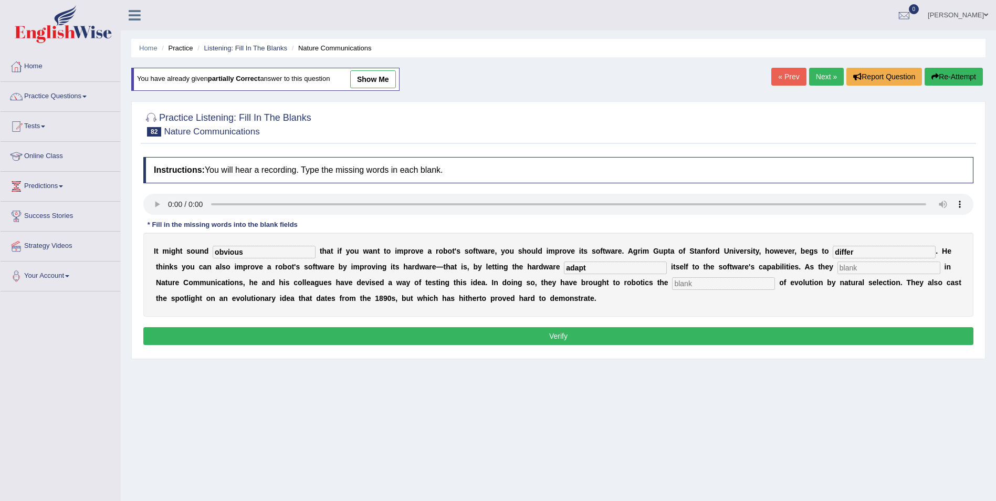
type input "adapt"
click at [837, 266] on input "text" at bounding box center [888, 267] width 103 height 13
click at [833, 250] on input "differ" at bounding box center [884, 252] width 103 height 13
click at [837, 267] on input "text" at bounding box center [888, 267] width 103 height 13
type input "decribed"
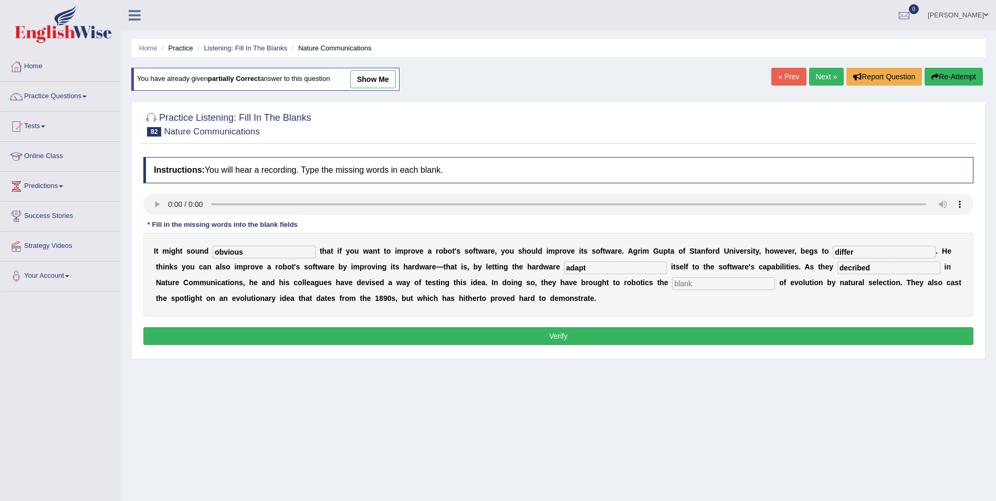
click at [672, 287] on input "text" at bounding box center [723, 283] width 103 height 13
type input "principles"
click at [837, 266] on input "decribed" at bounding box center [888, 267] width 103 height 13
click at [837, 267] on input "described" at bounding box center [888, 267] width 103 height 13
type input "described"
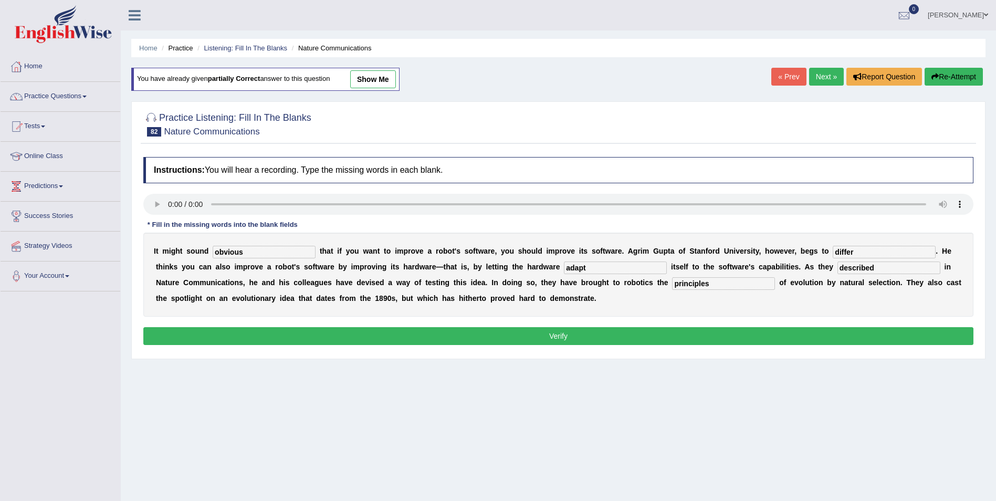
click at [452, 328] on button "Verify" at bounding box center [558, 336] width 830 height 18
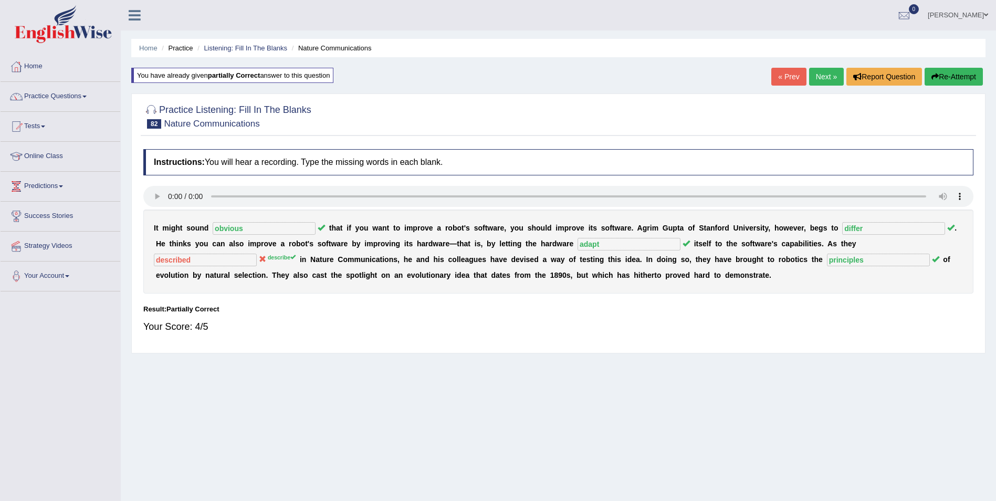
click at [954, 76] on button "Re-Attempt" at bounding box center [954, 77] width 58 height 18
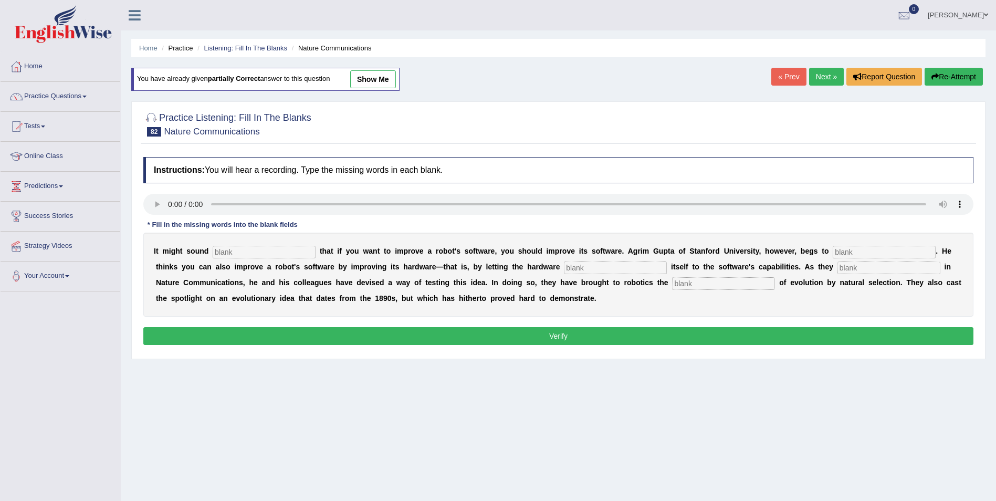
drag, startPoint x: 0, startPoint y: 0, endPoint x: 236, endPoint y: 248, distance: 342.4
click at [235, 248] on input "text" at bounding box center [264, 252] width 103 height 13
type input "obvious"
click at [833, 256] on input "text" at bounding box center [884, 252] width 103 height 13
type input "differ"
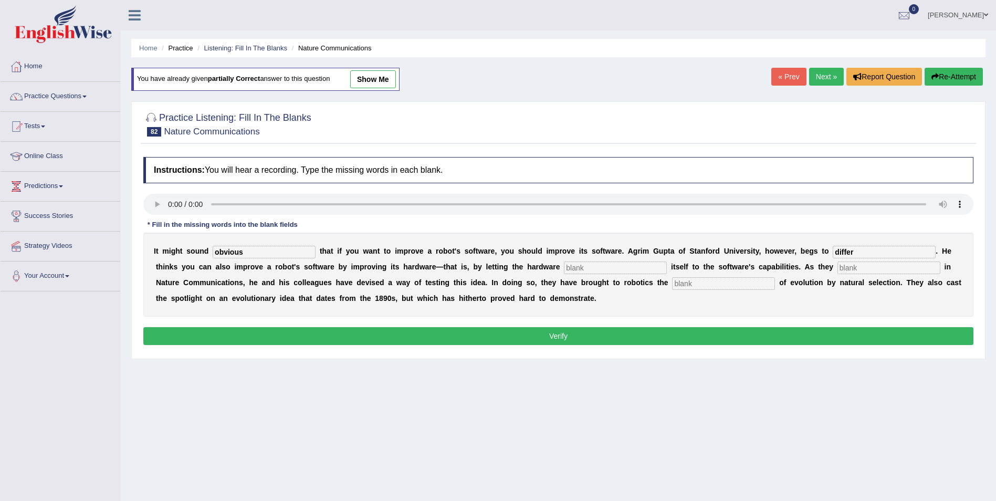
click at [564, 271] on input "text" at bounding box center [615, 267] width 103 height 13
drag, startPoint x: 721, startPoint y: 269, endPoint x: 886, endPoint y: 292, distance: 167.0
click at [837, 269] on input "text" at bounding box center [888, 267] width 103 height 13
type input "describe"
click at [564, 267] on input "text" at bounding box center [615, 267] width 103 height 13
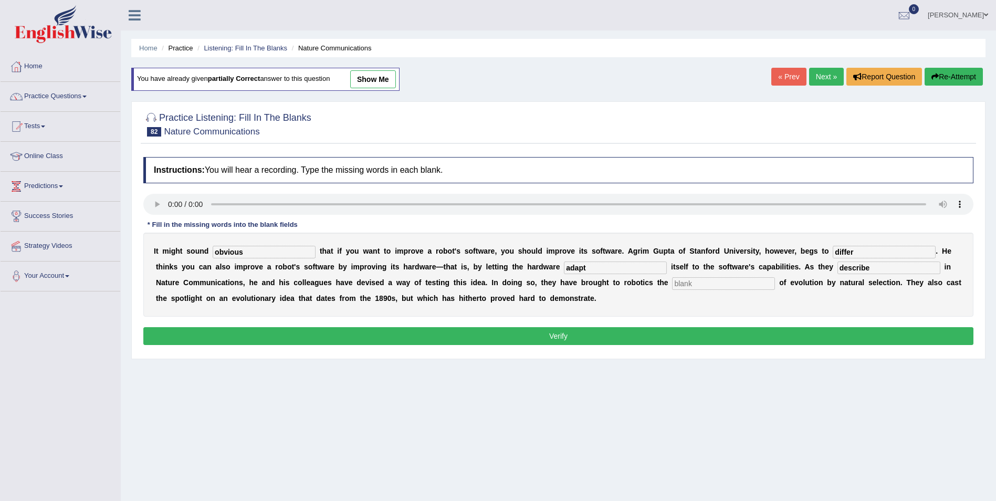
type input "adapt"
click at [672, 283] on input "text" at bounding box center [723, 283] width 103 height 13
type input "principles"
click at [609, 331] on button "Verify" at bounding box center [558, 336] width 830 height 18
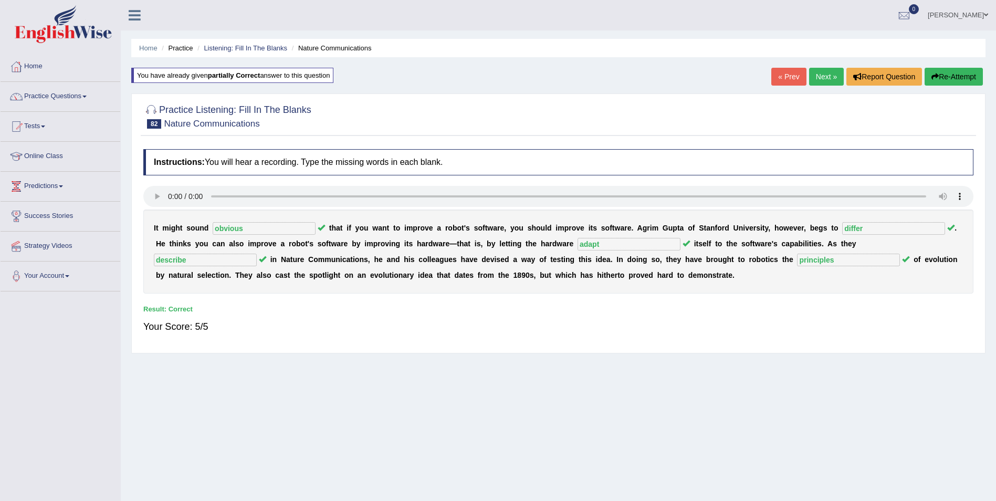
click at [832, 80] on link "Next »" at bounding box center [826, 77] width 35 height 18
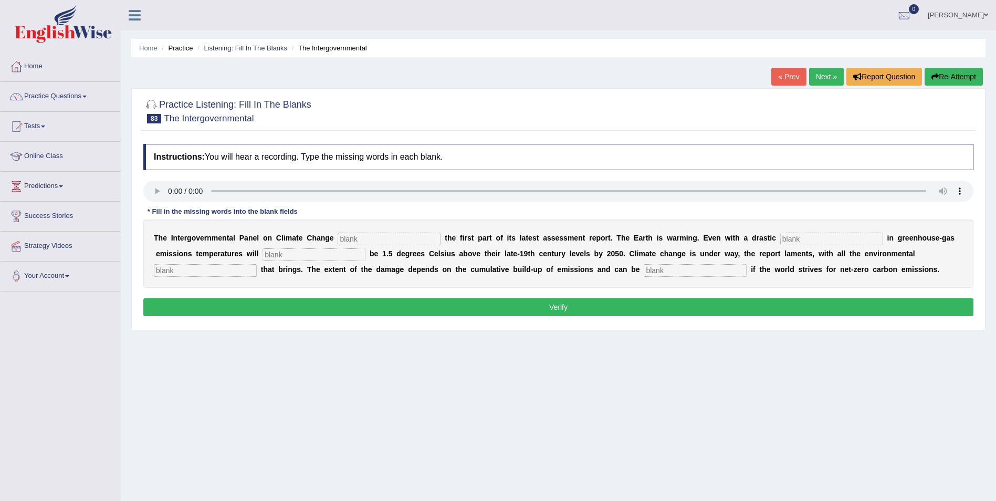
click at [338, 239] on input "text" at bounding box center [389, 239] width 103 height 13
type input "release"
click at [780, 238] on input "text" at bounding box center [831, 239] width 103 height 13
type input "redution"
click at [237, 244] on div "T h e I n t e r g o v e r n m e n t a l P a n e l o n C l i m a t e C h a n g e…" at bounding box center [558, 253] width 830 height 68
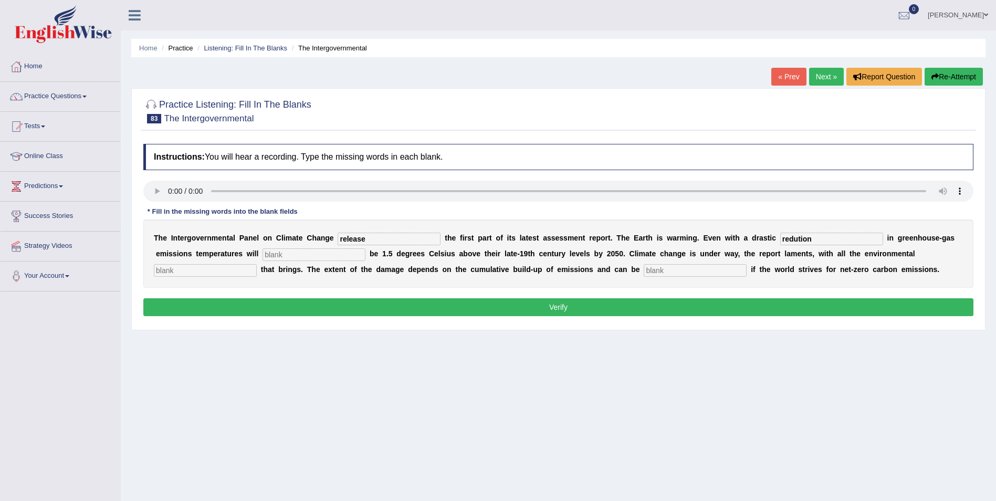
click at [263, 256] on input "text" at bounding box center [314, 254] width 103 height 13
type input "probablu"
click at [257, 264] on input "text" at bounding box center [205, 270] width 103 height 13
type input "consequwnces"
click at [644, 270] on input "text" at bounding box center [695, 270] width 103 height 13
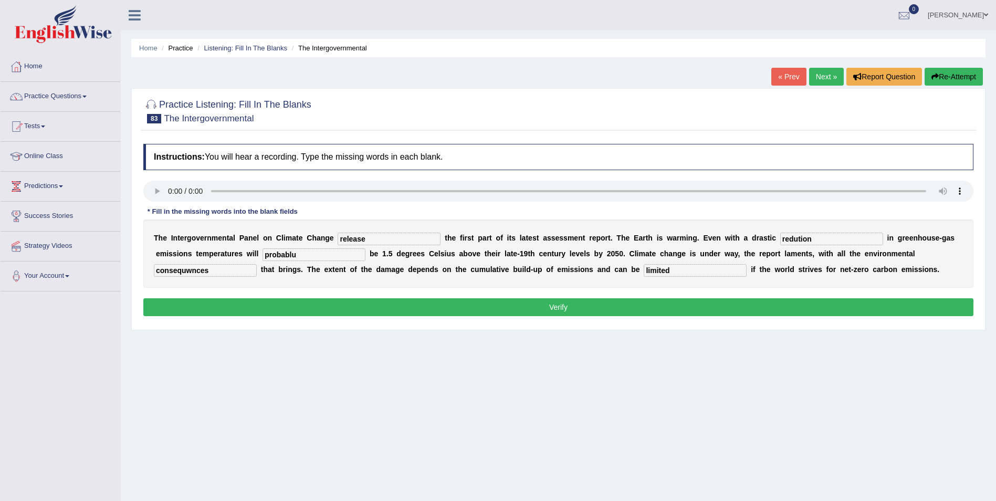
type input "limited"
drag, startPoint x: 891, startPoint y: 258, endPoint x: 771, endPoint y: 285, distance: 122.6
click at [771, 285] on div "T h e I n t e r g o v e r n m e n t a l P a n e l o n C l i m a t e C h a n g e…" at bounding box center [558, 253] width 830 height 68
type input "consequences"
drag, startPoint x: 254, startPoint y: 254, endPoint x: 215, endPoint y: 249, distance: 38.7
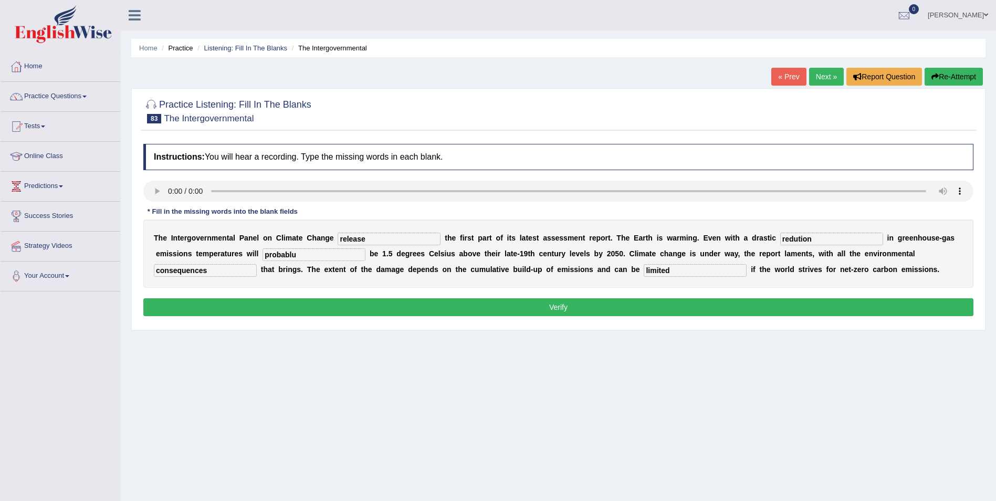
click at [215, 249] on div "T h e I n t e r g o v e r n m e n t a l P a n e l o n C l i m a t e C h a n g e…" at bounding box center [558, 253] width 830 height 68
type input "probably"
click at [536, 310] on button "Verify" at bounding box center [558, 307] width 830 height 18
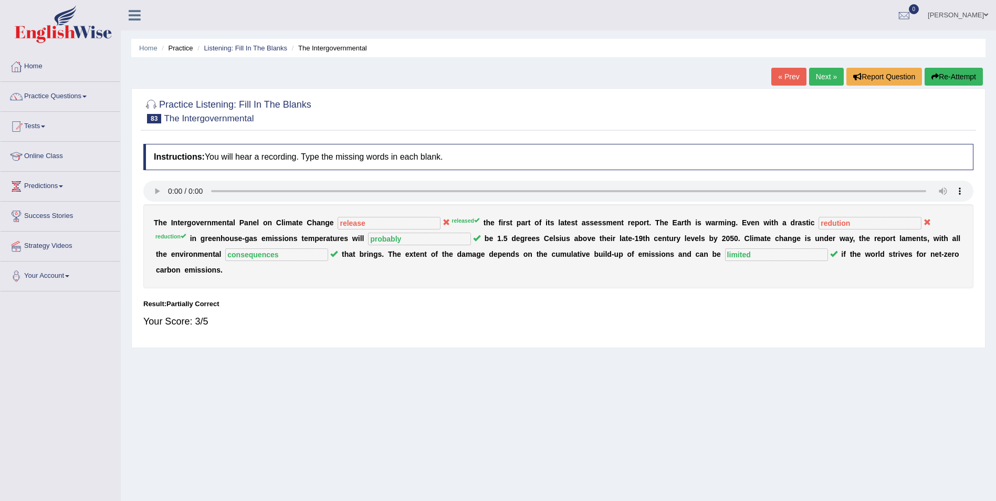
drag, startPoint x: 956, startPoint y: 79, endPoint x: 875, endPoint y: 91, distance: 81.8
click at [955, 79] on button "Re-Attempt" at bounding box center [954, 77] width 58 height 18
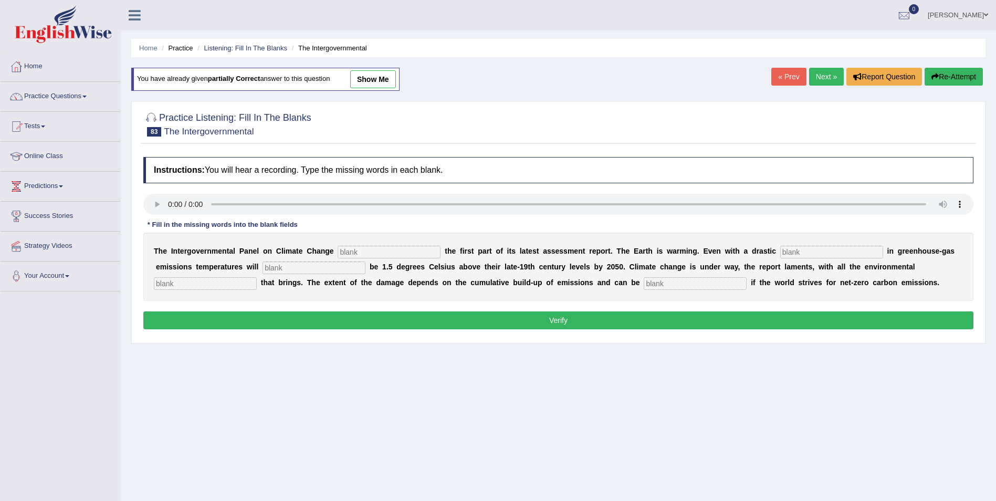
click at [362, 254] on input "text" at bounding box center [389, 252] width 103 height 13
type input "released"
click at [780, 252] on input "text" at bounding box center [831, 252] width 103 height 13
type input "reduction"
click at [263, 270] on input "text" at bounding box center [314, 267] width 103 height 13
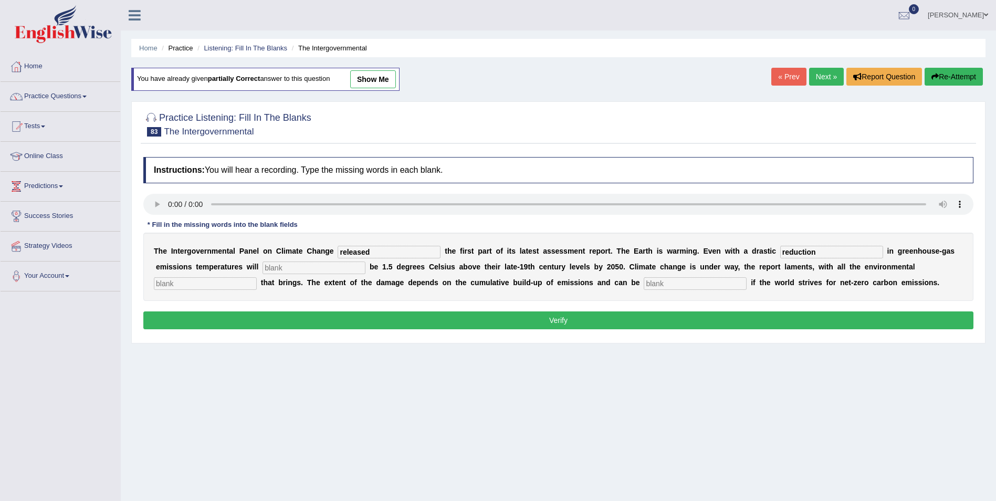
click at [263, 269] on input "text" at bounding box center [314, 267] width 103 height 13
type input "probably"
click at [257, 277] on input "text" at bounding box center [205, 283] width 103 height 13
type input "conse"
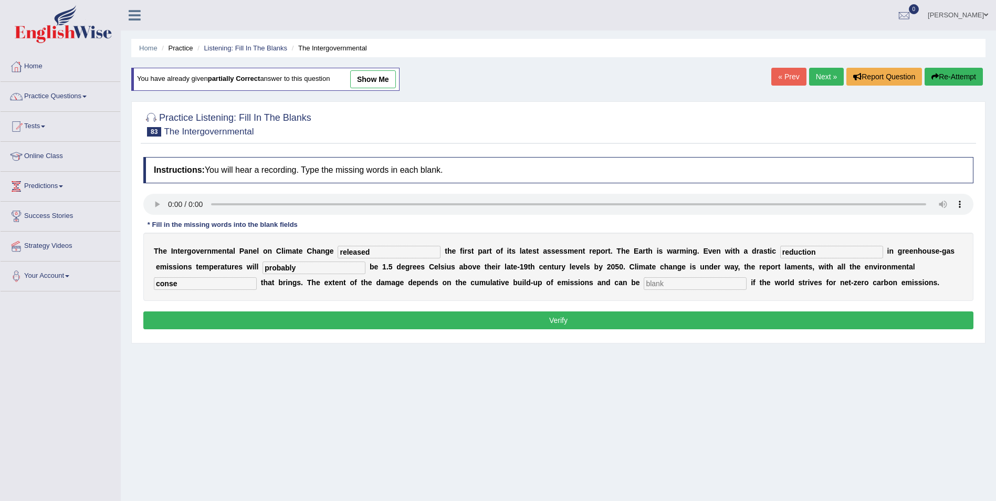
click at [644, 282] on input "text" at bounding box center [695, 283] width 103 height 13
type input "limited"
click at [257, 277] on input "conse" at bounding box center [205, 283] width 103 height 13
type input "consequences"
click at [239, 325] on button "Verify" at bounding box center [558, 320] width 830 height 18
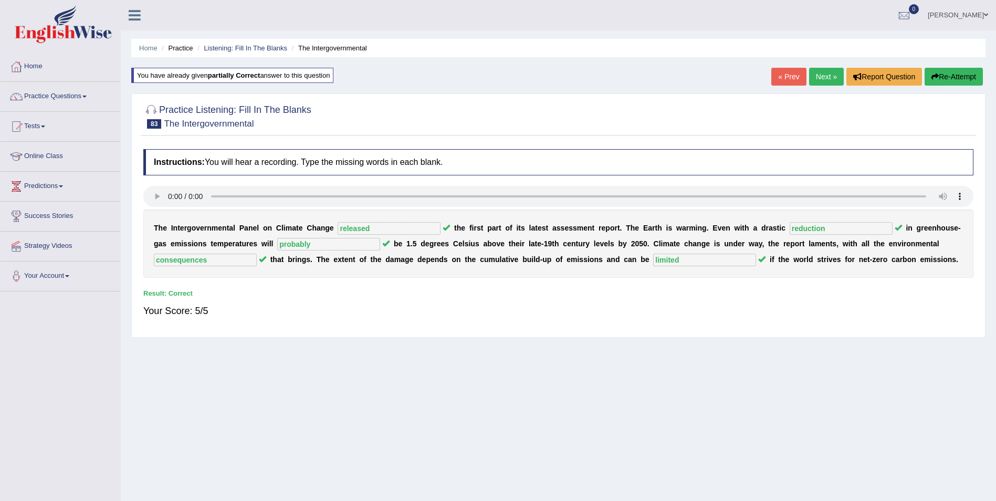
click at [822, 81] on link "Next »" at bounding box center [826, 77] width 35 height 18
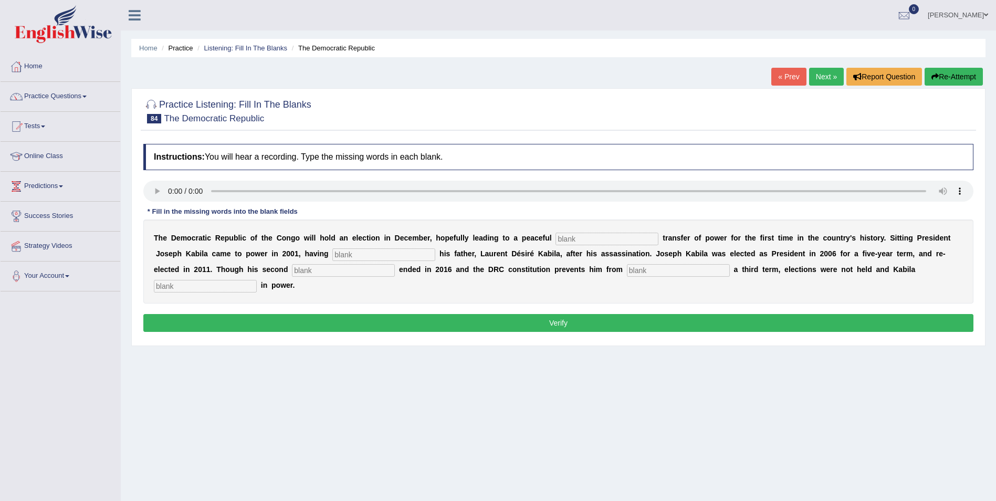
click at [556, 237] on input "text" at bounding box center [607, 239] width 103 height 13
type input "democratic"
click at [332, 254] on input "text" at bounding box center [383, 254] width 103 height 13
type input "succeeded"
click at [292, 270] on input "text" at bounding box center [343, 270] width 103 height 13
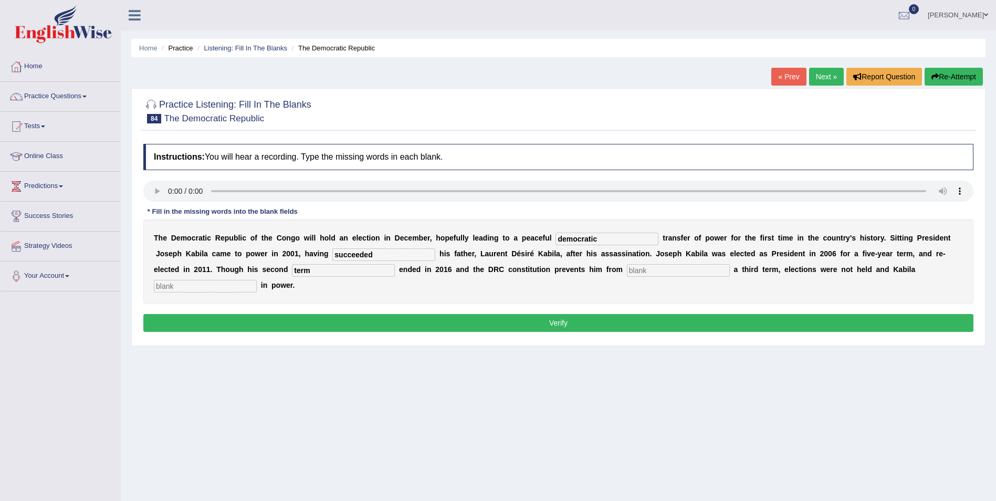
type input "term"
click at [627, 271] on input "text" at bounding box center [678, 270] width 103 height 13
type input "seeking"
click at [257, 280] on input "text" at bounding box center [205, 286] width 103 height 13
type input "remained"
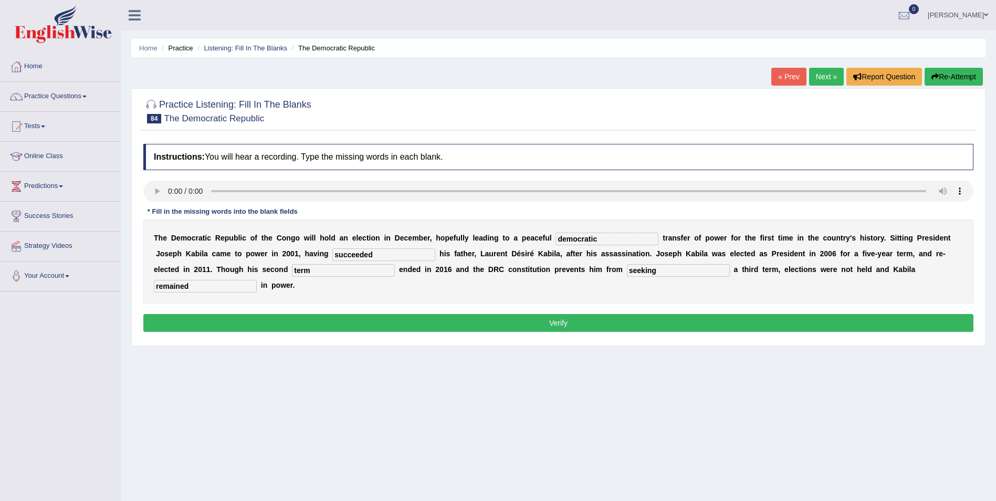
click at [336, 314] on button "Verify" at bounding box center [558, 323] width 830 height 18
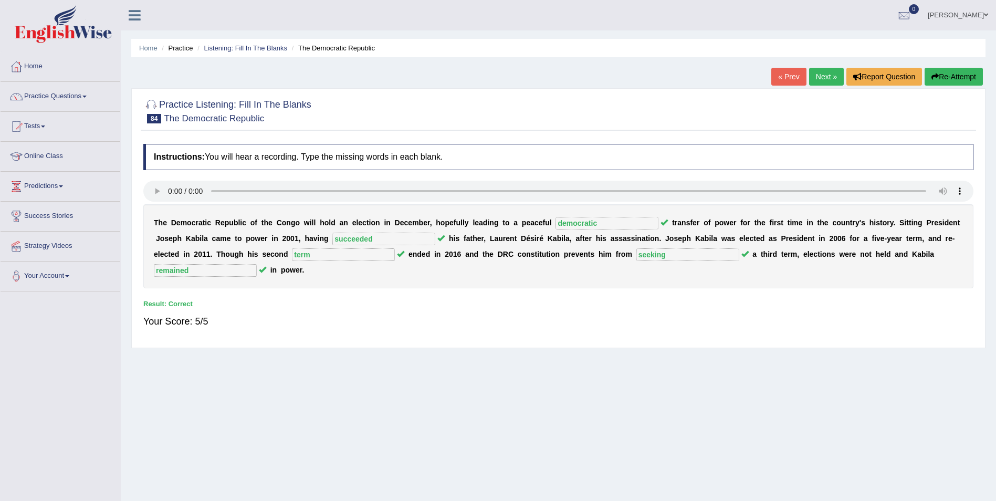
click at [825, 81] on link "Next »" at bounding box center [826, 77] width 35 height 18
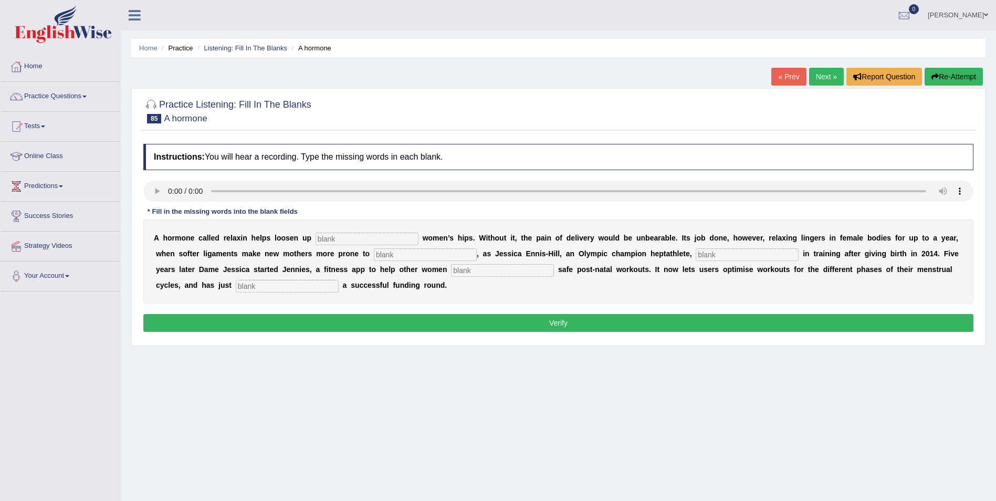
click at [317, 240] on input "text" at bounding box center [367, 239] width 103 height 13
type input "pregnant"
click at [374, 257] on input "text" at bounding box center [425, 254] width 103 height 13
type input "injury"
click at [696, 255] on input "text" at bounding box center [747, 254] width 103 height 13
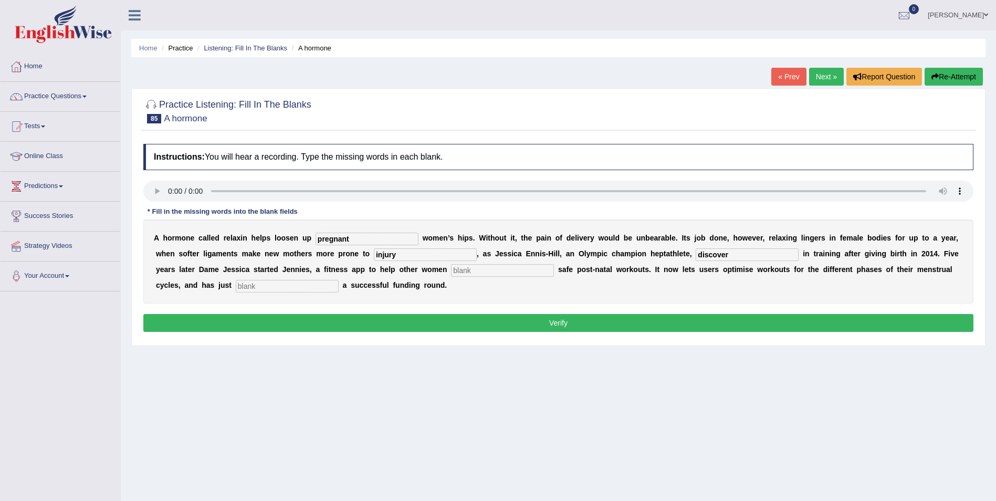
type input "discover"
click at [451, 268] on input "text" at bounding box center [502, 270] width 103 height 13
type input "perform"
click at [236, 284] on input "text" at bounding box center [287, 286] width 103 height 13
type input "concluded"
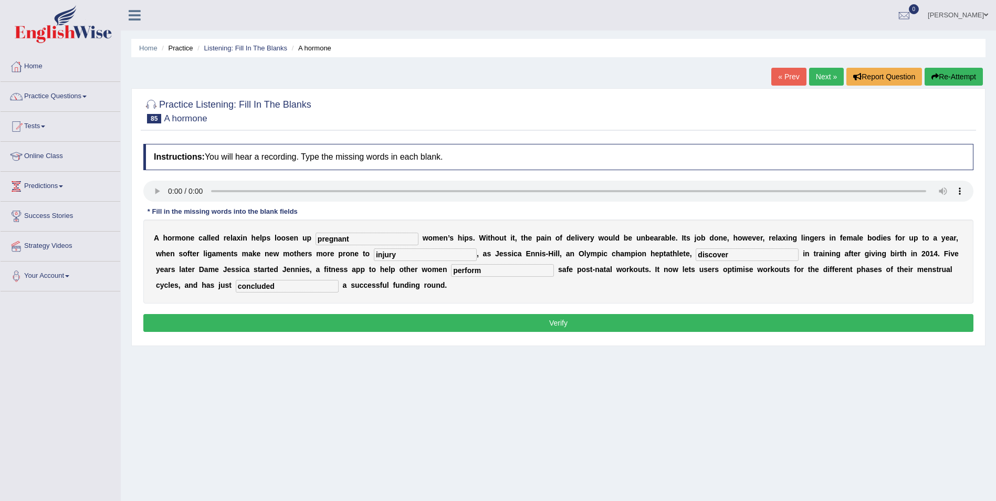
click at [696, 258] on input "discover" at bounding box center [747, 254] width 103 height 13
click at [382, 323] on button "Verify" at bounding box center [558, 323] width 830 height 18
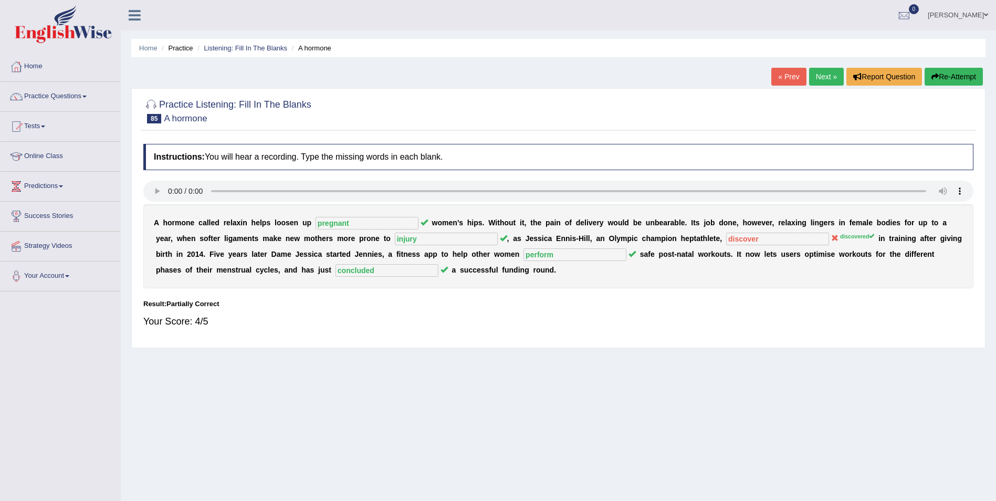
click at [957, 81] on button "Re-Attempt" at bounding box center [954, 77] width 58 height 18
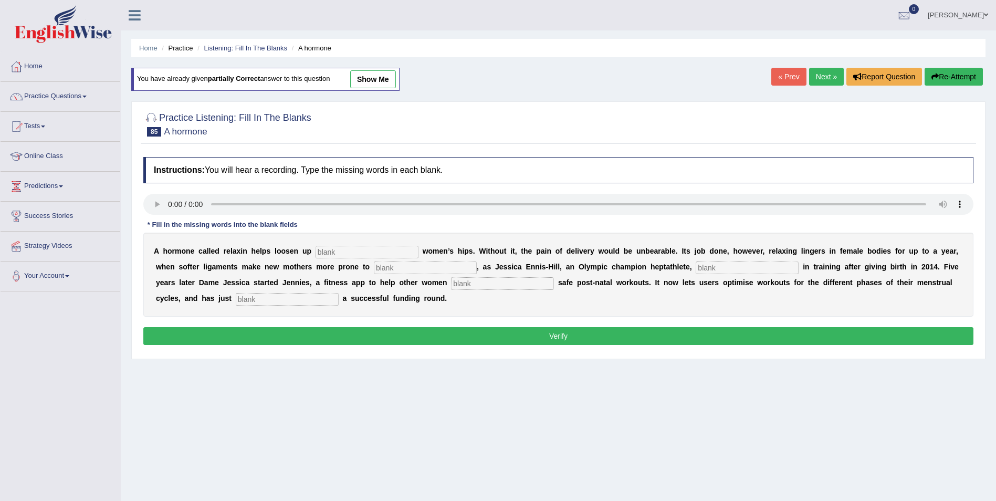
click at [328, 252] on input "text" at bounding box center [367, 252] width 103 height 13
type input "pregnant"
click at [696, 269] on input "text" at bounding box center [747, 267] width 103 height 13
type input "discovered"
click at [374, 267] on input "text" at bounding box center [425, 267] width 103 height 13
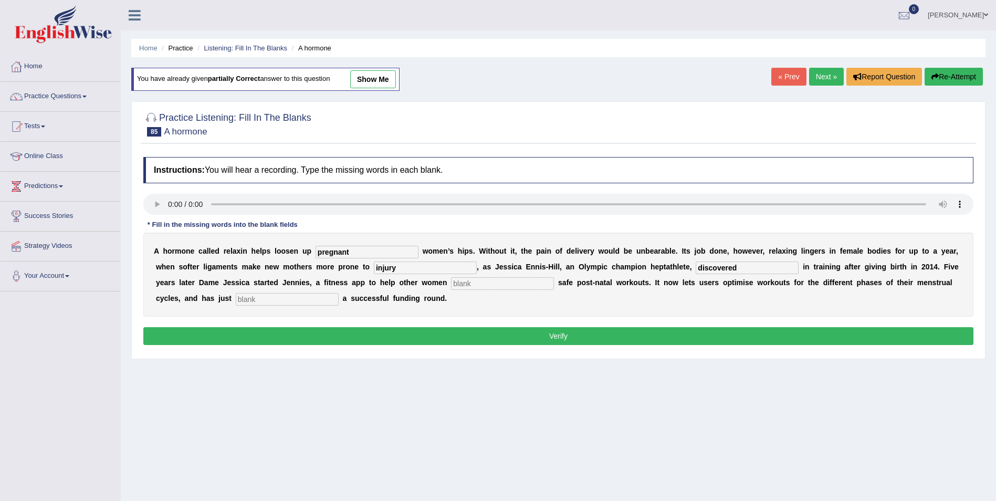
type input "injury"
click at [451, 285] on input "text" at bounding box center [502, 283] width 103 height 13
click at [236, 300] on input "text" at bounding box center [287, 299] width 103 height 13
drag, startPoint x: 382, startPoint y: 282, endPoint x: 324, endPoint y: 288, distance: 58.6
click at [327, 288] on div "A h o r m o n e c a l l e d r e l a x i n h e l p s l o o s e n u p pregnant w …" at bounding box center [558, 275] width 830 height 84
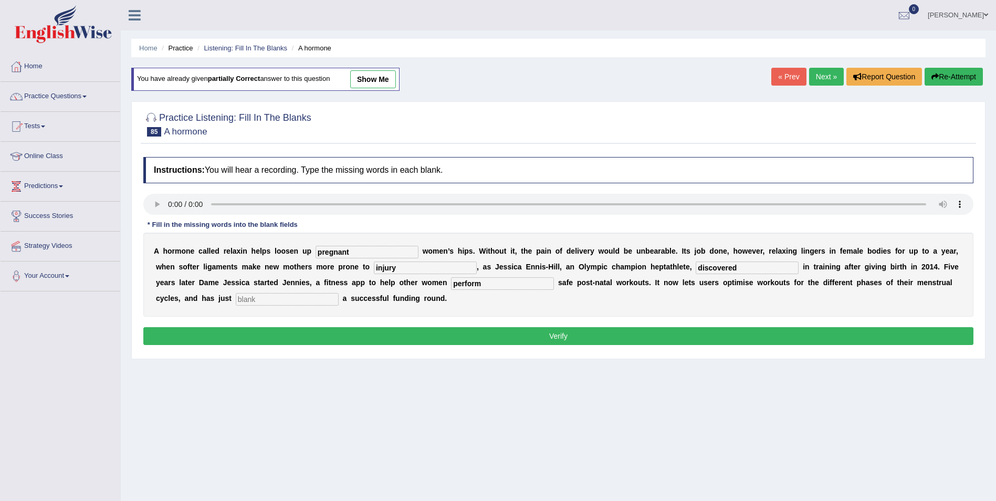
type input "perform"
click at [236, 301] on input "text" at bounding box center [287, 299] width 103 height 13
type input "concluded"
click at [340, 329] on button "Verify" at bounding box center [558, 336] width 830 height 18
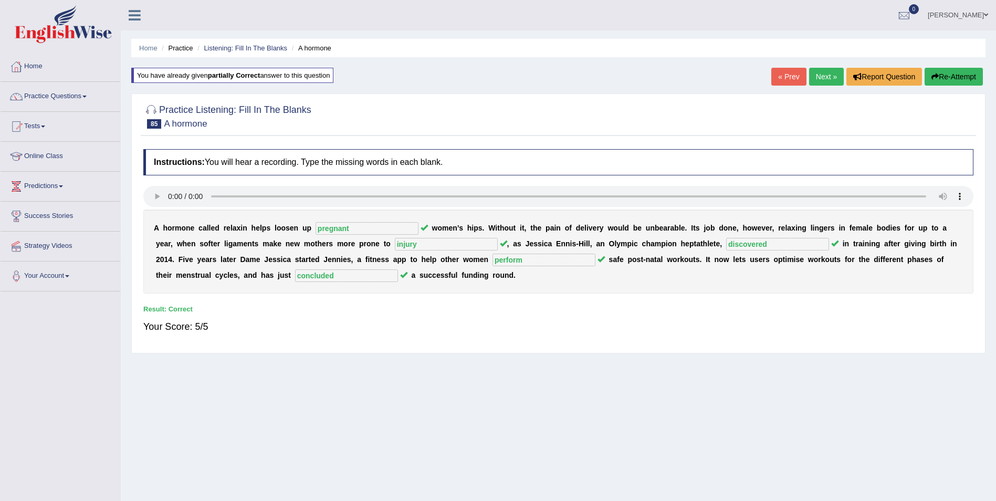
click at [830, 78] on link "Next »" at bounding box center [826, 77] width 35 height 18
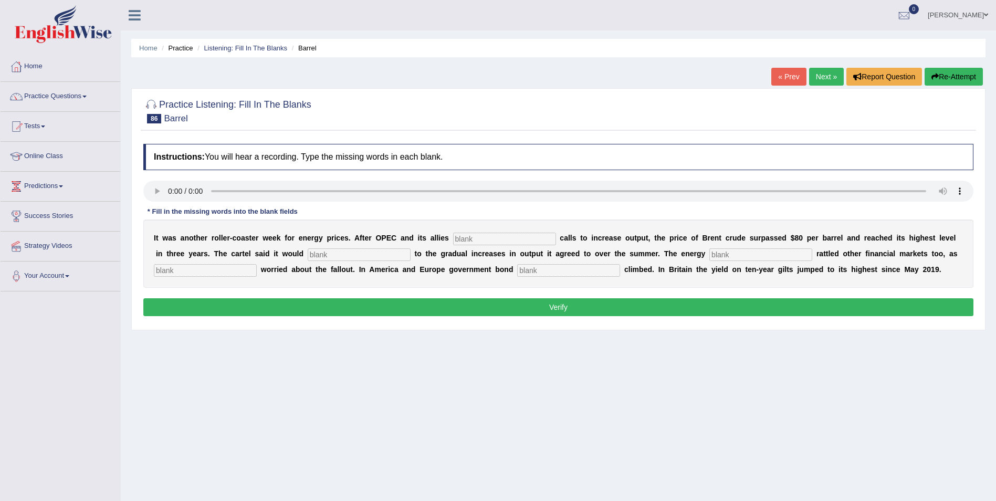
click at [453, 242] on input "text" at bounding box center [504, 239] width 103 height 13
type input "resisted"
click at [308, 255] on input "text" at bounding box center [359, 254] width 103 height 13
type input "stick"
click at [709, 254] on input "text" at bounding box center [760, 254] width 103 height 13
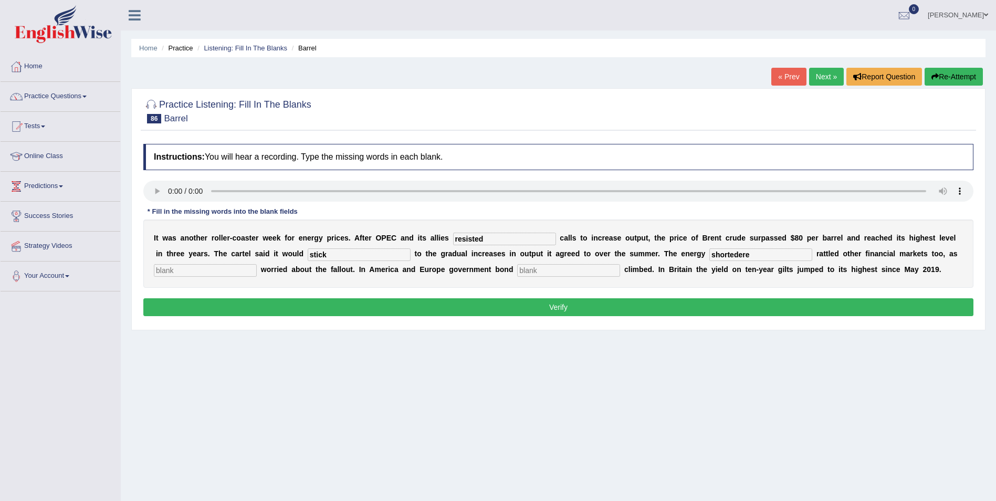
type input "shortedere"
click at [257, 264] on input "text" at bounding box center [205, 270] width 103 height 13
type input "investors"
click at [517, 269] on input "text" at bounding box center [568, 270] width 103 height 13
drag, startPoint x: 373, startPoint y: 270, endPoint x: 387, endPoint y: 268, distance: 13.9
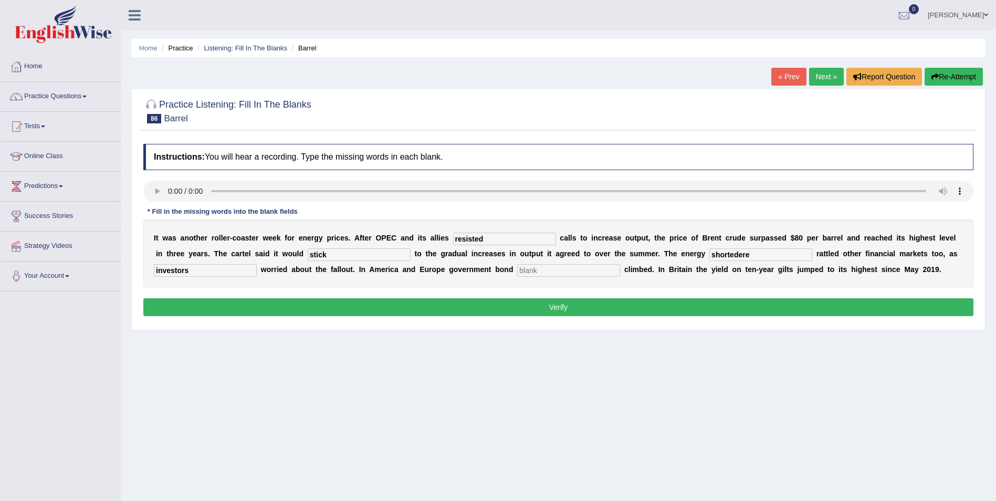
click at [517, 270] on input "text" at bounding box center [568, 270] width 103 height 13
type input "yieleds"
drag, startPoint x: 656, startPoint y: 256, endPoint x: 611, endPoint y: 256, distance: 45.7
click at [611, 256] on div "I t w a s a n o t h e r r o l l e r - c o a s t e r w e e k f o r e n e r g y p…" at bounding box center [558, 253] width 830 height 68
type input "shortage"
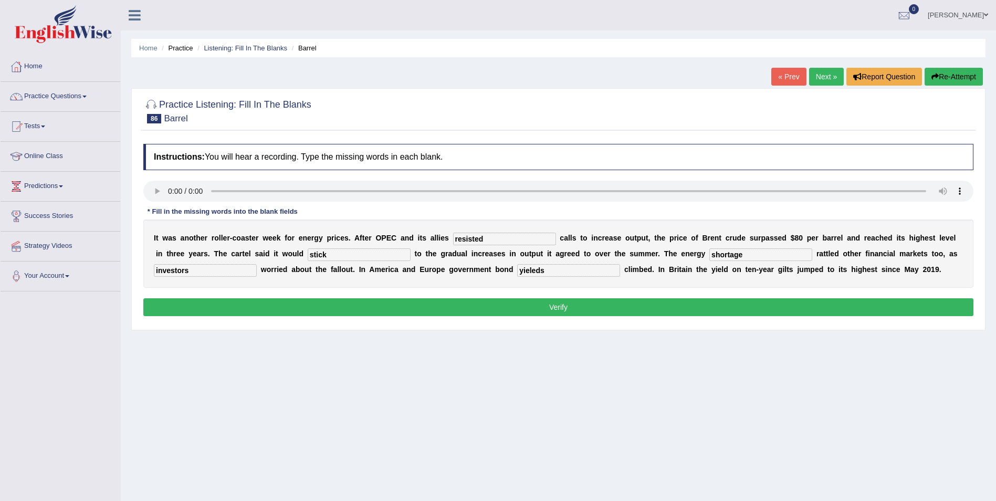
click at [518, 305] on button "Verify" at bounding box center [558, 307] width 830 height 18
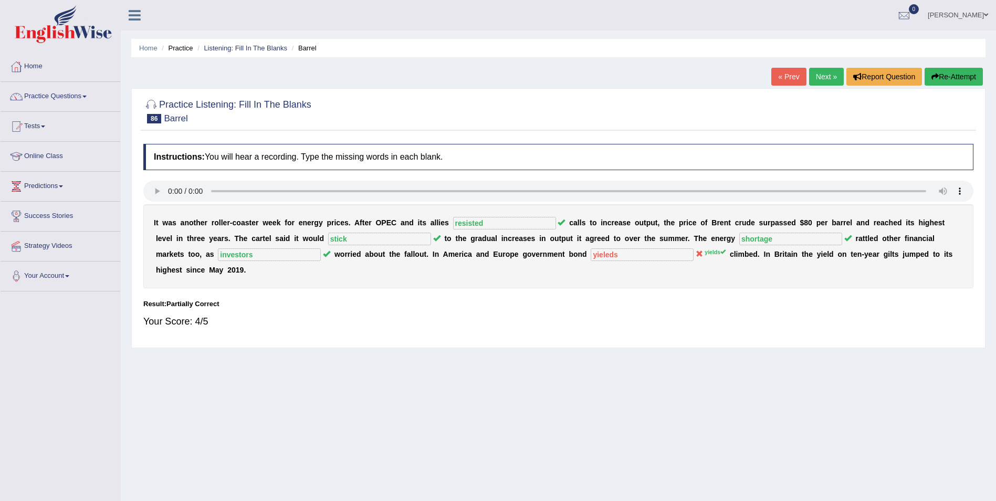
click at [941, 77] on button "Re-Attempt" at bounding box center [954, 77] width 58 height 18
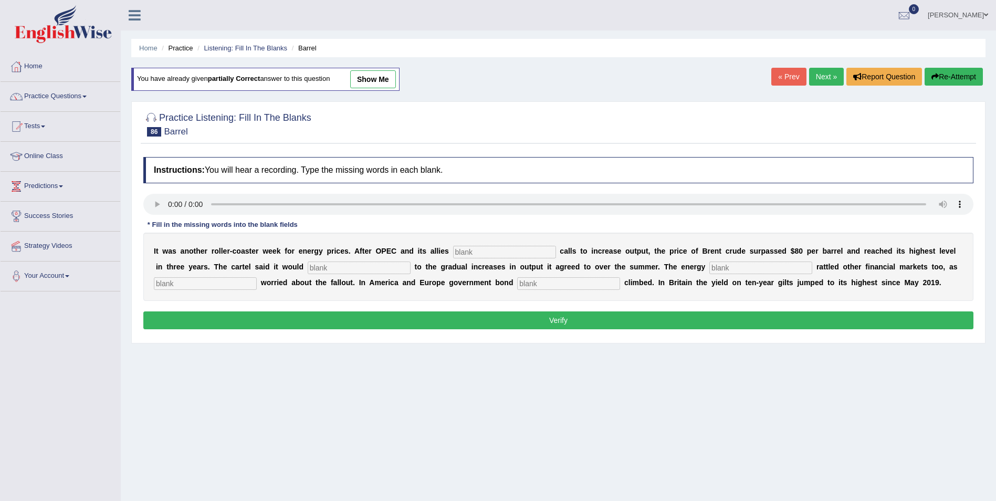
click at [453, 250] on input "text" at bounding box center [504, 252] width 103 height 13
type input "resisted"
drag, startPoint x: 256, startPoint y: 268, endPoint x: 354, endPoint y: 261, distance: 98.5
click at [308, 266] on input "text" at bounding box center [359, 267] width 103 height 13
type input "stick"
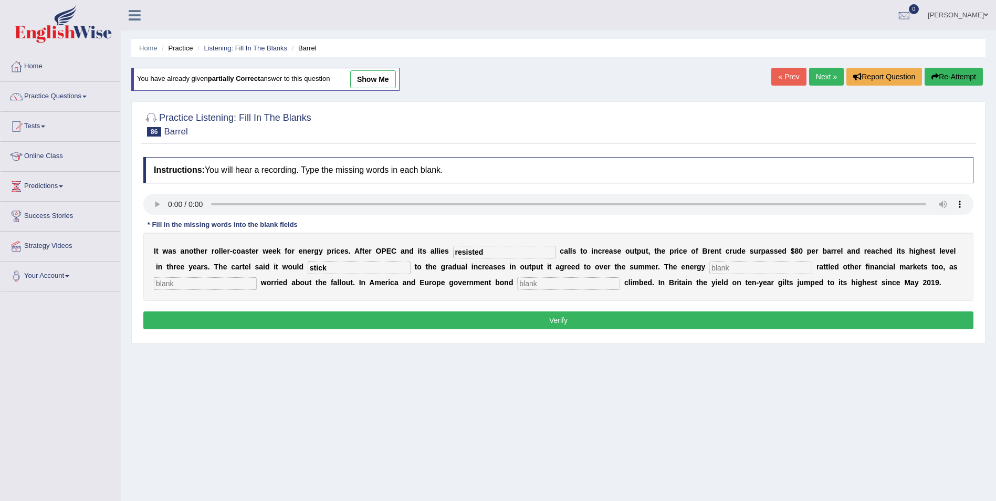
click at [709, 268] on input "text" at bounding box center [760, 267] width 103 height 13
type input "shortage"
click at [257, 277] on input "text" at bounding box center [205, 283] width 103 height 13
type input "investor"
click at [517, 285] on input "text" at bounding box center [568, 283] width 103 height 13
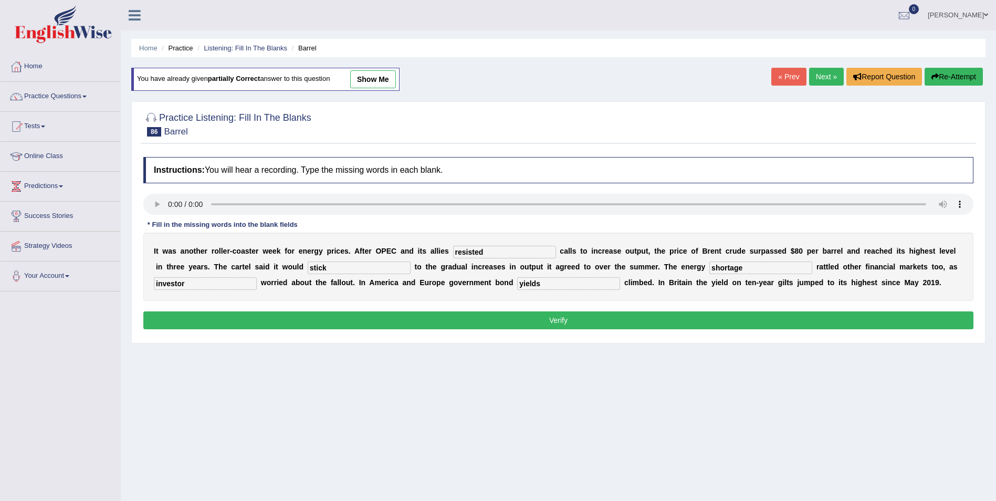
type input "yields"
click at [451, 316] on button "Verify" at bounding box center [558, 320] width 830 height 18
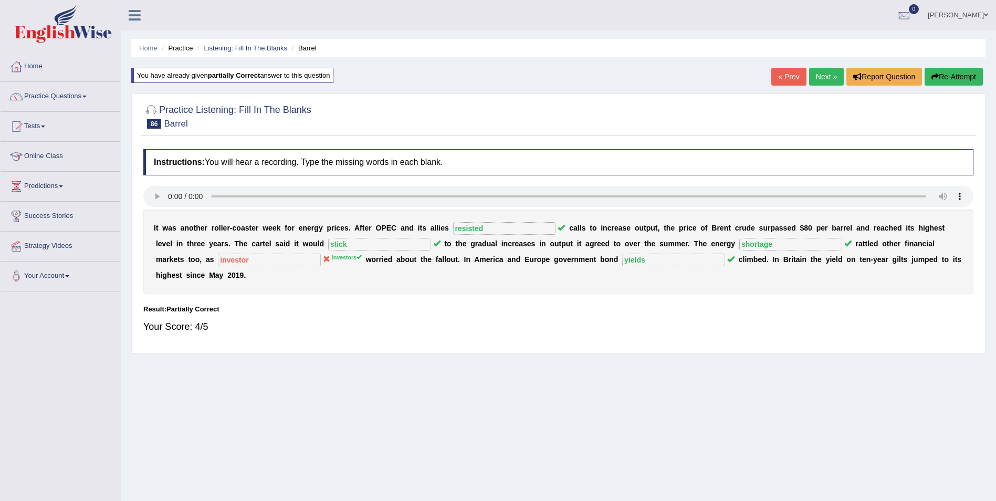
click at [949, 77] on button "Re-Attempt" at bounding box center [954, 77] width 58 height 18
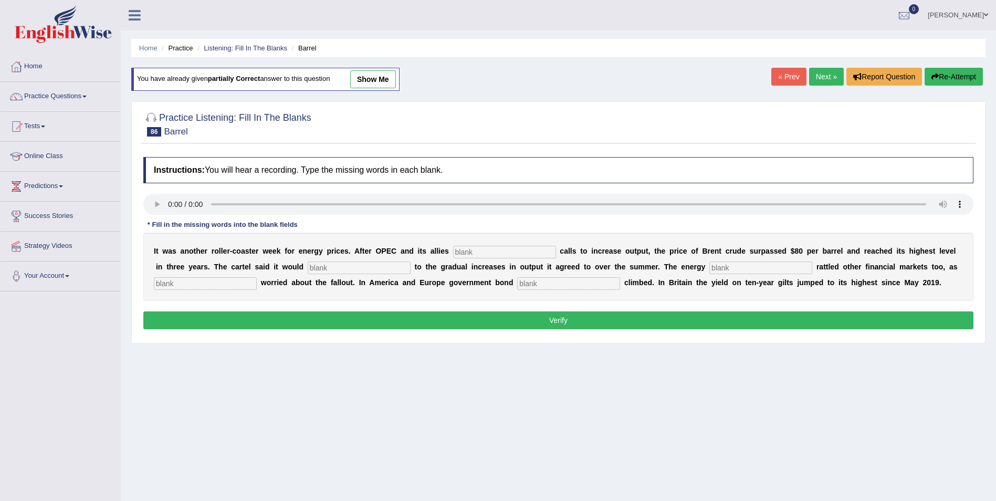
click at [453, 249] on input "text" at bounding box center [504, 252] width 103 height 13
type input "resisted"
click at [308, 267] on input "text" at bounding box center [359, 267] width 103 height 13
type input "stick"
click at [709, 266] on input "text" at bounding box center [760, 267] width 103 height 13
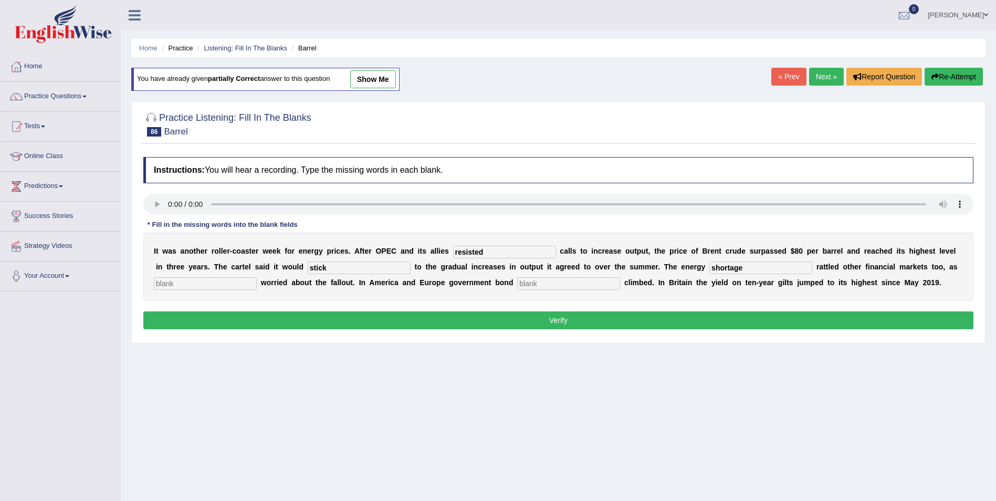
type input "shortage"
drag, startPoint x: 857, startPoint y: 268, endPoint x: 867, endPoint y: 254, distance: 17.8
click at [257, 277] on input "text" at bounding box center [205, 283] width 103 height 13
type input "invstor"
click at [517, 284] on input "text" at bounding box center [568, 283] width 103 height 13
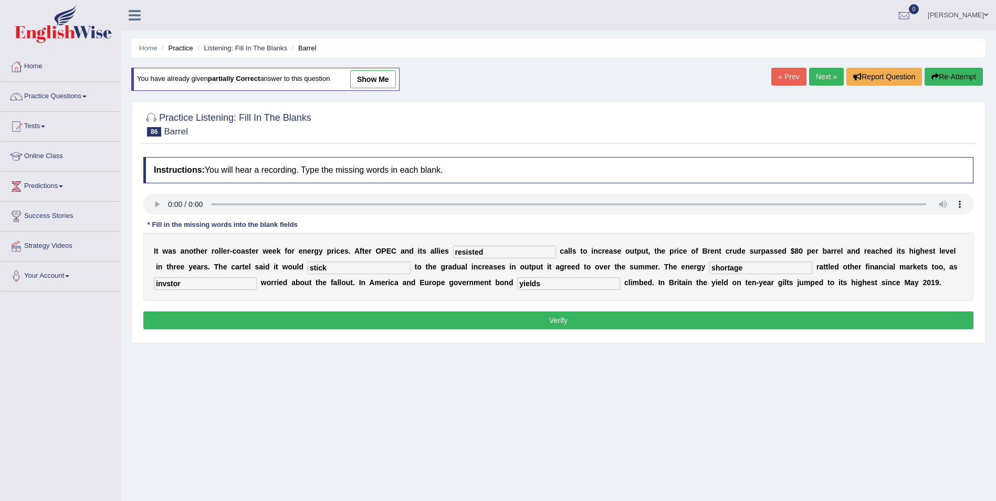
type input "yields"
click at [257, 277] on input "invstor" at bounding box center [205, 283] width 103 height 13
type input "investors"
click at [317, 312] on button "Verify" at bounding box center [558, 320] width 830 height 18
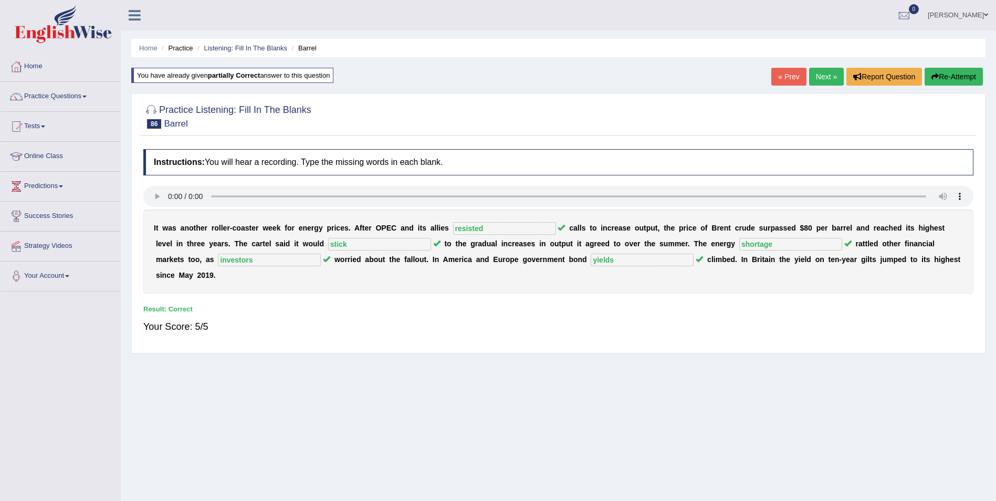
click at [824, 79] on link "Next »" at bounding box center [826, 77] width 35 height 18
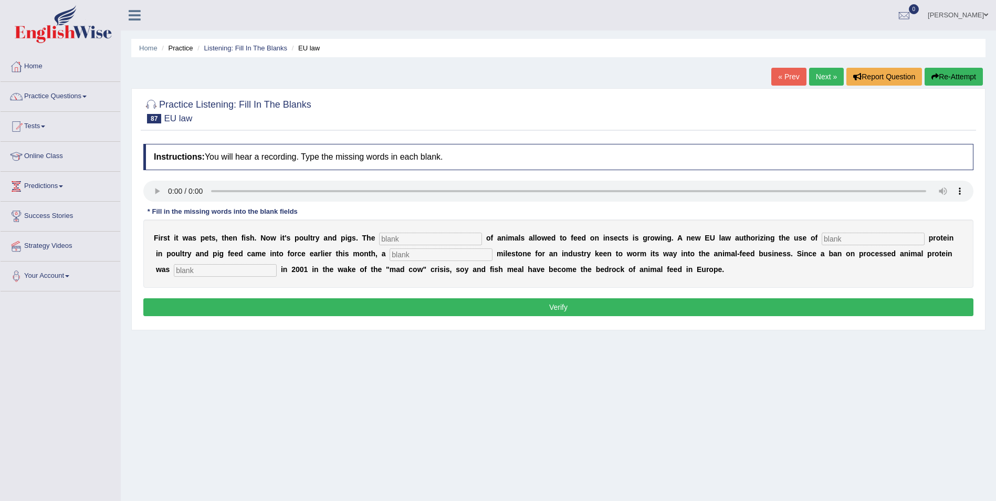
click at [382, 238] on input "text" at bounding box center [430, 239] width 103 height 13
type input "list"
click at [822, 240] on input "text" at bounding box center [873, 239] width 103 height 13
type input "insect"
click at [390, 253] on input "text" at bounding box center [441, 254] width 103 height 13
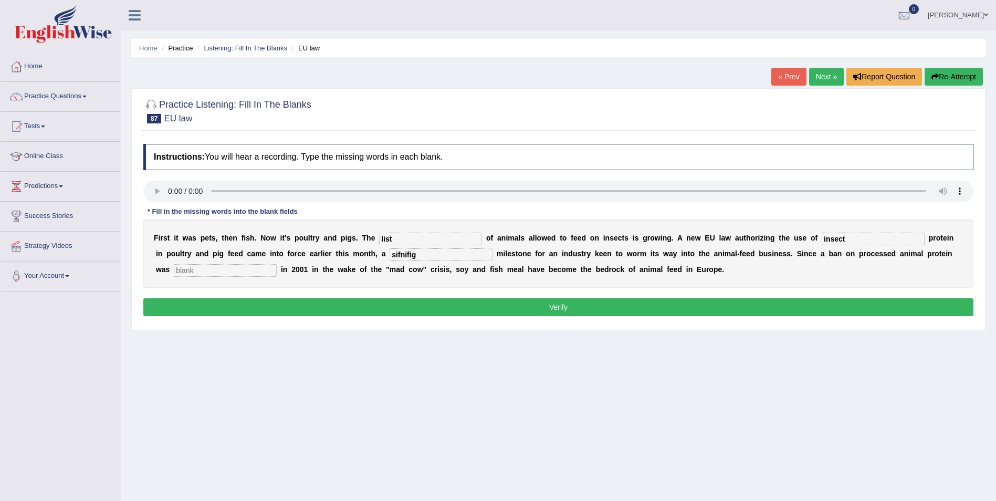
type input "sifnifig"
click at [277, 264] on input "text" at bounding box center [225, 270] width 103 height 13
type input "imposed"
drag, startPoint x: 340, startPoint y: 253, endPoint x: 290, endPoint y: 257, distance: 49.6
click at [293, 262] on div "F i r s t i t w a s p e t s , t h e n f i s h . N o w i t ' s p o u l t r y a n…" at bounding box center [558, 253] width 830 height 68
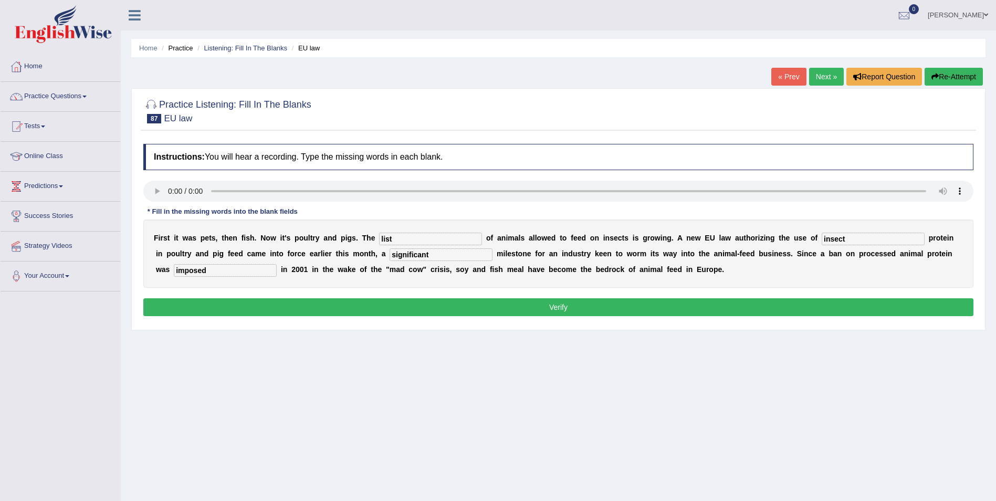
type input "significant"
click at [579, 307] on button "Verify" at bounding box center [558, 307] width 830 height 18
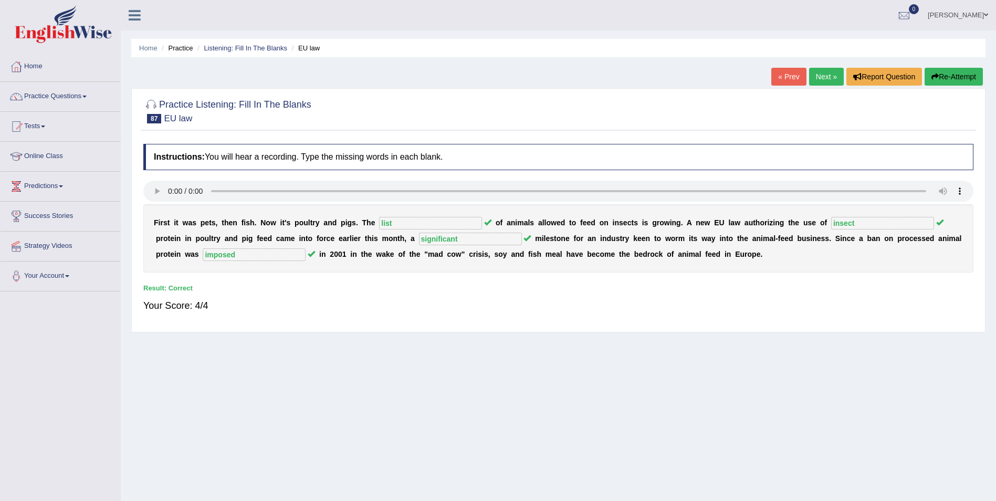
click at [827, 79] on link "Next »" at bounding box center [826, 77] width 35 height 18
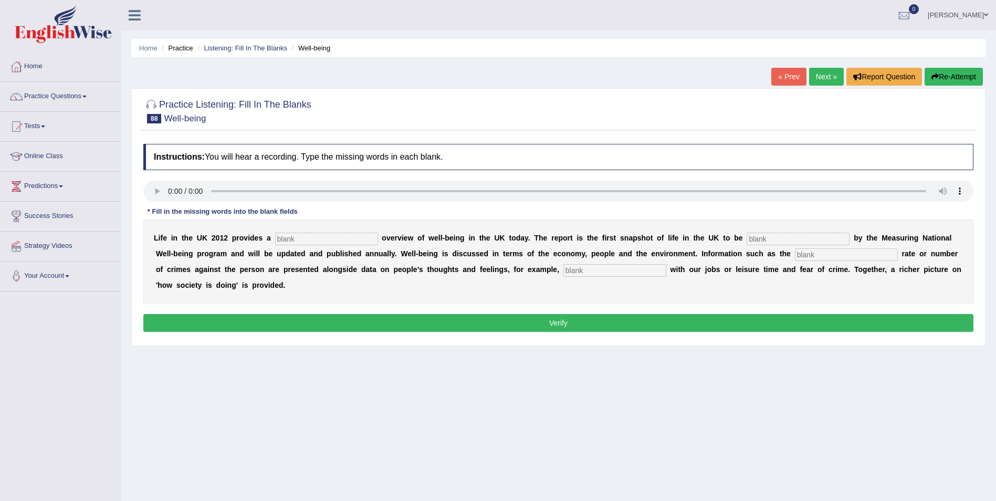
drag, startPoint x: 275, startPoint y: 242, endPoint x: 334, endPoint y: 226, distance: 61.4
click at [276, 242] on input "text" at bounding box center [326, 239] width 103 height 13
type input "uniques"
click at [747, 239] on input "text" at bounding box center [798, 239] width 103 height 13
type input "delivered"
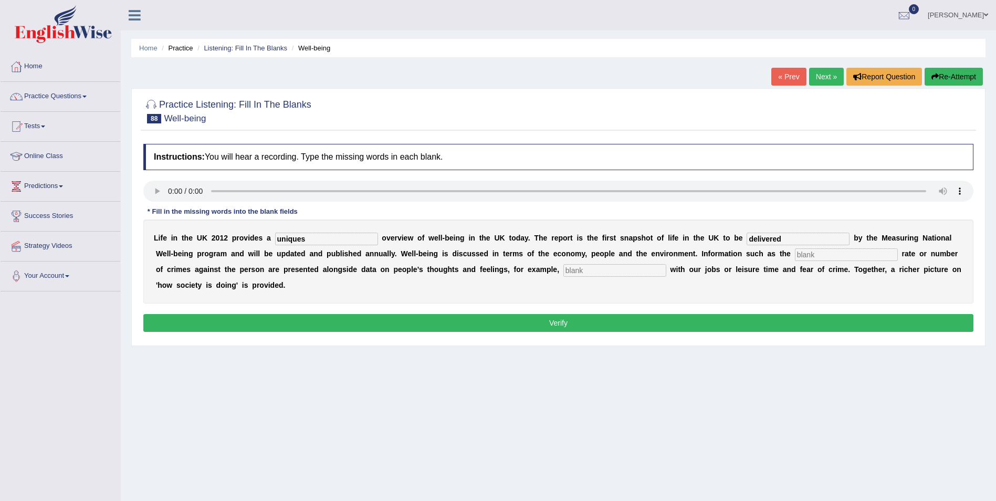
click at [795, 253] on input "text" at bounding box center [846, 254] width 103 height 13
type input "unemploewyejnr"
click at [563, 271] on input "text" at bounding box center [614, 270] width 103 height 13
type input "satisfaction"
drag, startPoint x: 751, startPoint y: 256, endPoint x: 630, endPoint y: 227, distance: 124.7
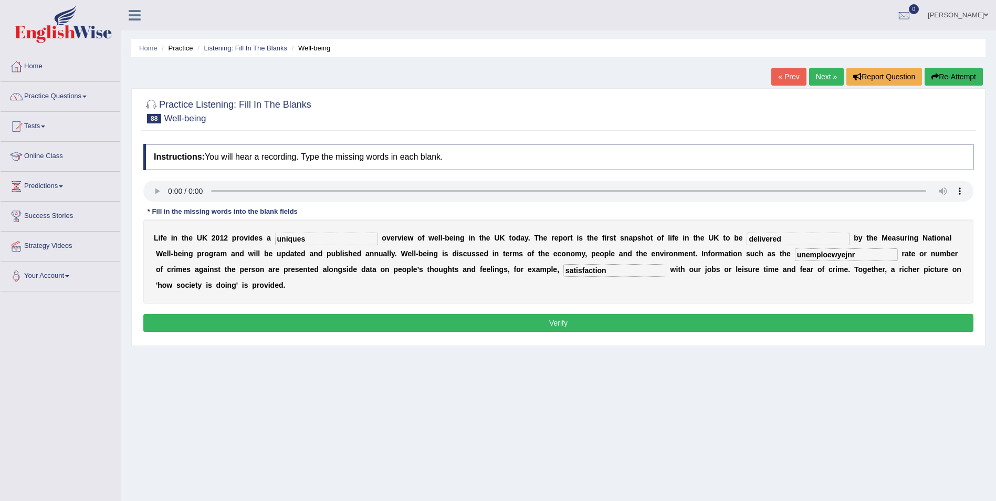
click at [633, 257] on div "L i f e i n t h e U K 2 0 1 2 p r o v i d e s a uniques o v e r v i e w o f w e…" at bounding box center [558, 261] width 830 height 84
type input "unemployment"
click at [298, 237] on input "uniques" at bounding box center [326, 239] width 103 height 13
type input "unique"
click at [431, 314] on button "Verify" at bounding box center [558, 323] width 830 height 18
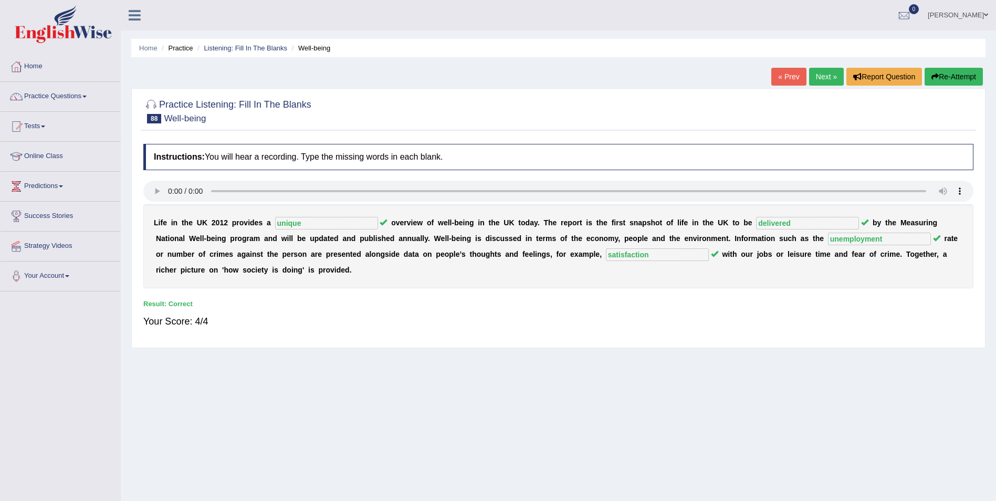
click at [829, 76] on link "Next »" at bounding box center [826, 77] width 35 height 18
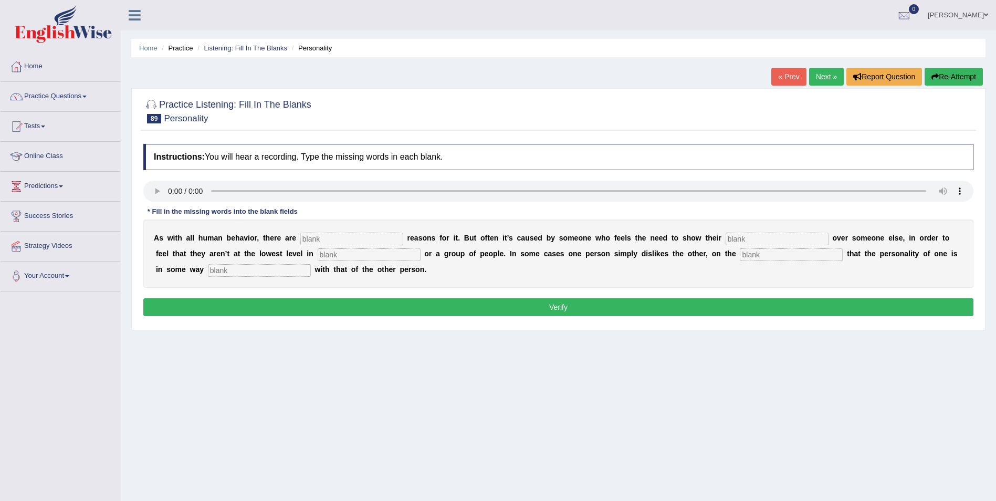
drag, startPoint x: 298, startPoint y: 239, endPoint x: 332, endPoint y: 231, distance: 35.5
click at [300, 238] on input "text" at bounding box center [351, 239] width 103 height 13
type input "numerous"
click at [726, 240] on input "text" at bounding box center [777, 239] width 103 height 13
type input "superioritu"
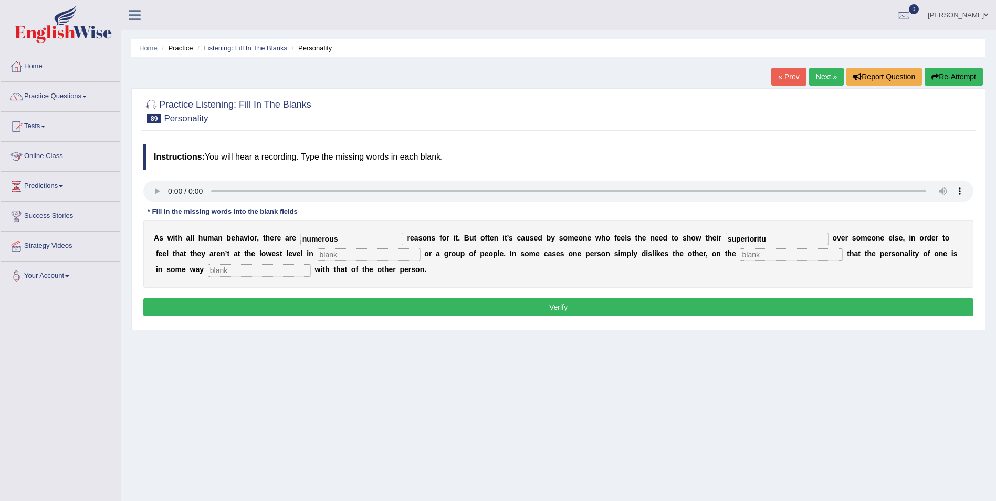
drag, startPoint x: 246, startPoint y: 259, endPoint x: 257, endPoint y: 250, distance: 14.6
click at [318, 258] on input "text" at bounding box center [369, 254] width 103 height 13
type input "hyrachy"
click at [740, 256] on input "text" at bounding box center [791, 254] width 103 height 13
type input "basis"
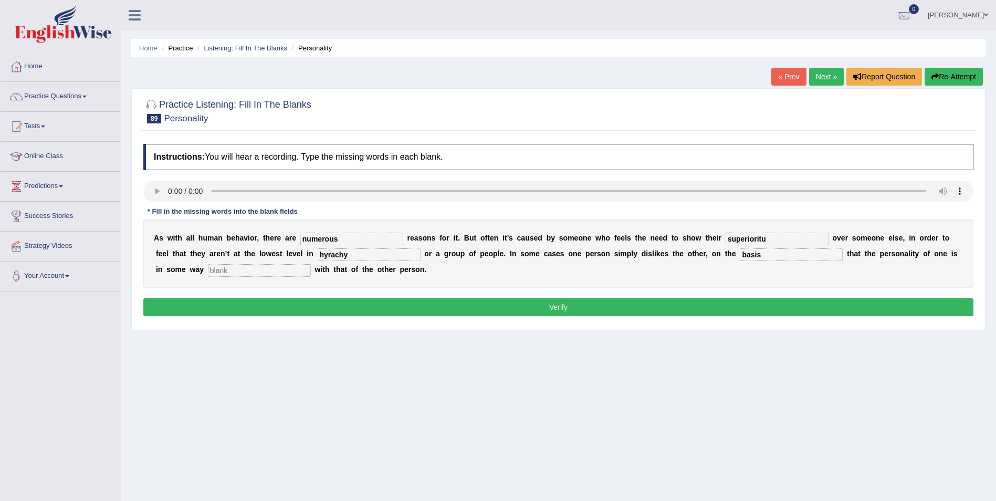
click at [311, 264] on input "text" at bounding box center [259, 270] width 103 height 13
type input "incompatible"
click at [318, 256] on input "hyrachy" at bounding box center [369, 254] width 103 height 13
click at [318, 254] on input "hierachy" at bounding box center [369, 254] width 103 height 13
type input "hierarchy"
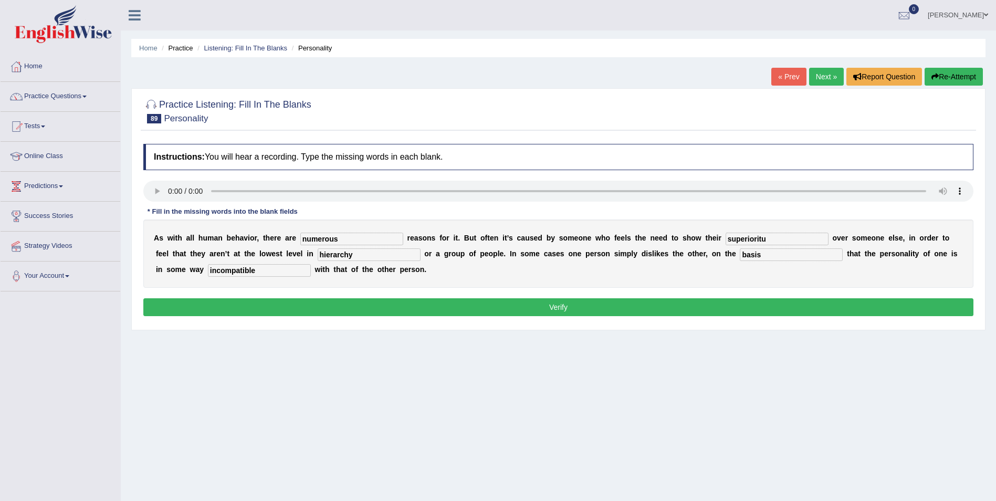
drag, startPoint x: 721, startPoint y: 237, endPoint x: 716, endPoint y: 238, distance: 5.4
click at [726, 238] on input "superioritu" at bounding box center [777, 239] width 103 height 13
type input "superiority"
click at [679, 300] on button "Verify" at bounding box center [558, 307] width 830 height 18
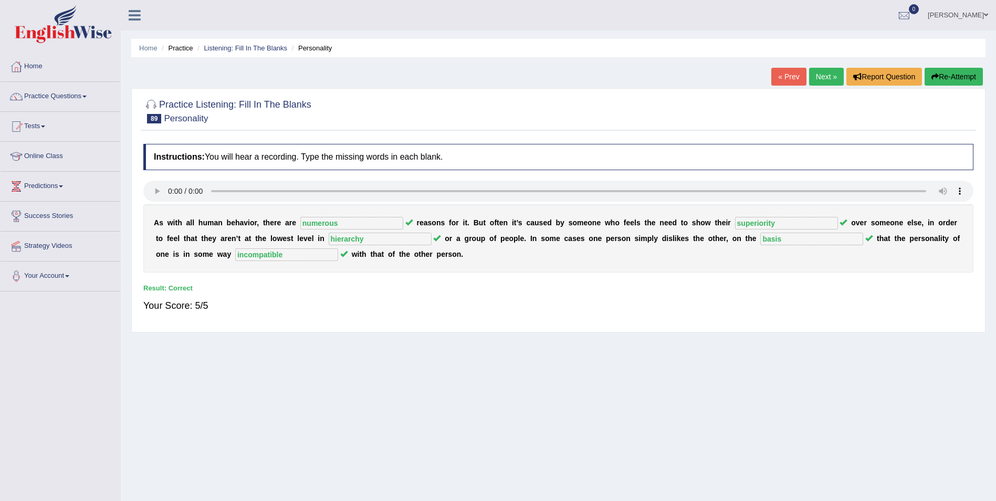
click at [825, 77] on link "Next »" at bounding box center [826, 77] width 35 height 18
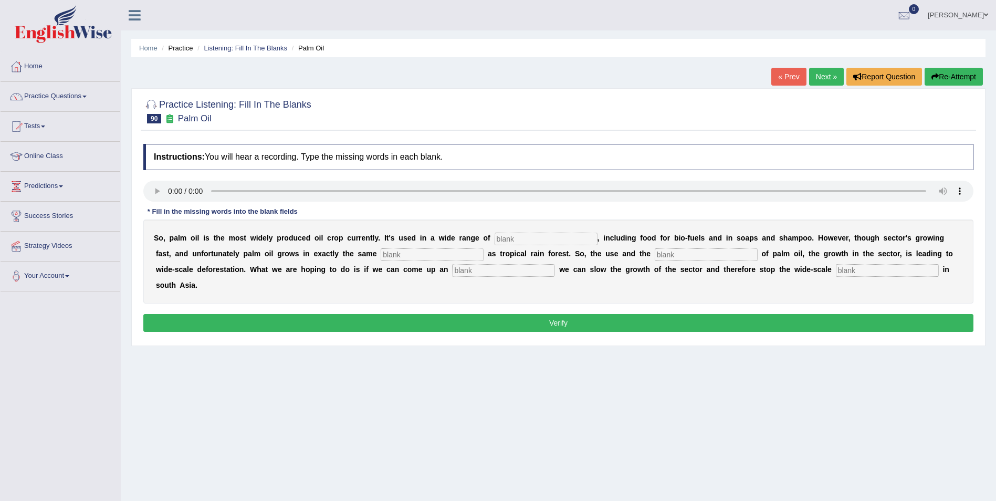
click at [495, 240] on input "text" at bounding box center [546, 239] width 103 height 13
type input "industteis"
drag, startPoint x: 343, startPoint y: 252, endPoint x: 349, endPoint y: 249, distance: 5.9
click at [381, 250] on input "text" at bounding box center [432, 254] width 103 height 13
type input "inviroment"
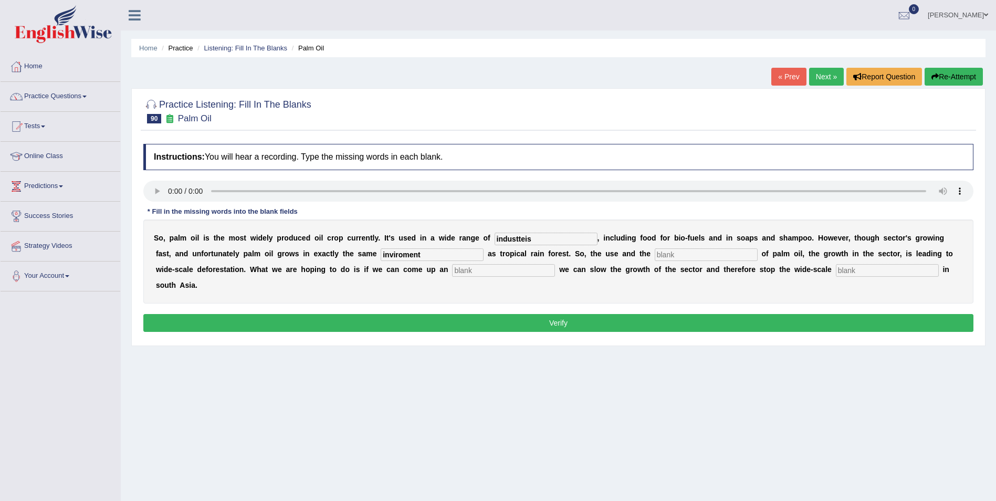
click at [655, 255] on input "text" at bounding box center [706, 254] width 103 height 13
click at [655, 254] on input "text" at bounding box center [706, 254] width 103 height 13
type input "devt"
click at [452, 267] on input "text" at bounding box center [503, 270] width 103 height 13
type input "alternative"
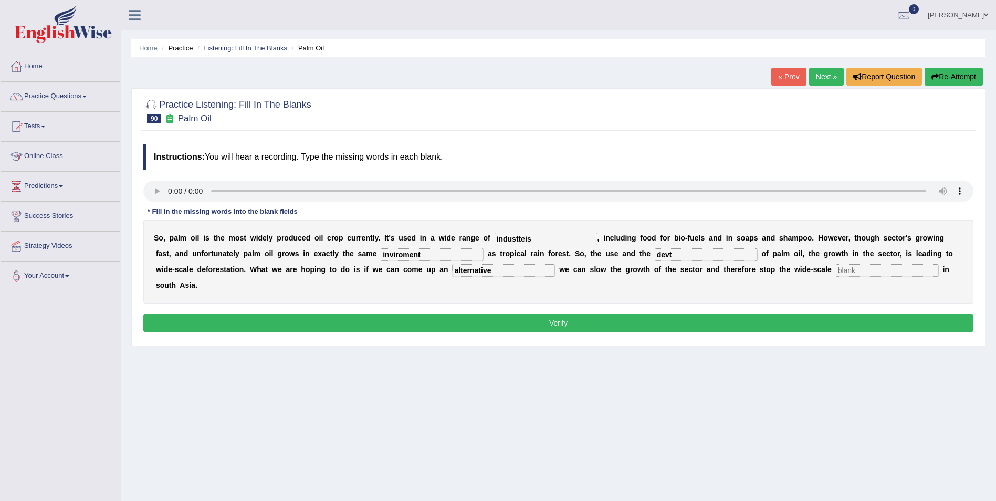
click at [836, 274] on input "text" at bounding box center [887, 270] width 103 height 13
type input "deforestation"
drag, startPoint x: 352, startPoint y: 255, endPoint x: 364, endPoint y: 253, distance: 12.4
click at [381, 255] on input "inviroment" at bounding box center [432, 254] width 103 height 13
type input "invironment"
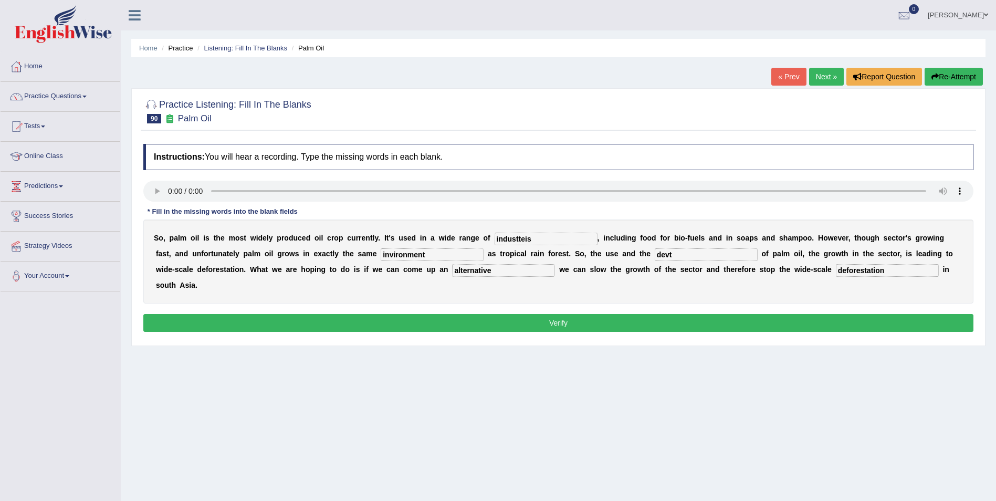
drag, startPoint x: 599, startPoint y: 253, endPoint x: 578, endPoint y: 252, distance: 21.6
click at [578, 252] on div "S o , p a l m o i l i s t h e m o s t w i d e l y p r o d u c e d o i l c r o p…" at bounding box center [558, 261] width 830 height 84
type input "development"
drag, startPoint x: 501, startPoint y: 236, endPoint x: 468, endPoint y: 236, distance: 33.1
click at [468, 236] on div "S o , p a l m o i l i s t h e m o s t w i d e l y p r o d u c e d o i l c r o p…" at bounding box center [558, 261] width 830 height 84
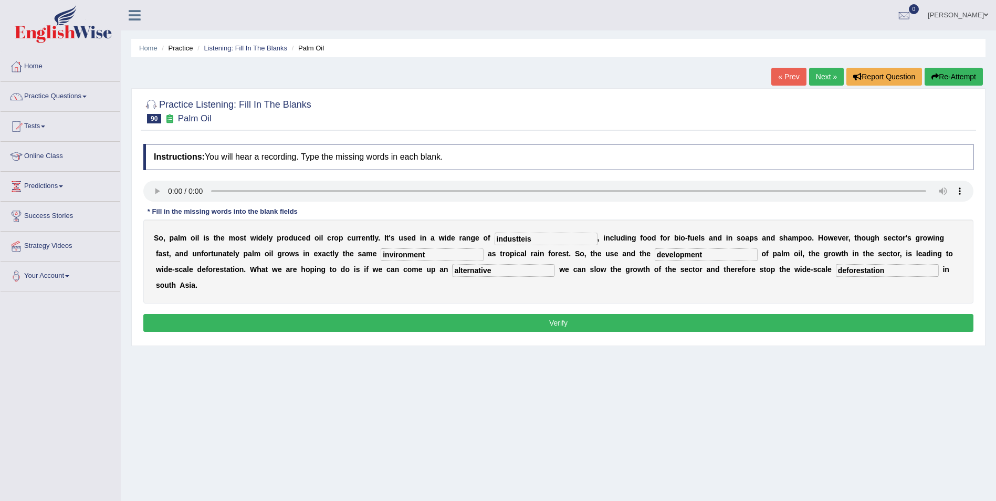
drag, startPoint x: 510, startPoint y: 239, endPoint x: 459, endPoint y: 238, distance: 50.4
click at [459, 238] on div "S o , p a l m o i l i s t h e m o s t w i d e l y p r o d u c e d o i l c r o p…" at bounding box center [558, 261] width 830 height 84
type input "industries"
click at [423, 314] on button "Verify" at bounding box center [558, 323] width 830 height 18
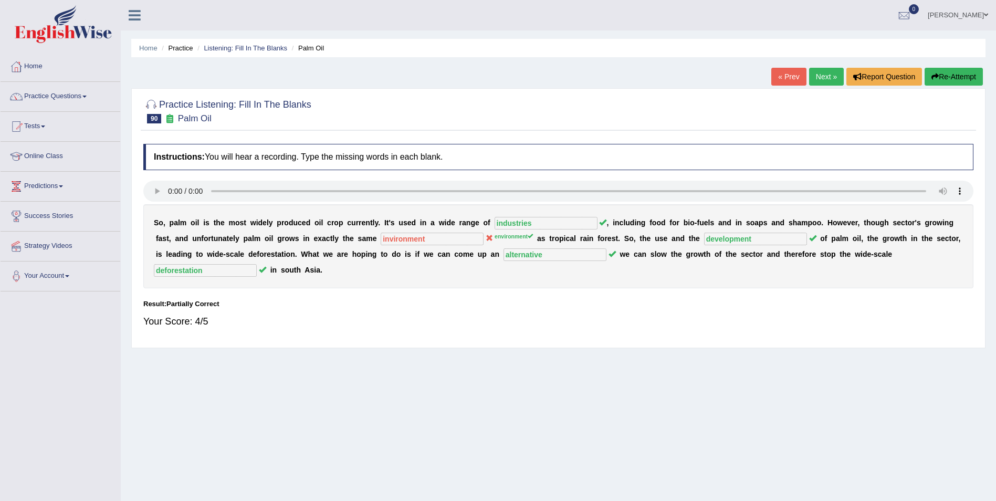
click at [949, 77] on button "Re-Attempt" at bounding box center [954, 77] width 58 height 18
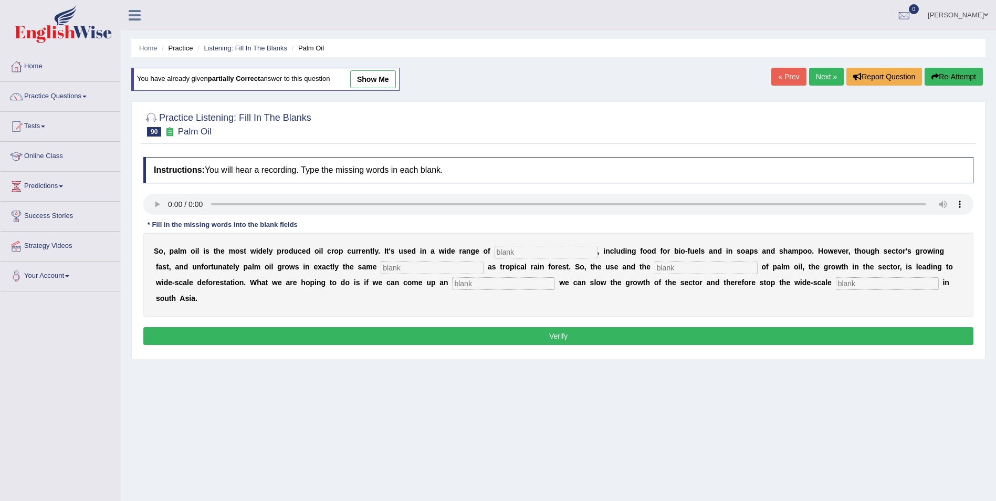
click at [495, 251] on input "text" at bounding box center [546, 252] width 103 height 13
type input "industries"
click at [381, 267] on input "text" at bounding box center [432, 267] width 103 height 13
type input "inviroemtn"
click at [655, 269] on input "text" at bounding box center [706, 267] width 103 height 13
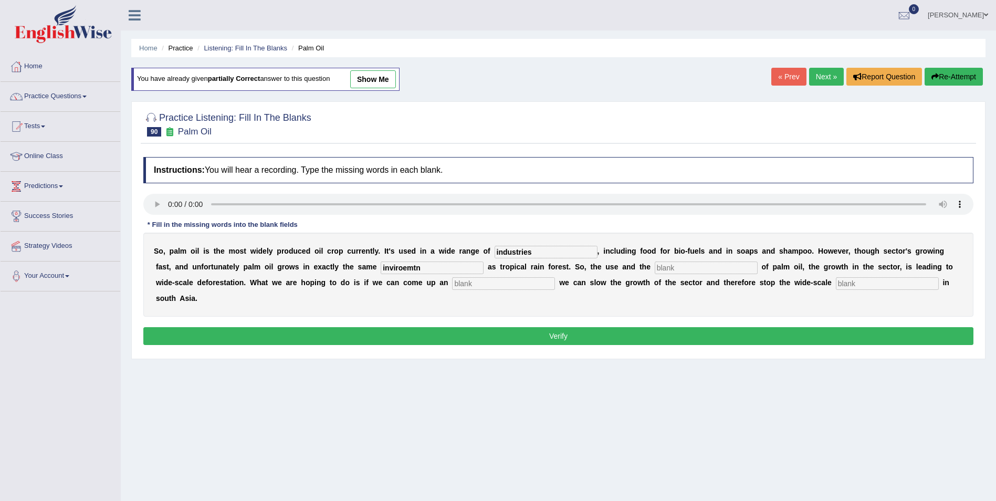
click at [452, 287] on input "text" at bounding box center [503, 283] width 103 height 13
type input "alterna"
click at [836, 288] on input "text" at bounding box center [887, 283] width 103 height 13
type input "deforestation"
click at [452, 285] on input "alterna" at bounding box center [503, 283] width 103 height 13
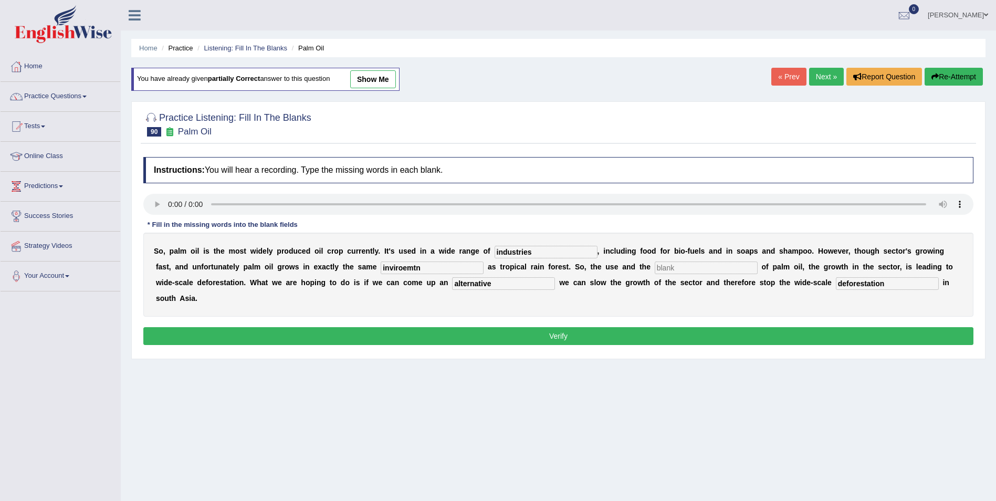
type input "alternative"
drag, startPoint x: 373, startPoint y: 264, endPoint x: 250, endPoint y: 274, distance: 122.7
click at [250, 274] on div "S o , p a l m o i l i s t h e m o s t w i d e l y p r o d u c e d o i l c r o p…" at bounding box center [558, 275] width 830 height 84
type input "environment"
click at [655, 268] on input "text" at bounding box center [706, 267] width 103 height 13
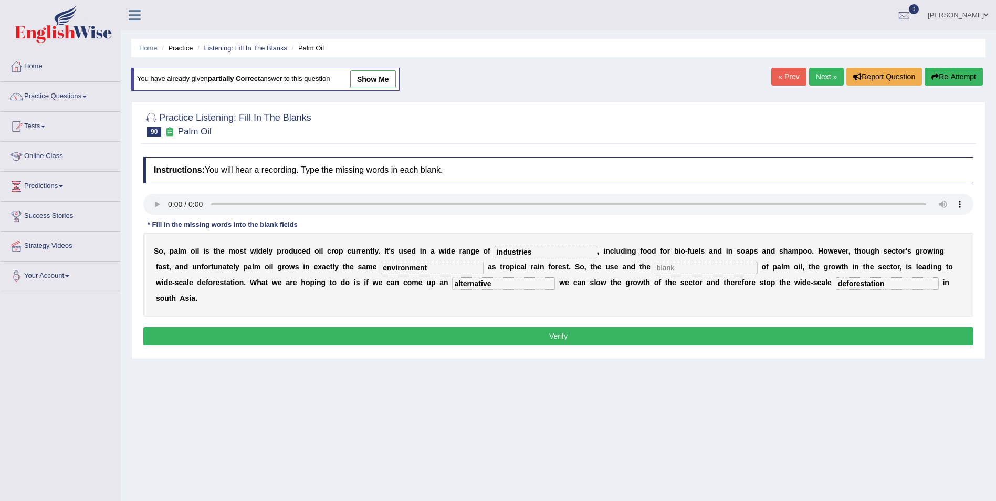
click at [655, 264] on input "text" at bounding box center [706, 267] width 103 height 13
type input "development"
click at [422, 327] on button "Verify" at bounding box center [558, 336] width 830 height 18
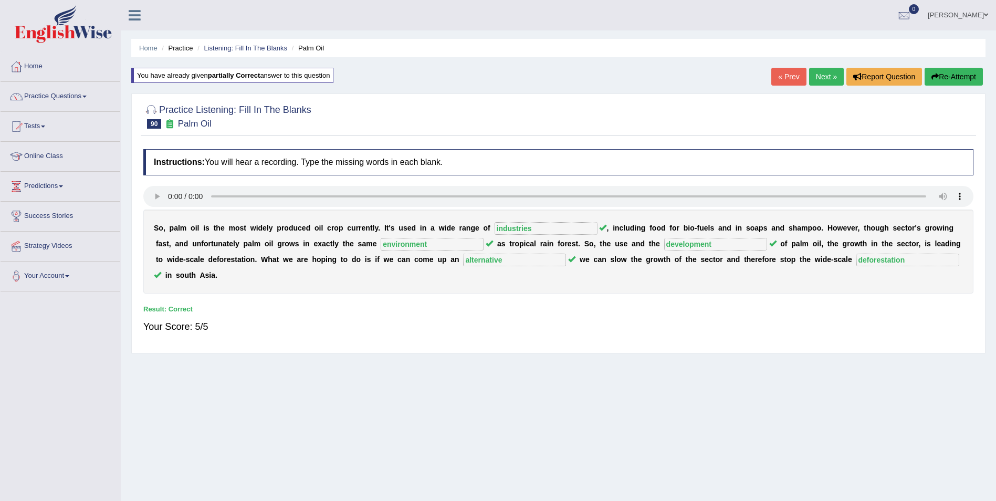
click at [827, 78] on link "Next »" at bounding box center [826, 77] width 35 height 18
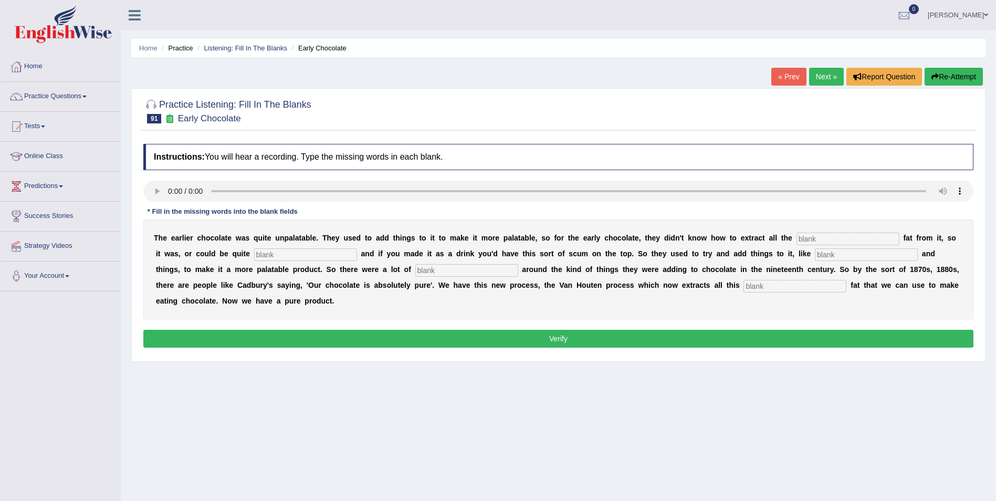
click at [797, 236] on input "text" at bounding box center [848, 239] width 103 height 13
type input "coco"
click at [254, 255] on input "text" at bounding box center [305, 254] width 103 height 13
type input "greasy"
click at [815, 256] on input "text" at bounding box center [866, 254] width 103 height 13
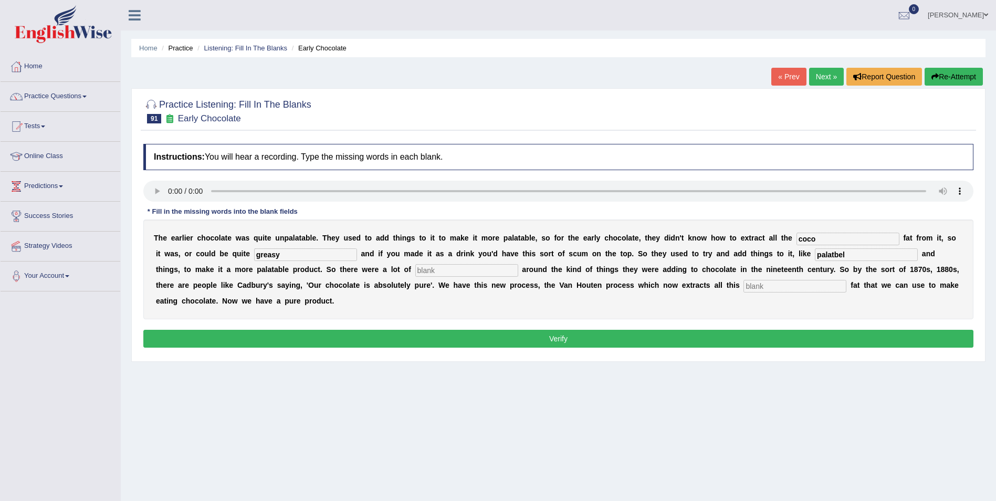
type input "palatbel"
click at [815, 256] on input "palatbel" at bounding box center [866, 254] width 103 height 13
drag, startPoint x: 740, startPoint y: 255, endPoint x: 666, endPoint y: 253, distance: 74.1
click at [669, 253] on div "T h e e a r l i e r c h o c o l a t e w a s q u i t e u n p a l a t a b l e . T…" at bounding box center [558, 269] width 830 height 100
type input "starch"
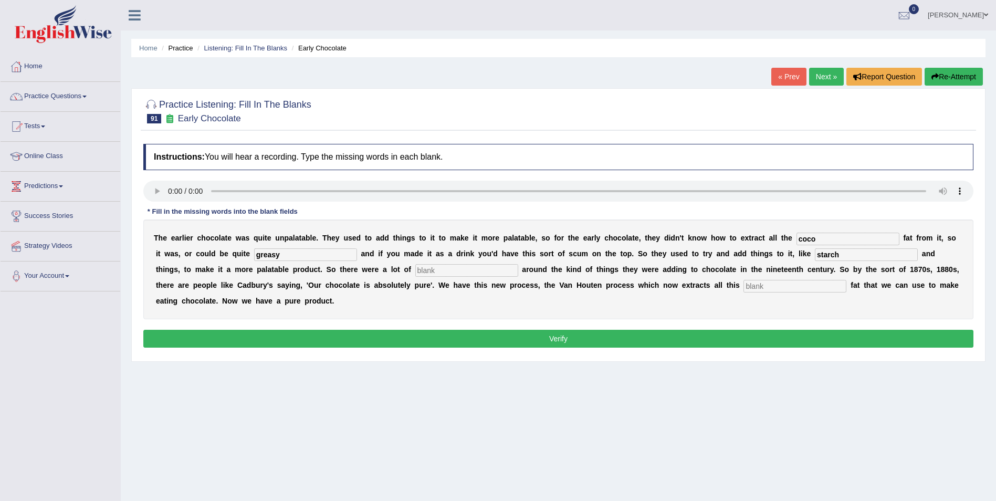
click at [415, 269] on input "text" at bounding box center [466, 270] width 103 height 13
type input "scandals"
click at [743, 287] on input "text" at bounding box center [794, 286] width 103 height 13
click at [743, 286] on input "horible" at bounding box center [794, 286] width 103 height 13
type input "horrible"
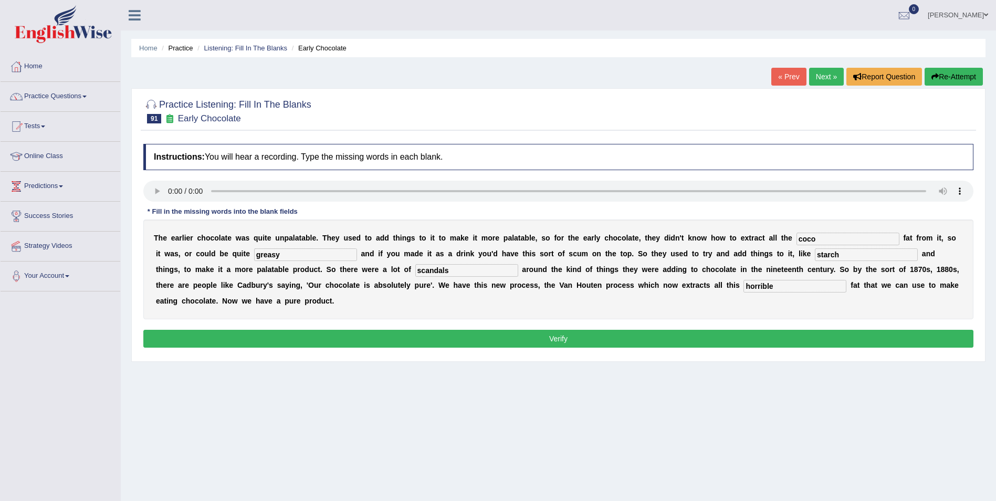
drag, startPoint x: 727, startPoint y: 250, endPoint x: 693, endPoint y: 248, distance: 34.2
click at [694, 248] on div "T h e e a r l i e r c h o c o l a t e w a s q u i t e u n p a l a t a b l e . T…" at bounding box center [558, 269] width 830 height 100
type input "starch"
click at [536, 330] on button "Verify" at bounding box center [558, 339] width 830 height 18
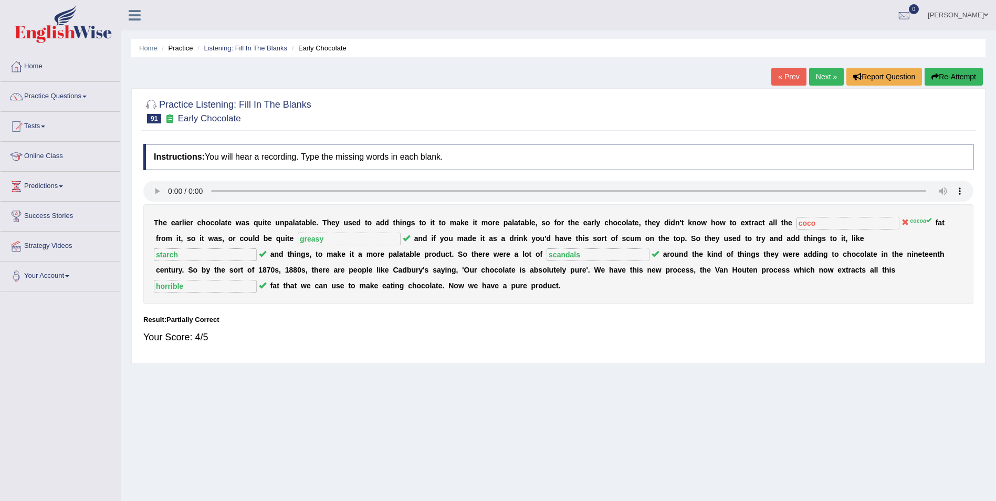
click at [940, 78] on button "Re-Attempt" at bounding box center [954, 77] width 58 height 18
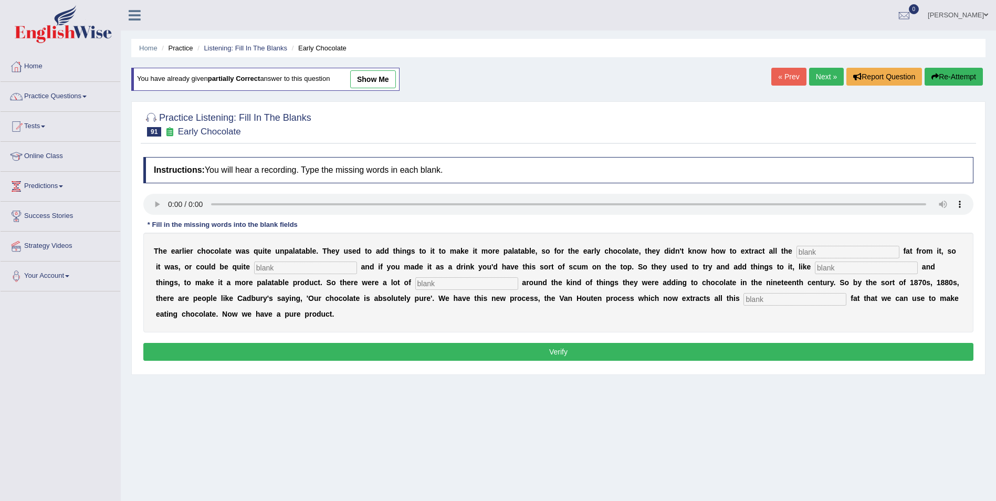
click at [777, 260] on div "T h e e a r l i e r c h o c o l a t e w a s q u i t e u n p a l a t a b l e . T…" at bounding box center [558, 283] width 830 height 100
click at [797, 246] on input "text" at bounding box center [848, 252] width 103 height 13
type input "cocoa"
click at [254, 271] on input "text" at bounding box center [305, 267] width 103 height 13
type input "greasy"
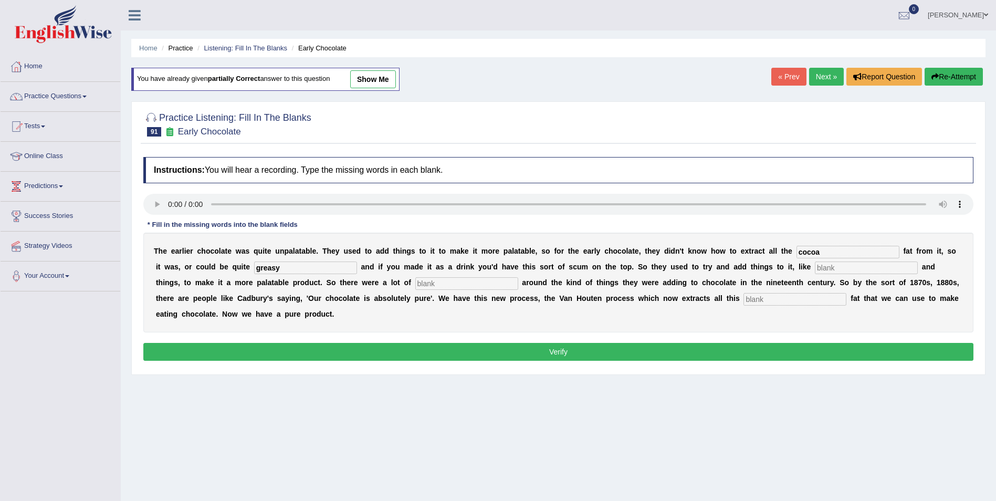
click at [815, 271] on input "text" at bounding box center [866, 267] width 103 height 13
type input "starch"
click at [415, 286] on input "text" at bounding box center [466, 283] width 103 height 13
drag, startPoint x: 280, startPoint y: 285, endPoint x: 292, endPoint y: 282, distance: 12.0
click at [415, 285] on input "text" at bounding box center [466, 283] width 103 height 13
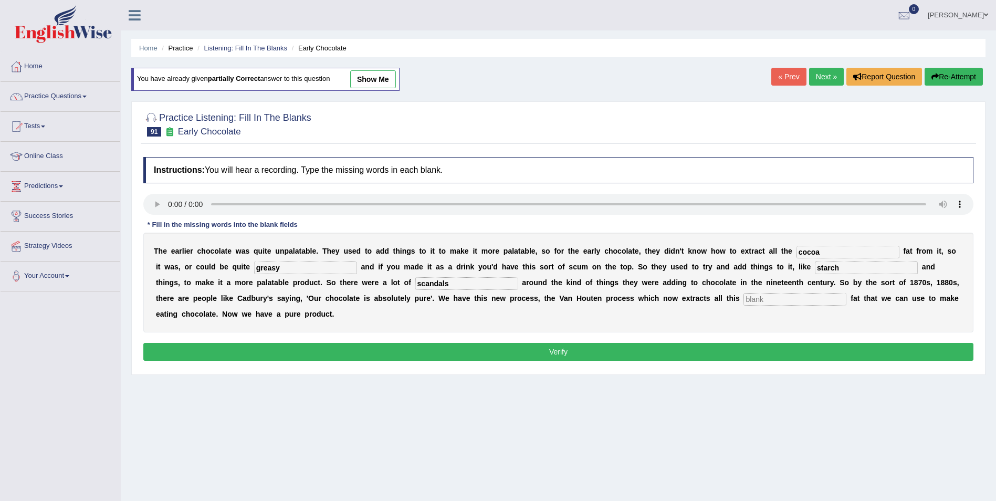
type input "scandals"
click at [743, 300] on input "text" at bounding box center [794, 299] width 103 height 13
type input "horrible"
click at [558, 343] on button "Verify" at bounding box center [558, 352] width 830 height 18
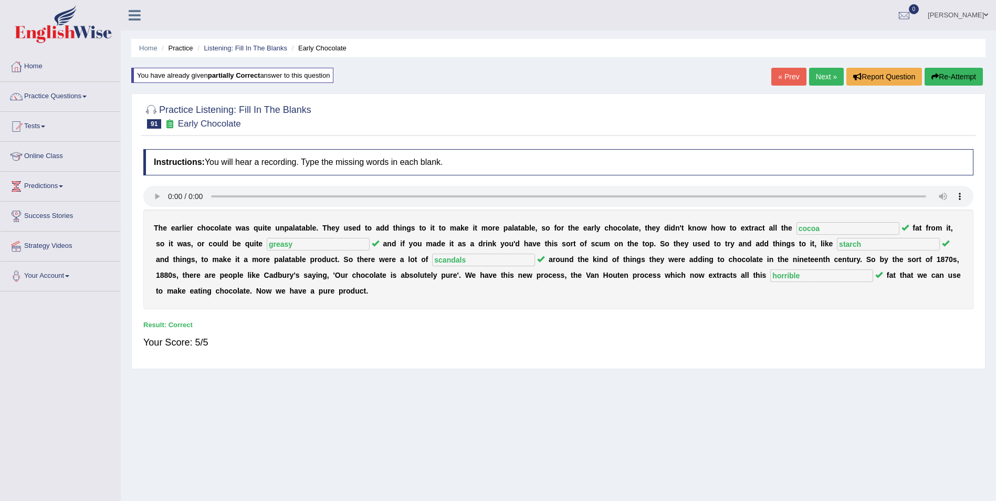
click at [827, 74] on link "Next »" at bounding box center [826, 77] width 35 height 18
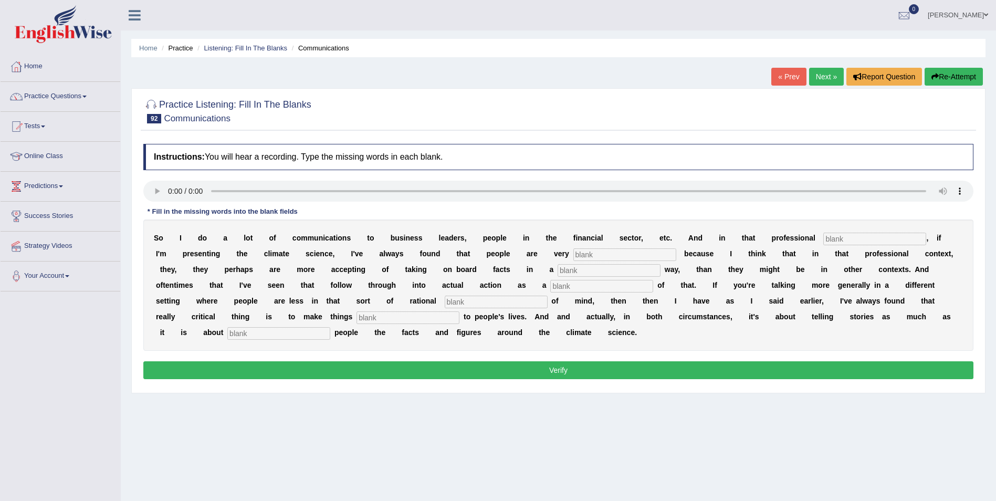
click at [823, 238] on input "text" at bounding box center [874, 239] width 103 height 13
type input "comples"
click at [573, 251] on input "text" at bounding box center [624, 254] width 103 height 13
type input "reciptive"
click at [558, 268] on input "text" at bounding box center [609, 270] width 103 height 13
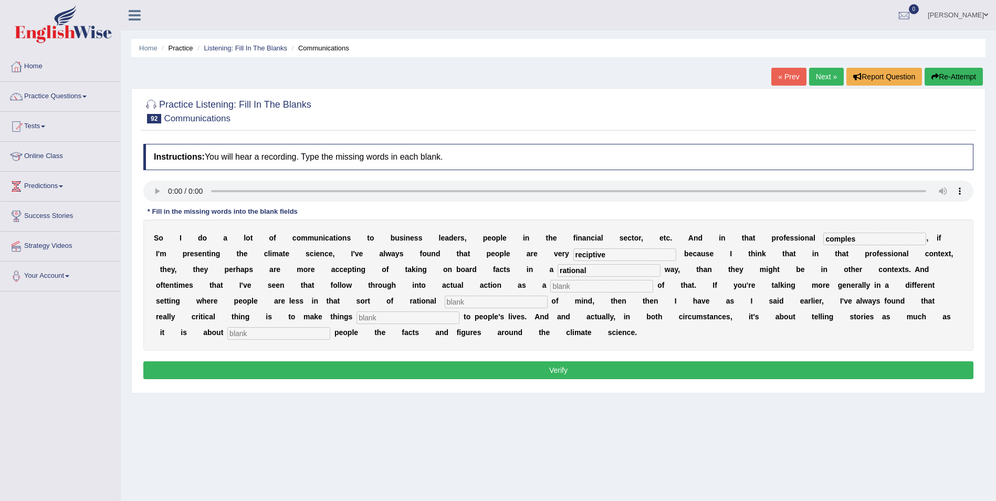
type input "rational"
drag, startPoint x: 331, startPoint y: 286, endPoint x: 365, endPoint y: 270, distance: 37.9
click at [550, 284] on input "text" at bounding box center [601, 286] width 103 height 13
type input "consew"
click at [445, 302] on input "text" at bounding box center [496, 302] width 103 height 13
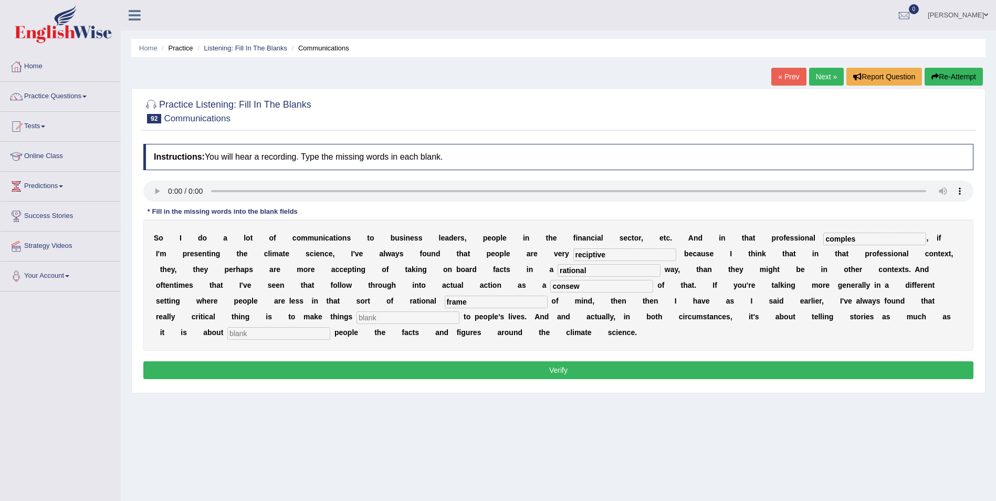
type input "frame"
drag, startPoint x: 808, startPoint y: 303, endPoint x: 832, endPoint y: 270, distance: 40.9
click at [459, 311] on input "text" at bounding box center [408, 317] width 103 height 13
type input "relefa"
click at [330, 327] on input "text" at bounding box center [278, 333] width 103 height 13
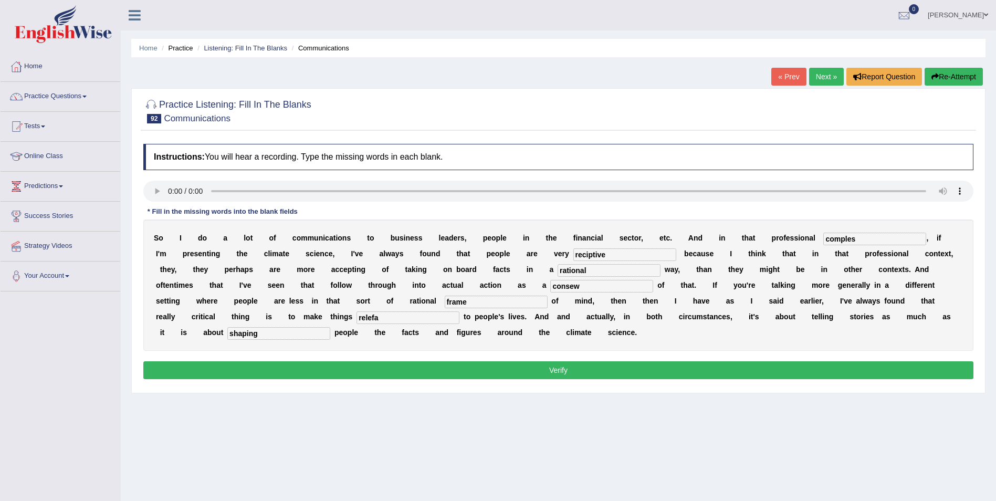
type input "shaping"
drag, startPoint x: 365, startPoint y: 286, endPoint x: 287, endPoint y: 287, distance: 77.7
click at [287, 287] on div "S o I d o a l o t o f c o m m u n i c a t i o n s t o b u s i n e s s l e a d e…" at bounding box center [558, 284] width 830 height 131
type input "consequnces"
click at [823, 240] on input "comples" at bounding box center [874, 239] width 103 height 13
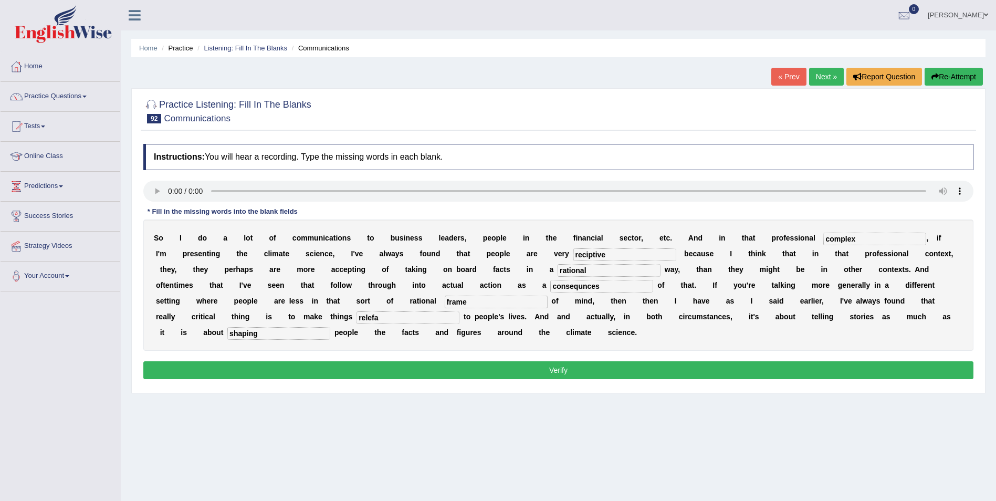
type input "complex"
click at [617, 368] on button "Verify" at bounding box center [558, 370] width 830 height 18
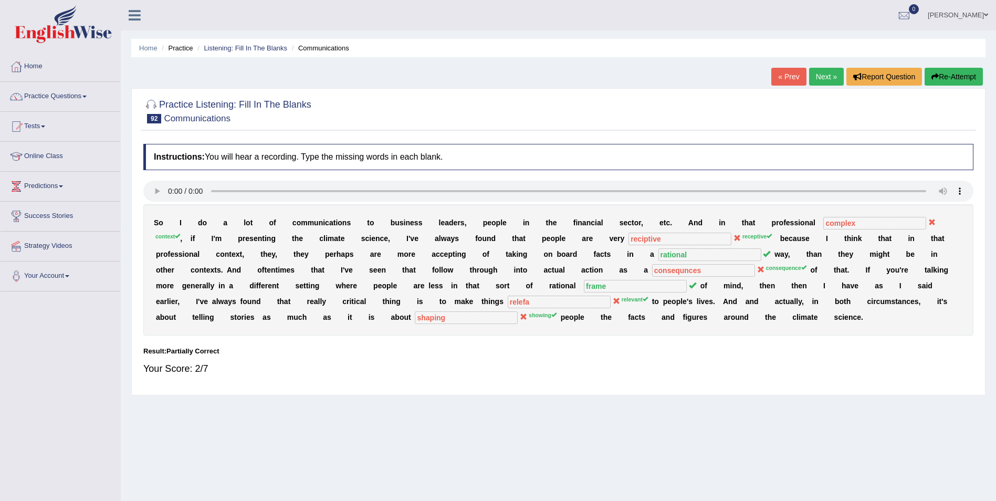
click at [937, 76] on icon "button" at bounding box center [934, 76] width 7 height 7
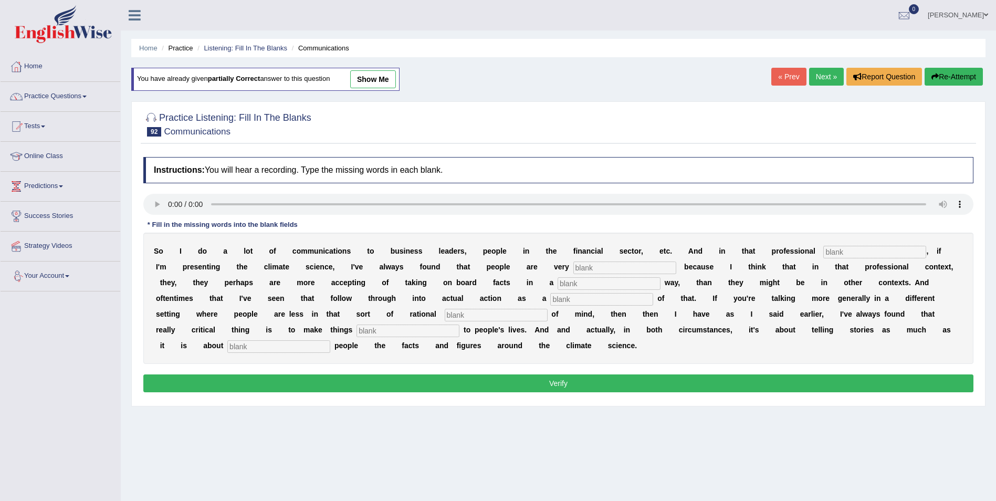
click at [823, 252] on input "text" at bounding box center [874, 252] width 103 height 13
click at [823, 253] on input "text" at bounding box center [874, 252] width 103 height 13
type input "contexts"
click at [573, 271] on input "text" at bounding box center [624, 267] width 103 height 13
type input "receptive"
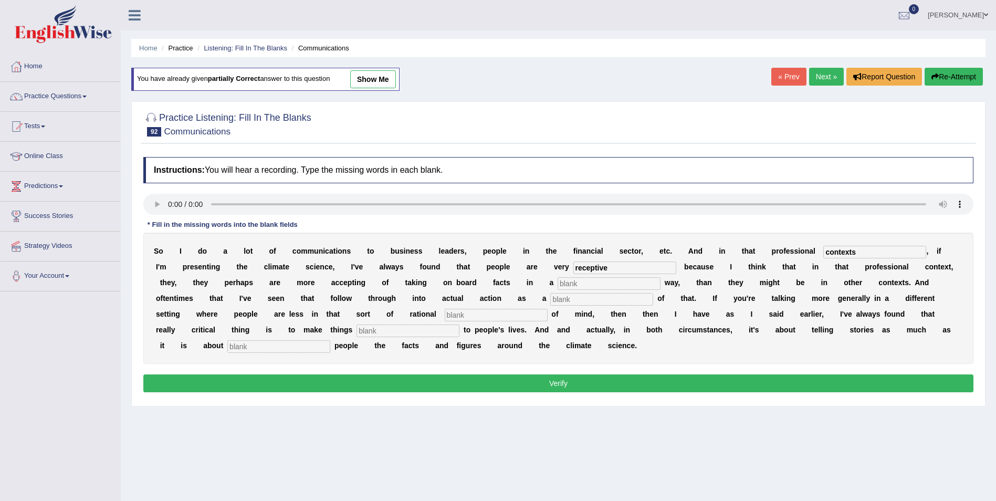
click at [558, 282] on input "text" at bounding box center [609, 283] width 103 height 13
type input "rational"
click at [550, 297] on input "text" at bounding box center [601, 299] width 103 height 13
type input "conswqices"
click at [445, 314] on input "text" at bounding box center [496, 315] width 103 height 13
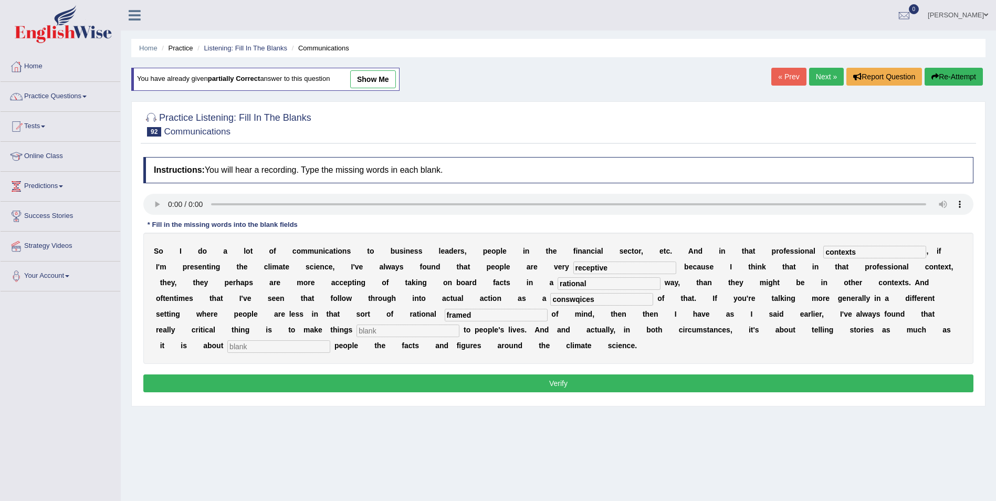
type input "framed"
click at [459, 324] on input "text" at bounding box center [408, 330] width 103 height 13
type input "relevenace"
click at [330, 340] on input "text" at bounding box center [278, 346] width 103 height 13
type input "sharing"
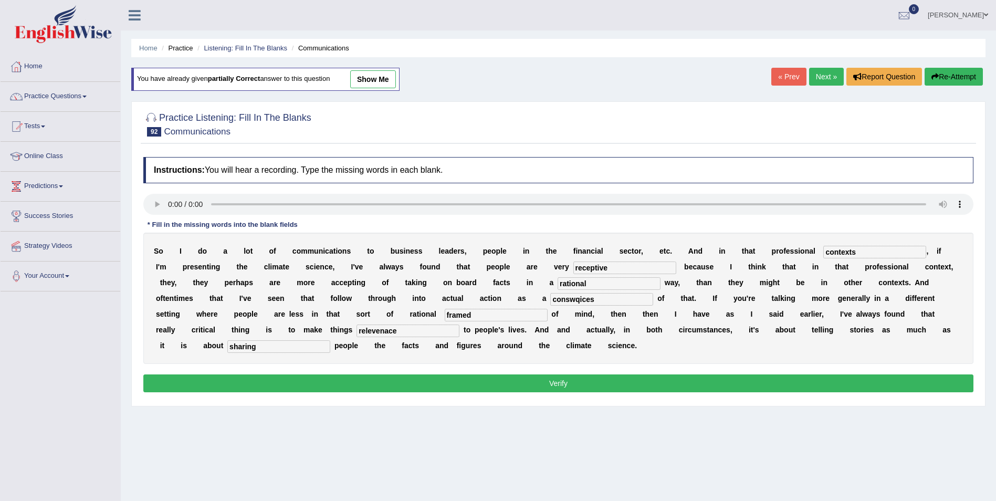
drag, startPoint x: 355, startPoint y: 302, endPoint x: 311, endPoint y: 306, distance: 44.3
click at [313, 306] on div "S o I d o a l o t o f c o m m u n i c a t i o n s t o b u s i n e s s l e a d e…" at bounding box center [558, 298] width 830 height 131
type input "consequences"
drag, startPoint x: 844, startPoint y: 315, endPoint x: 776, endPoint y: 316, distance: 67.8
click at [778, 316] on div "S o I d o a l o t o f c o m m u n i c a t i o n s t o b u s i n e s s l e a d e…" at bounding box center [558, 298] width 830 height 131
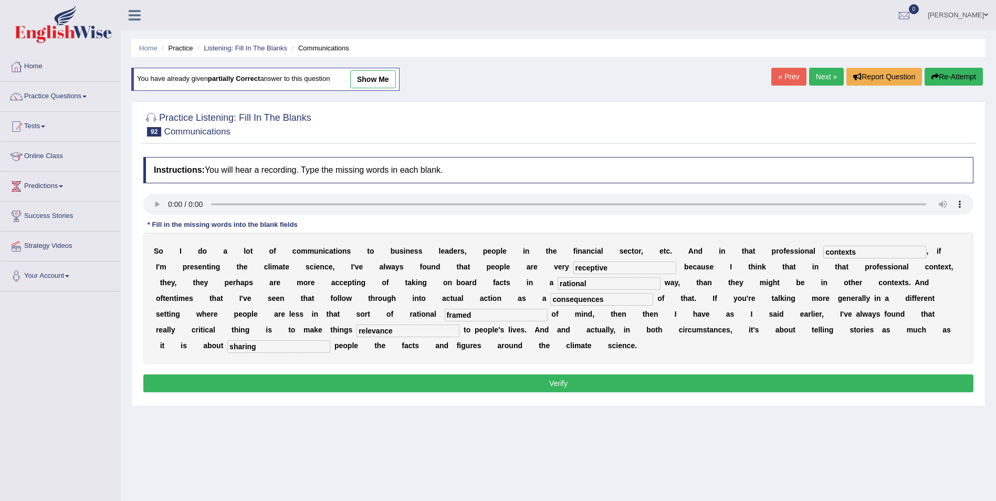
type input "relevance"
click at [445, 317] on input "framed" at bounding box center [496, 315] width 103 height 13
type input "frame"
click at [669, 384] on button "Verify" at bounding box center [558, 383] width 830 height 18
